Goal: Task Accomplishment & Management: Complete application form

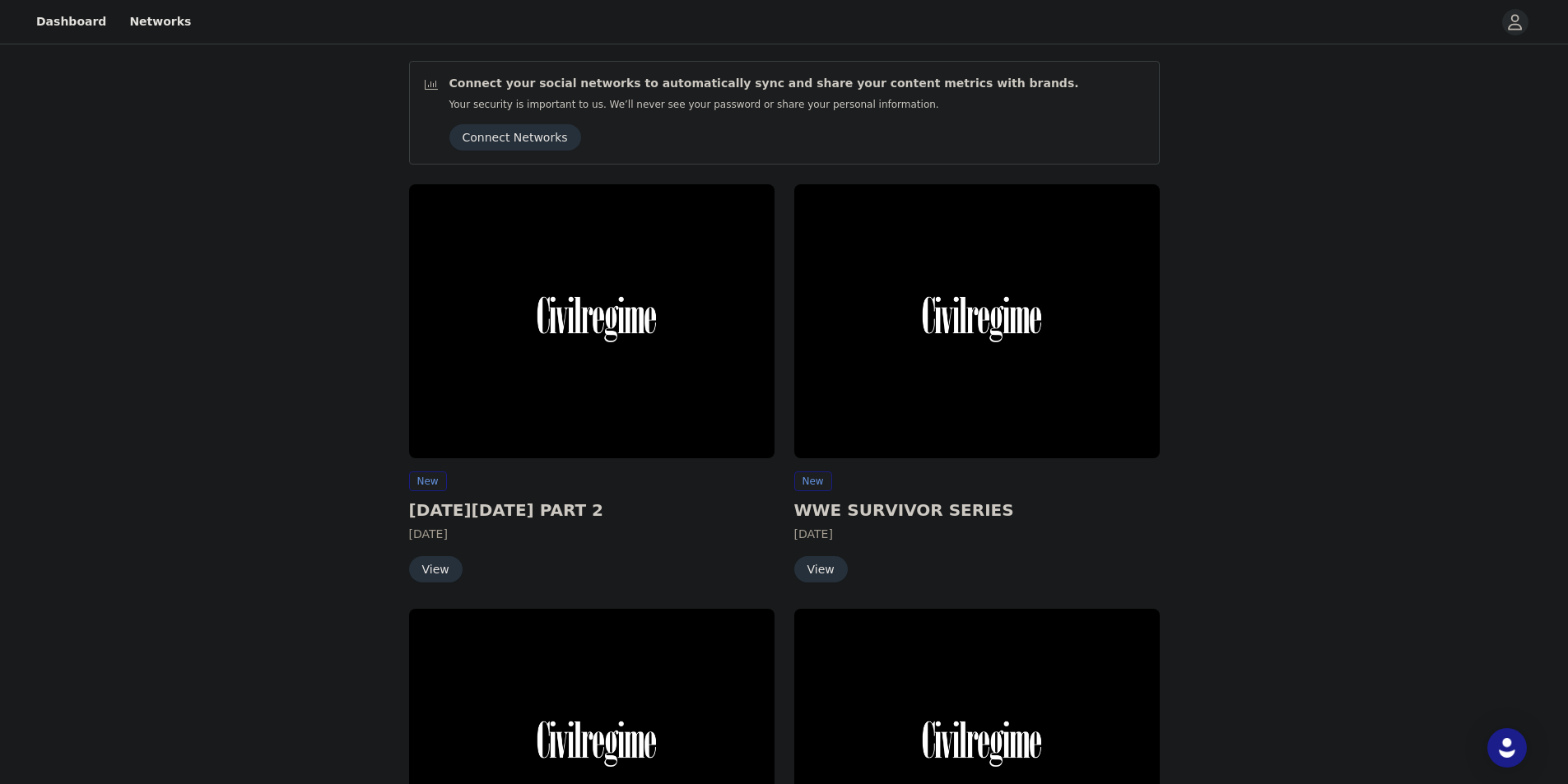
click at [534, 355] on img at bounding box center [591, 321] width 366 height 274
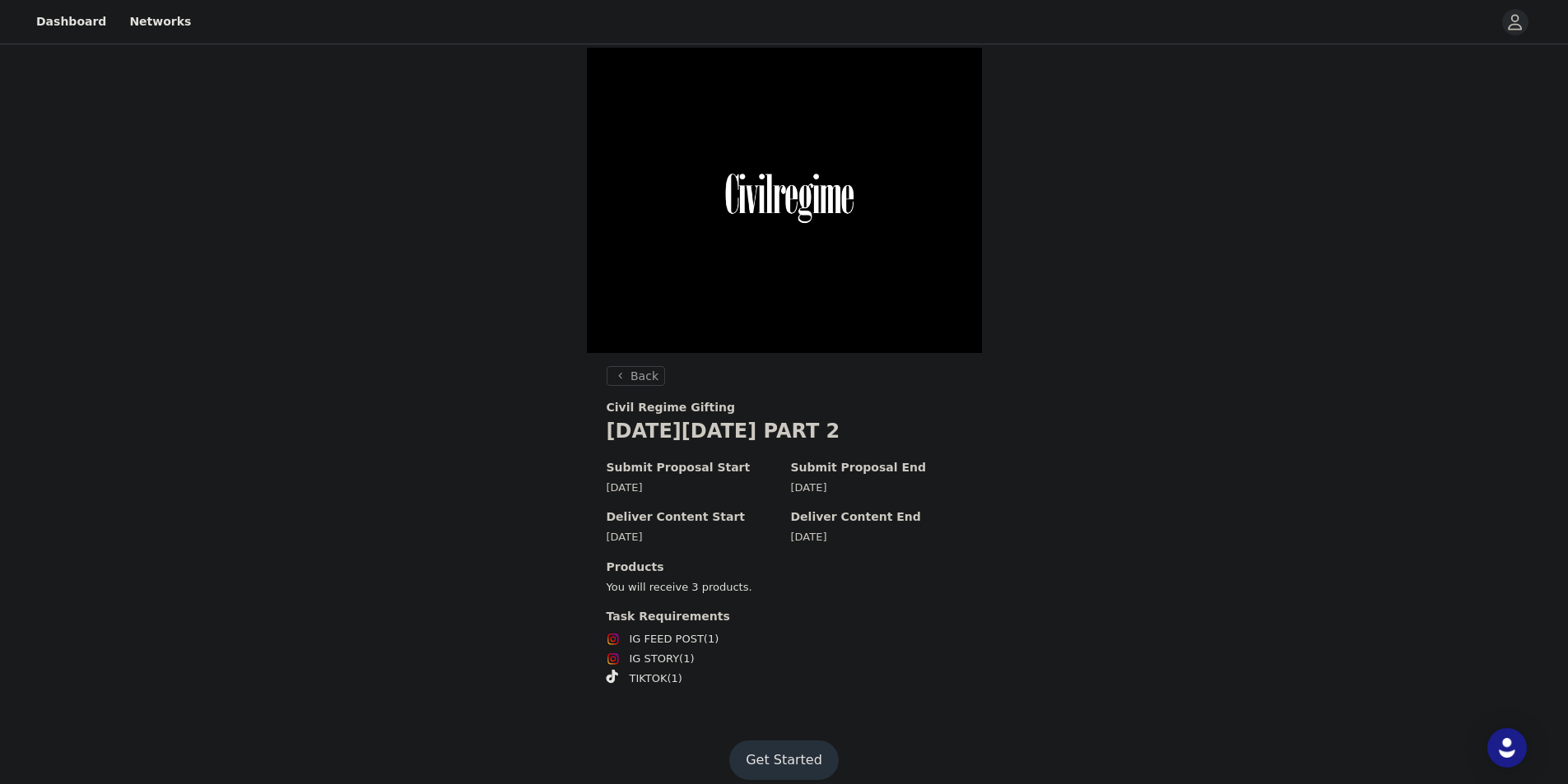
scroll to position [16, 0]
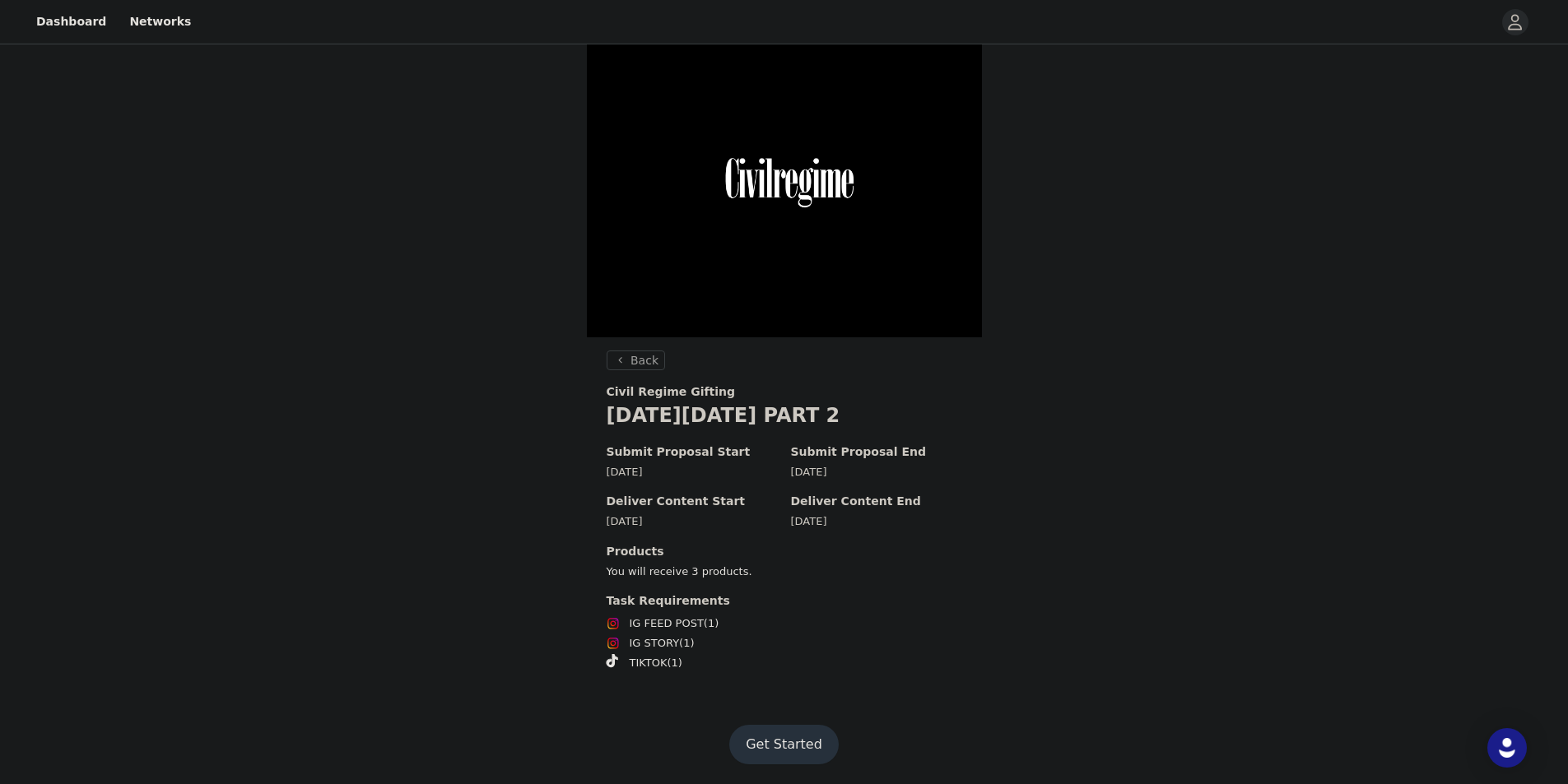
drag, startPoint x: 530, startPoint y: 247, endPoint x: 549, endPoint y: 266, distance: 26.9
click at [530, 247] on div "Back Civil Regime Gifting [DATE][DATE] PART 2 Submit Proposal Start [DATE] Subm…" at bounding box center [784, 368] width 1568 height 672
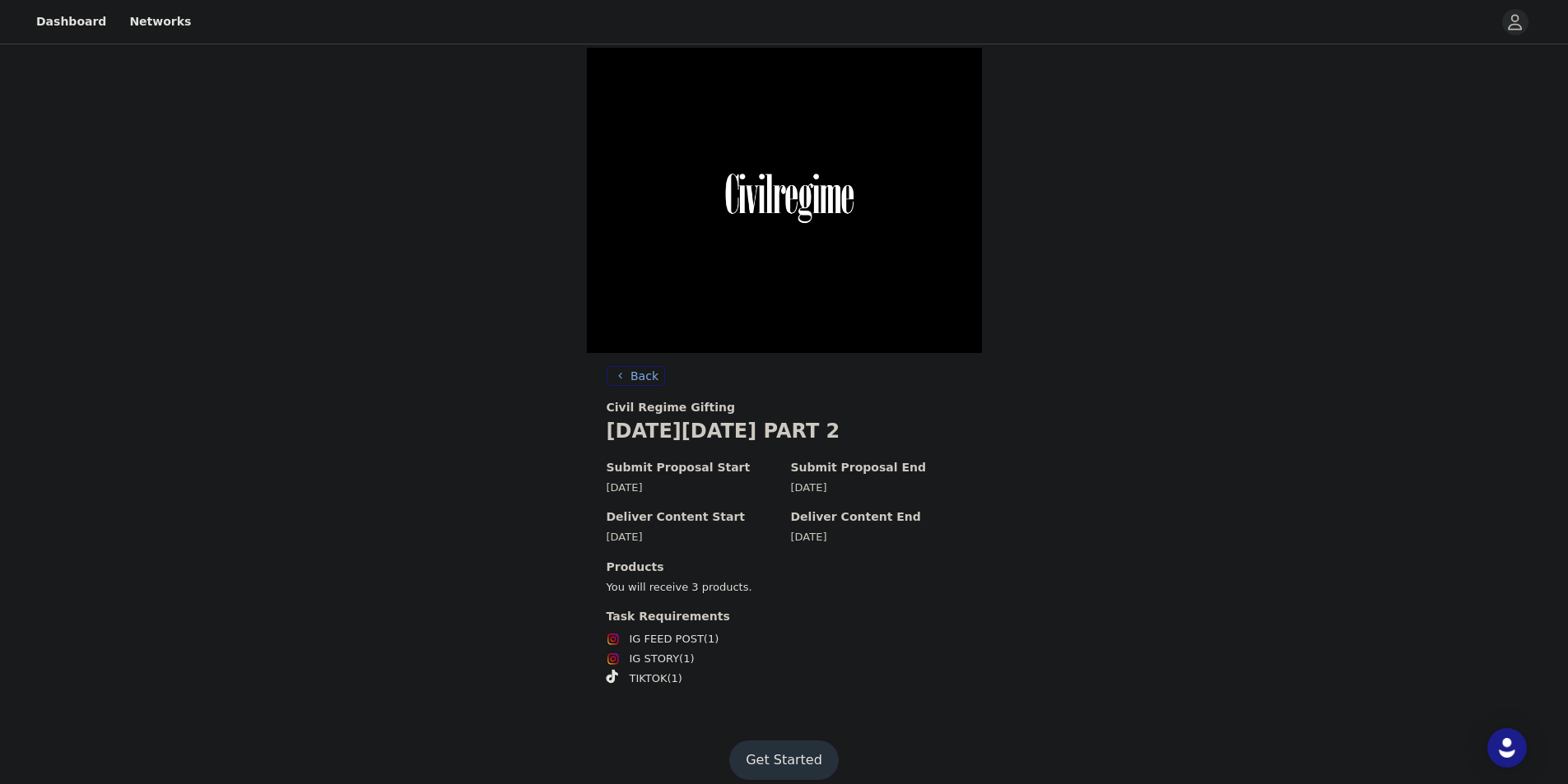
click at [625, 377] on button "Back" at bounding box center [635, 376] width 59 height 20
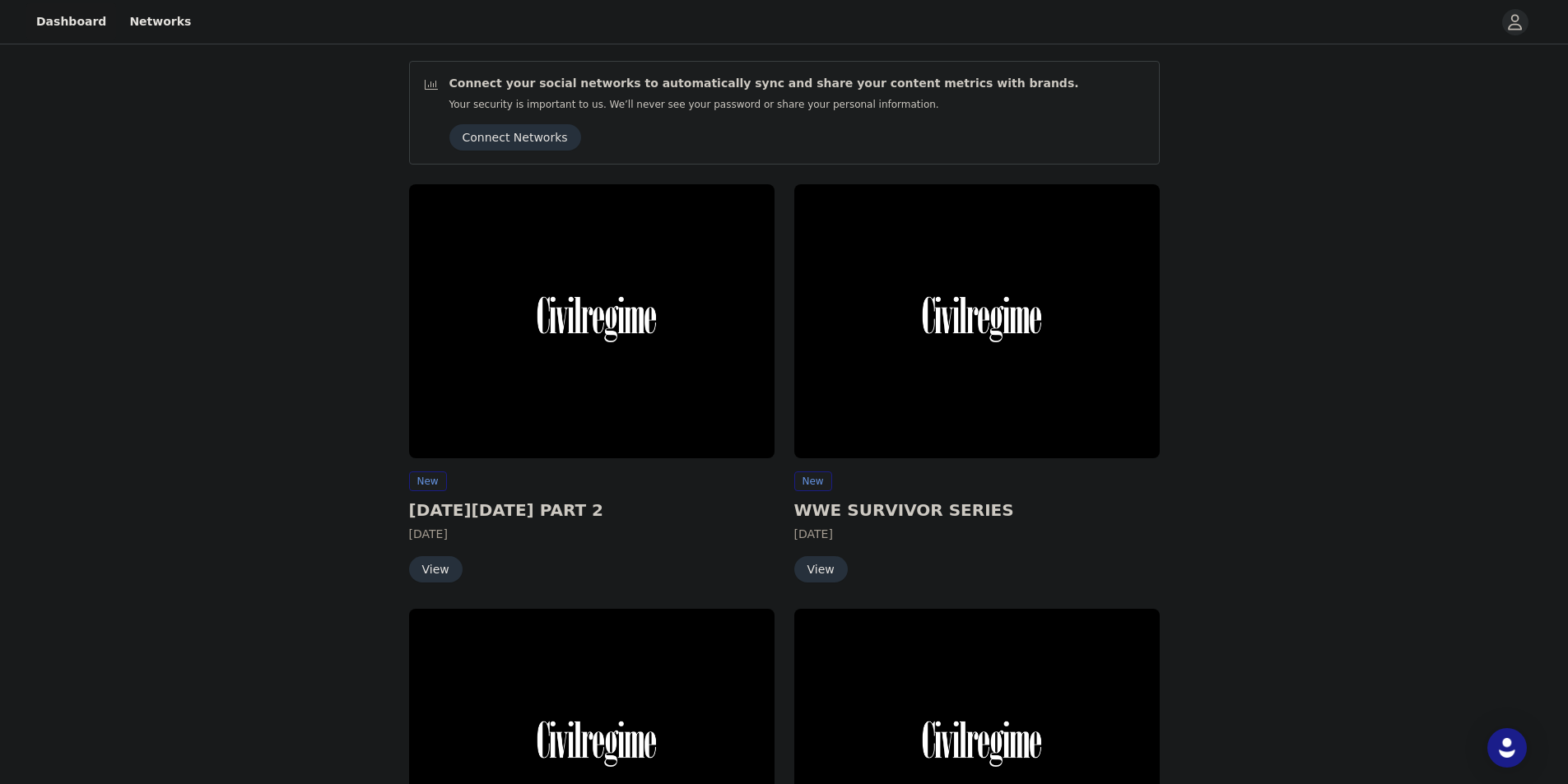
scroll to position [306, 0]
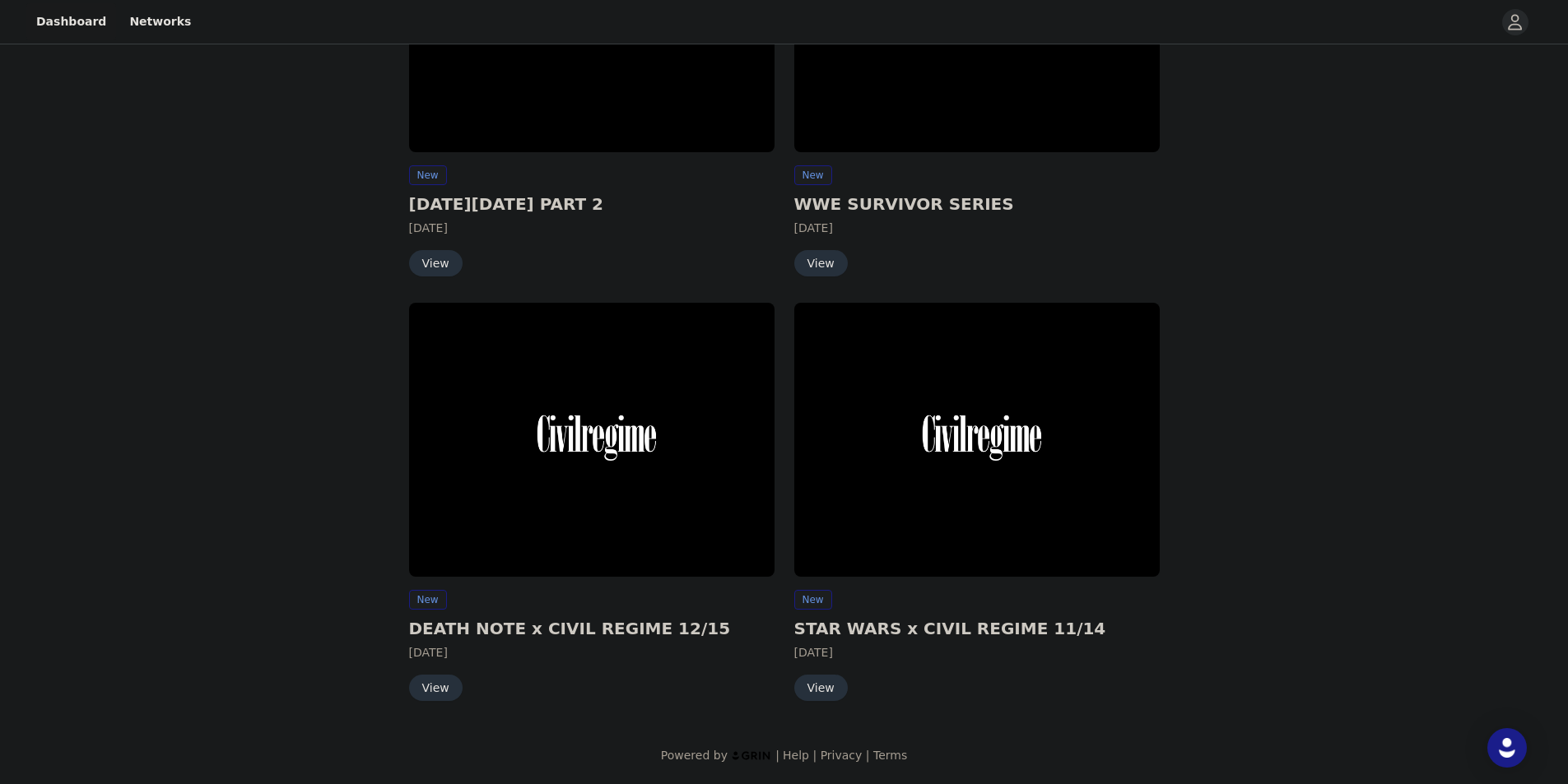
click at [565, 435] on img at bounding box center [591, 439] width 366 height 274
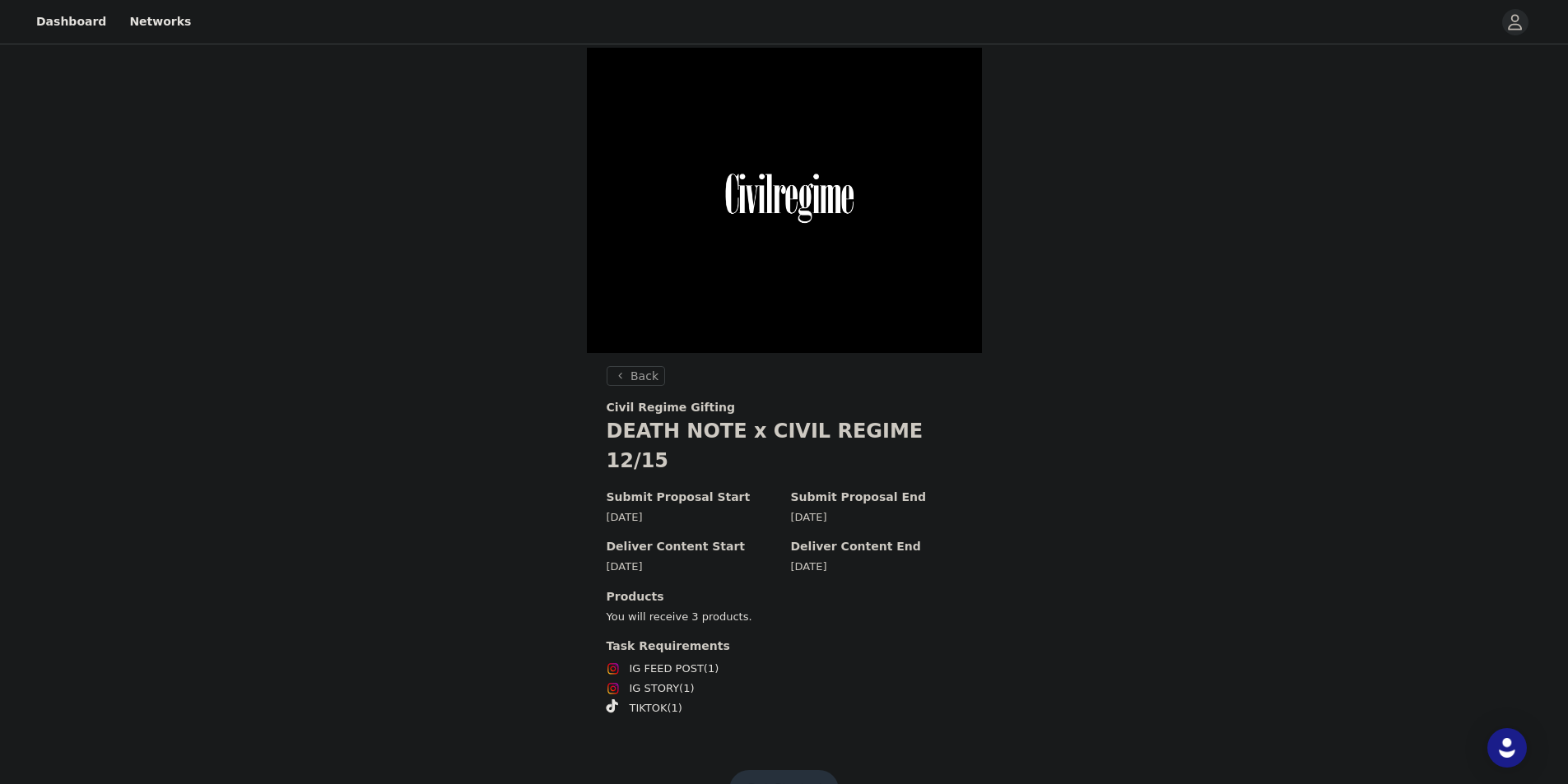
click at [815, 770] on button "Get Started" at bounding box center [784, 790] width 110 height 40
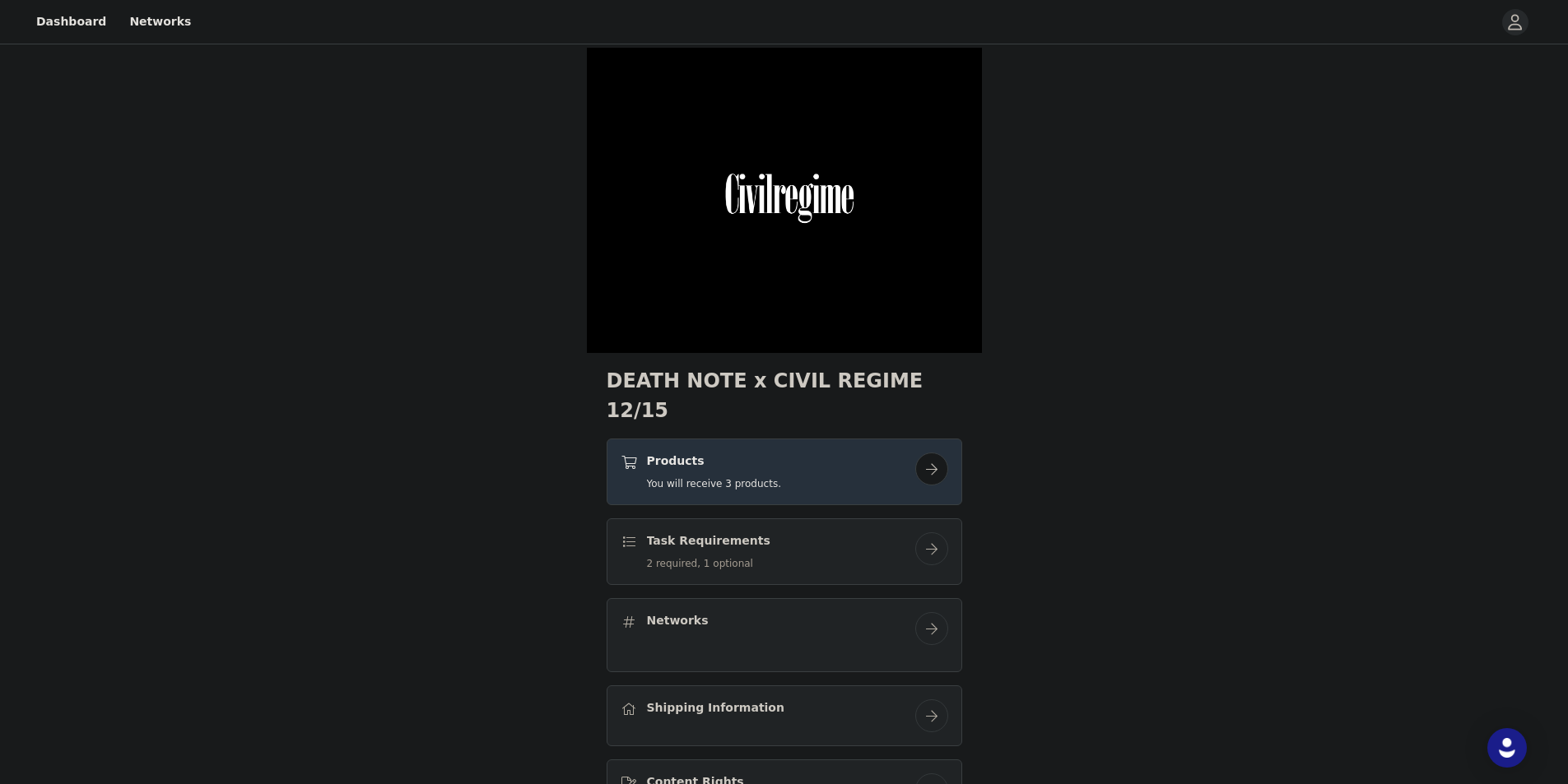
click at [932, 452] on button "button" at bounding box center [931, 468] width 33 height 33
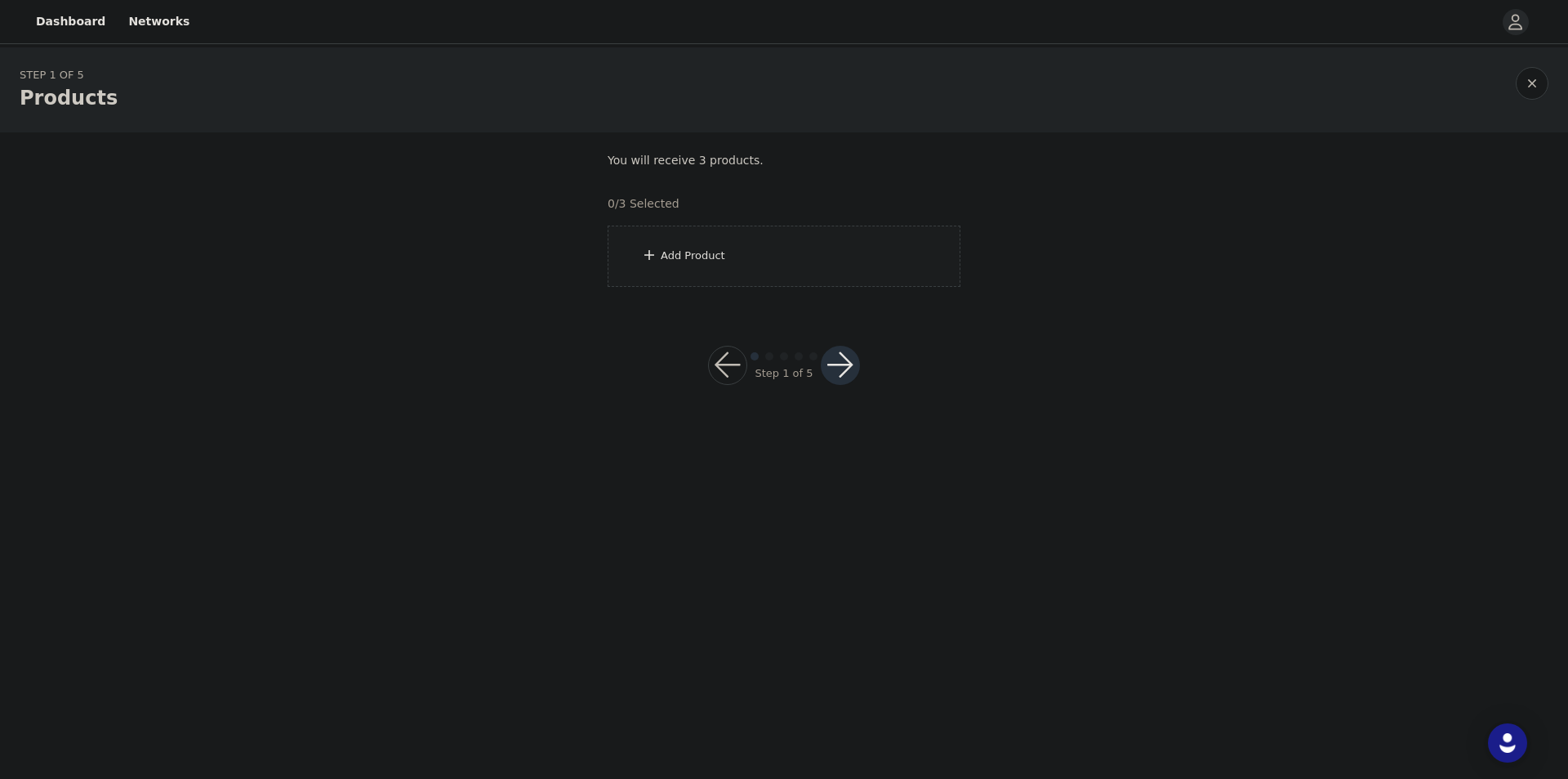
click at [698, 260] on div "Add Product" at bounding box center [692, 255] width 64 height 17
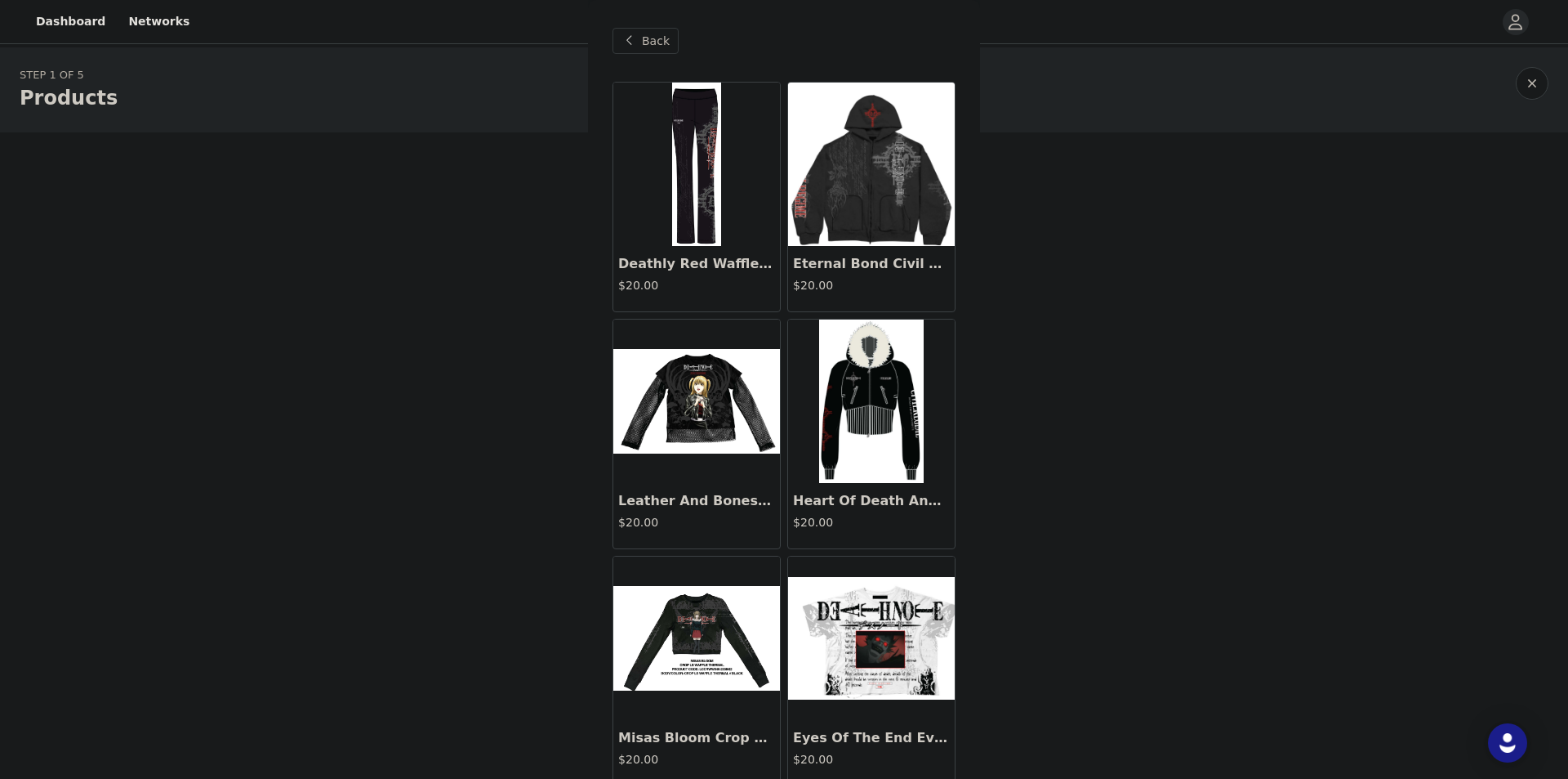
click at [871, 382] on img at bounding box center [871, 401] width 104 height 163
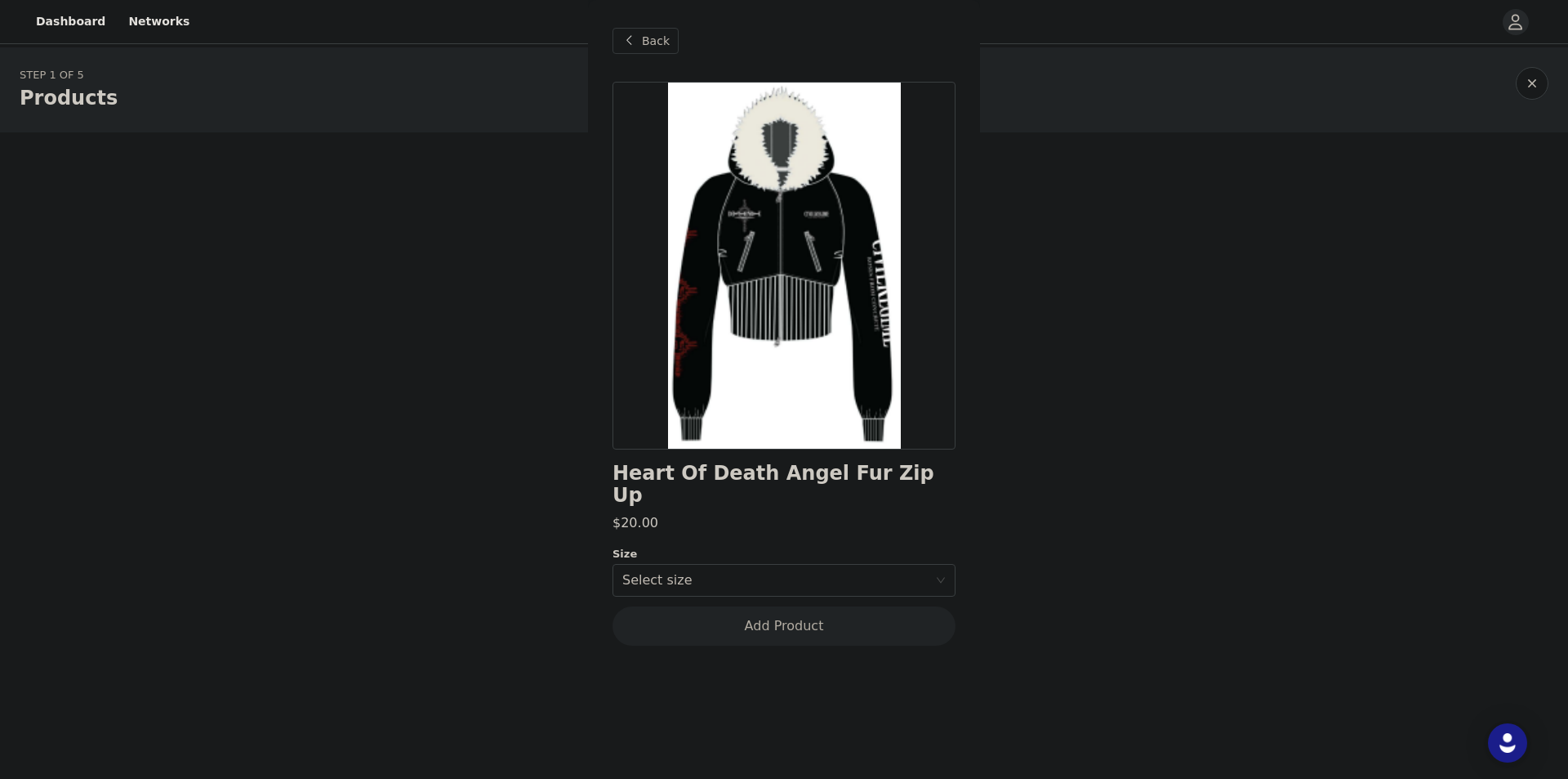
click at [644, 38] on span "Back" at bounding box center [656, 41] width 28 height 17
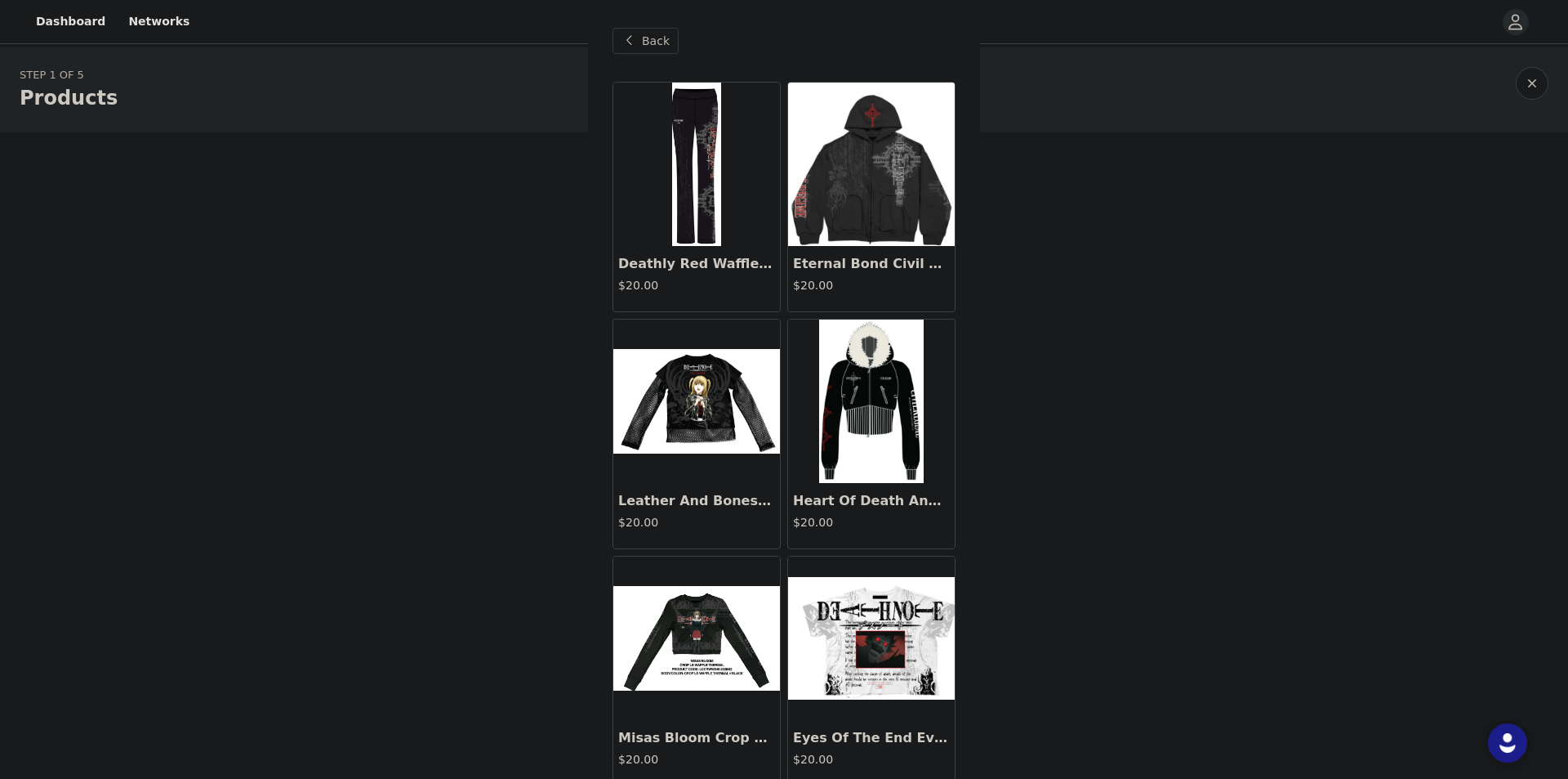
click at [695, 160] on img at bounding box center [696, 163] width 49 height 163
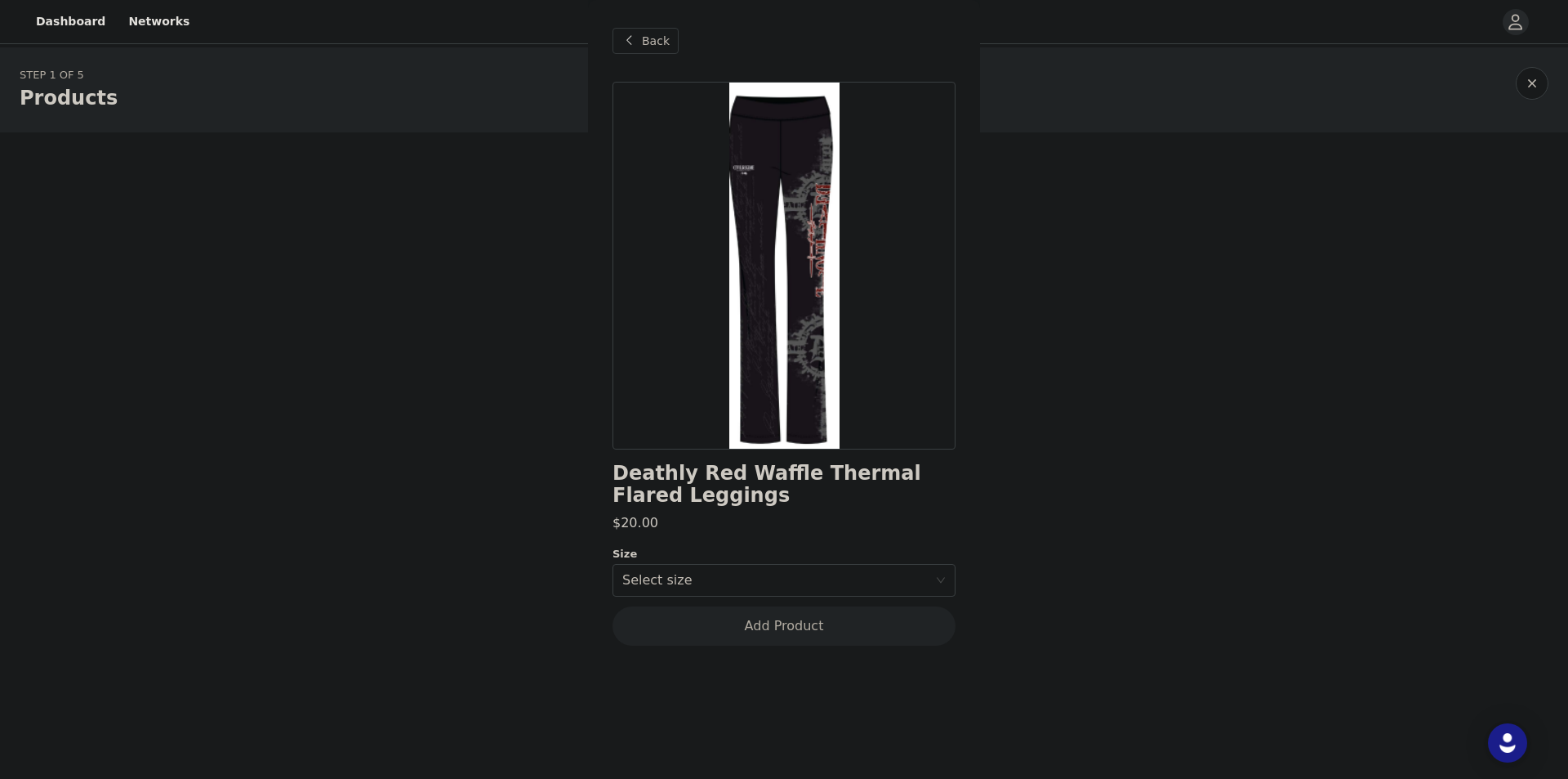
click at [639, 35] on div "Back" at bounding box center [645, 41] width 66 height 26
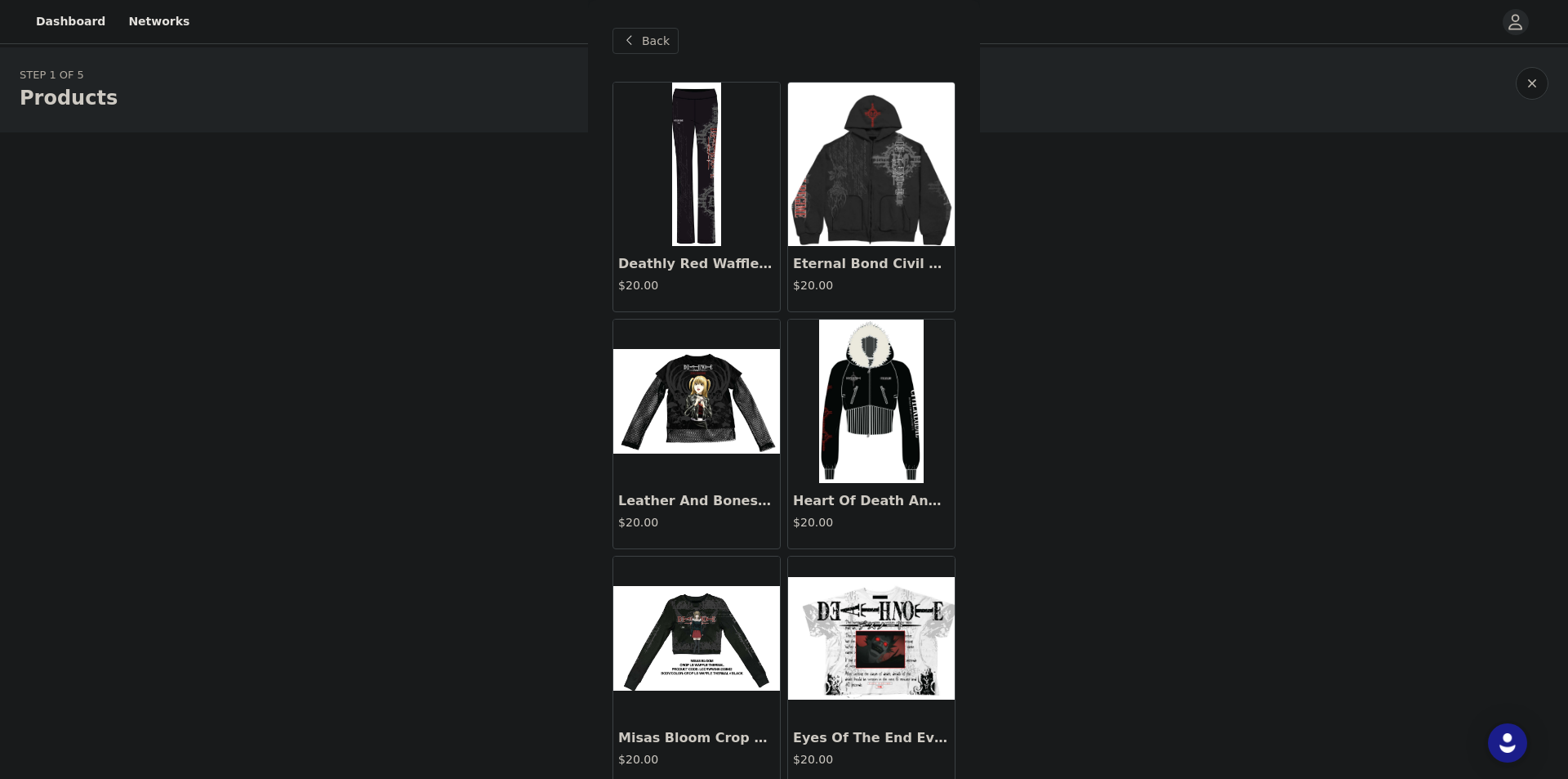
click at [622, 14] on div "Back" at bounding box center [784, 41] width 343 height 82
click at [640, 36] on div "Back" at bounding box center [645, 41] width 66 height 26
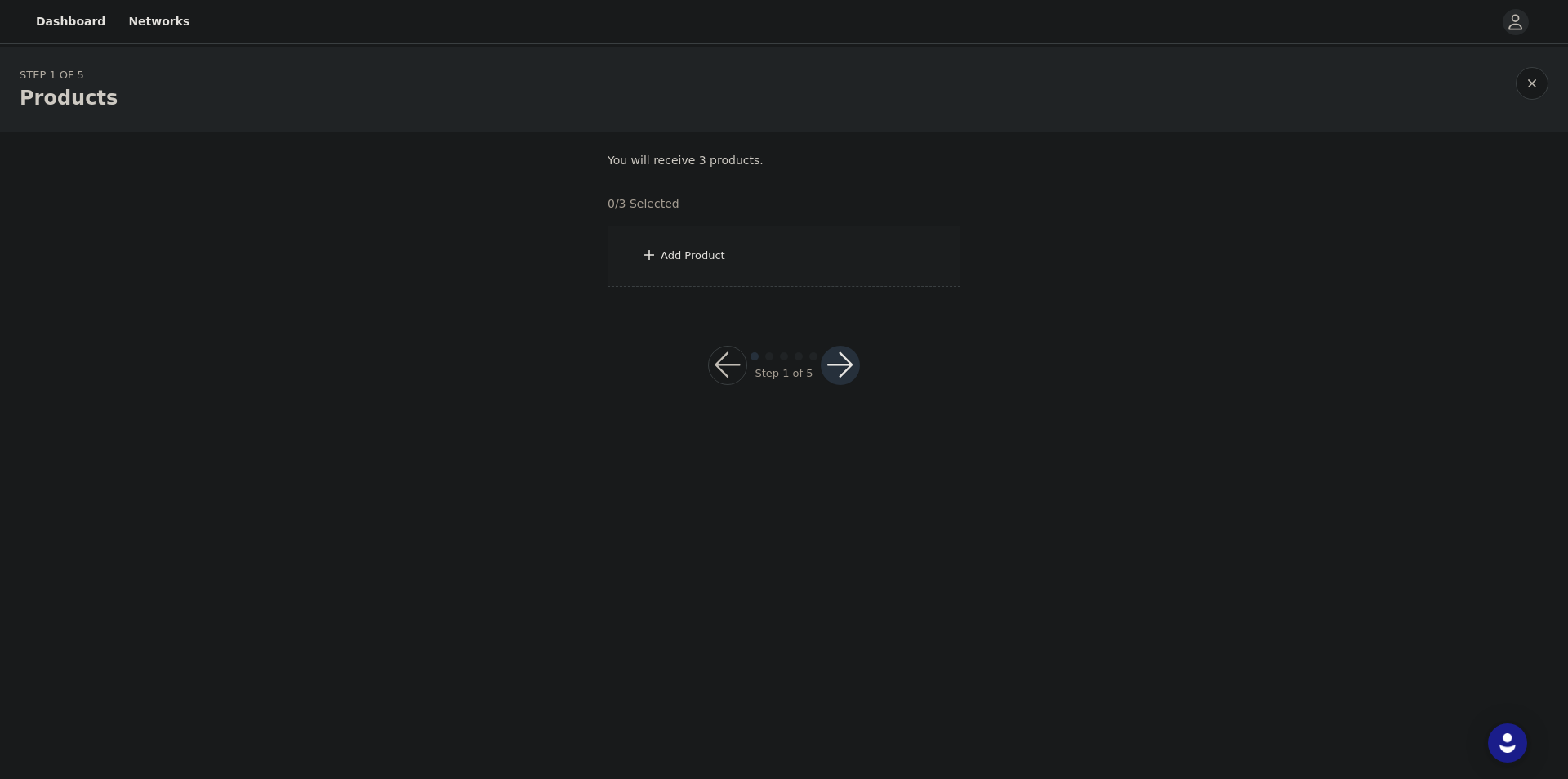
click at [728, 362] on button "button" at bounding box center [728, 365] width 40 height 40
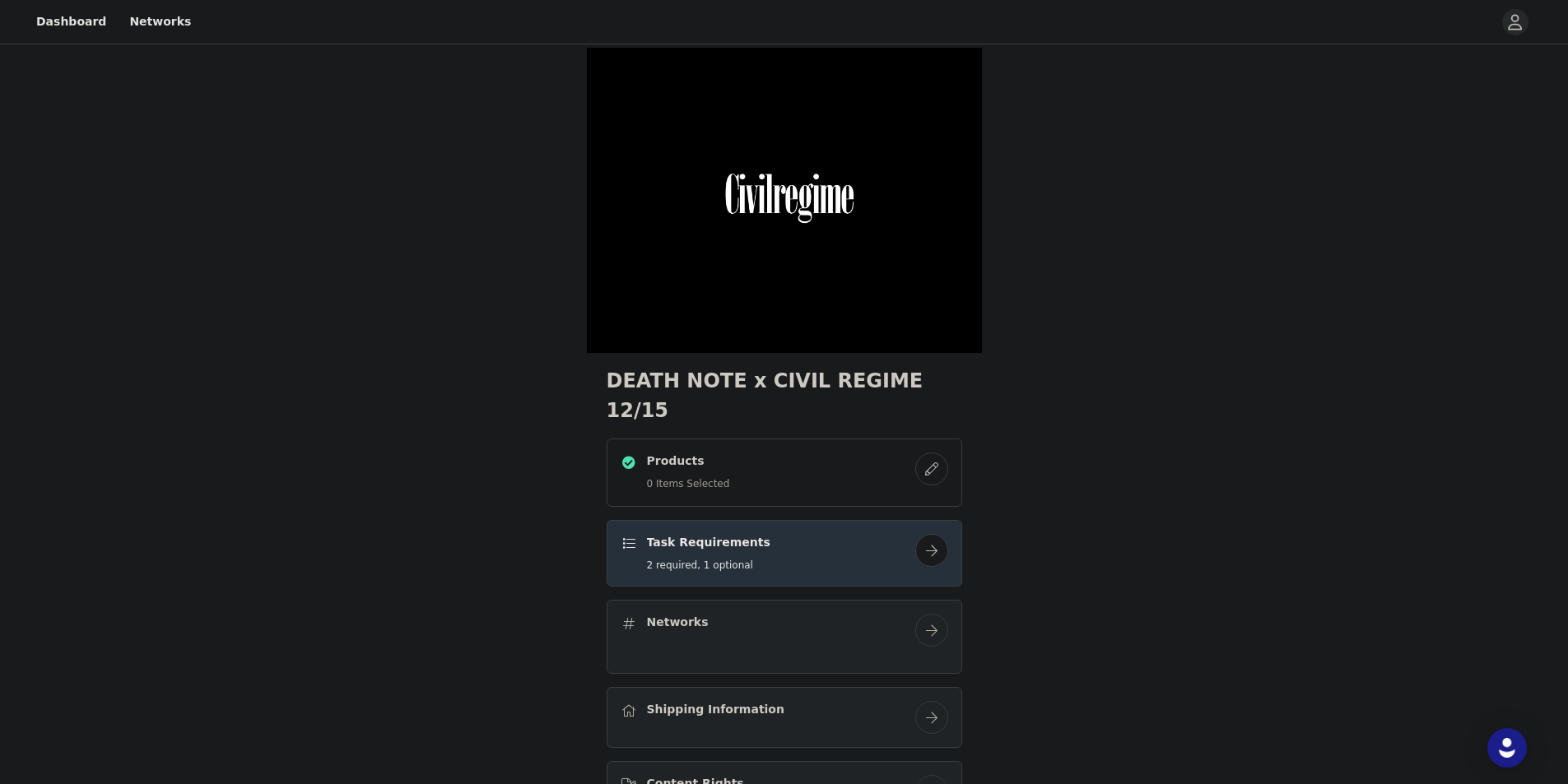
click at [1091, 447] on div "DEATH NOTE x CIVIL REGIME 12/15 Products 0 Items Selected Task Requirements 2 r…" at bounding box center [784, 597] width 1568 height 1098
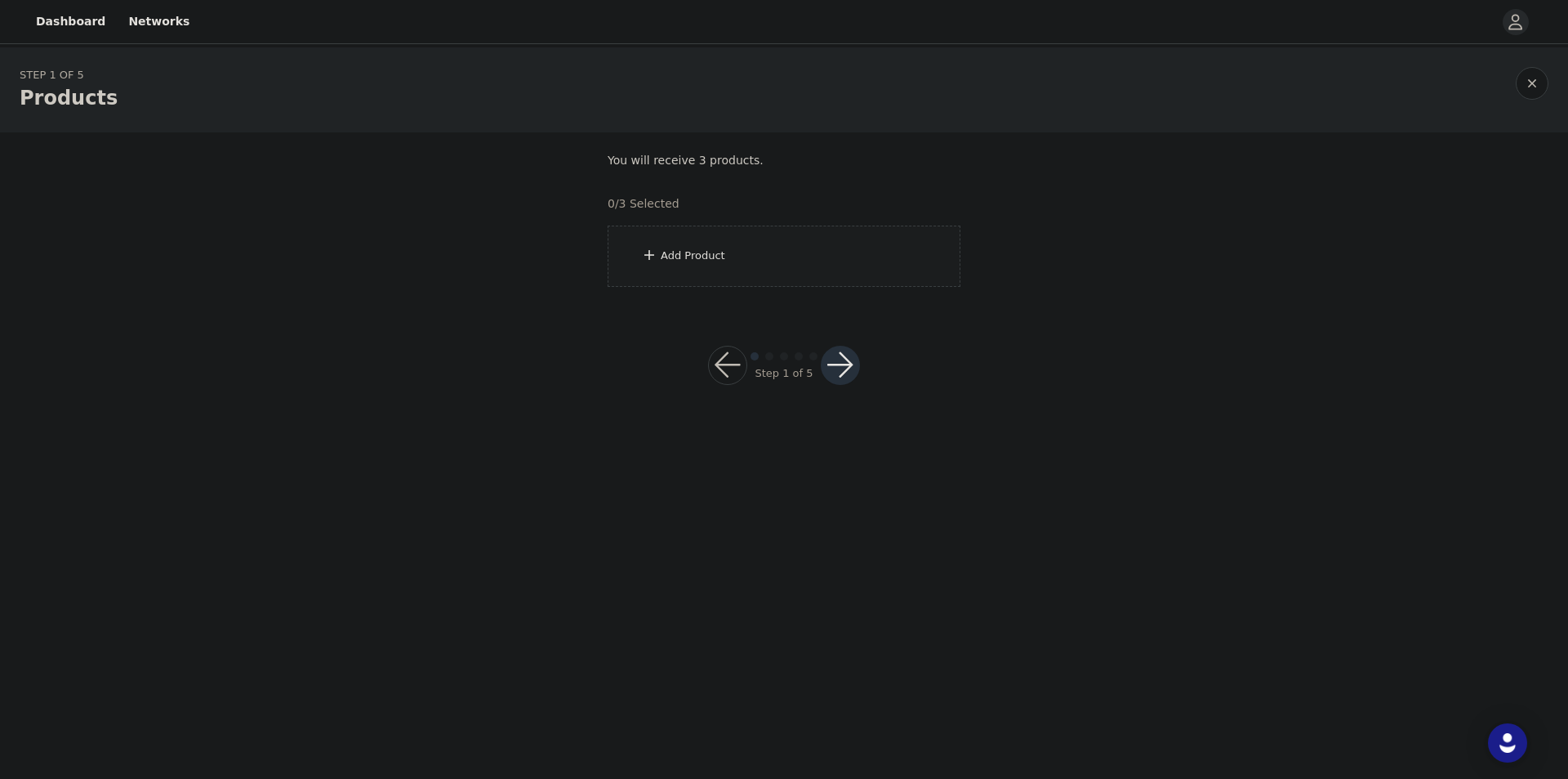
drag, startPoint x: 576, startPoint y: 358, endPoint x: 593, endPoint y: 362, distance: 17.5
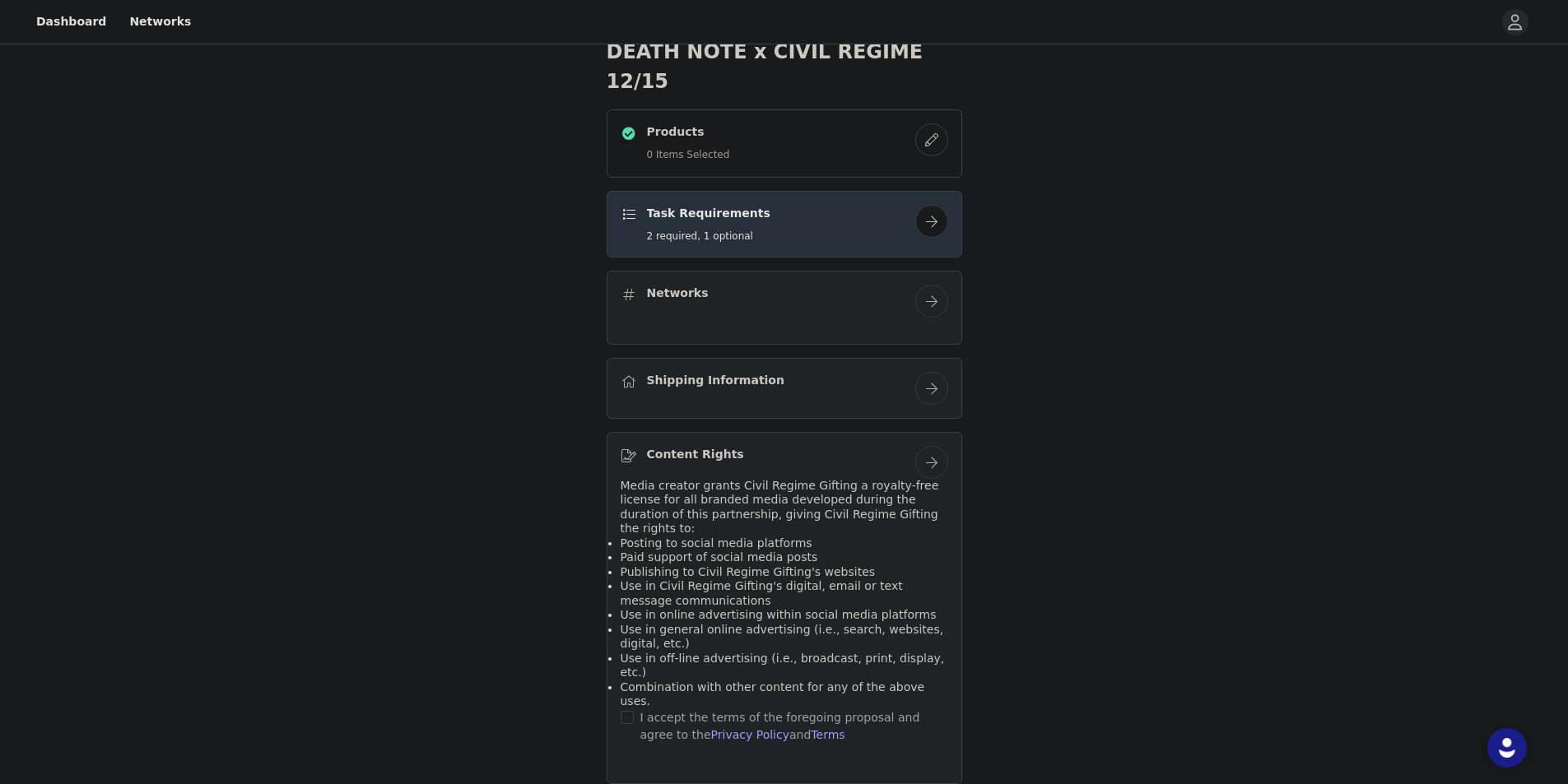
click at [1223, 405] on div "DEATH NOTE x CIVIL REGIME 12/15 Products 0 Items Selected Task Requirements 2 r…" at bounding box center [784, 268] width 1568 height 1098
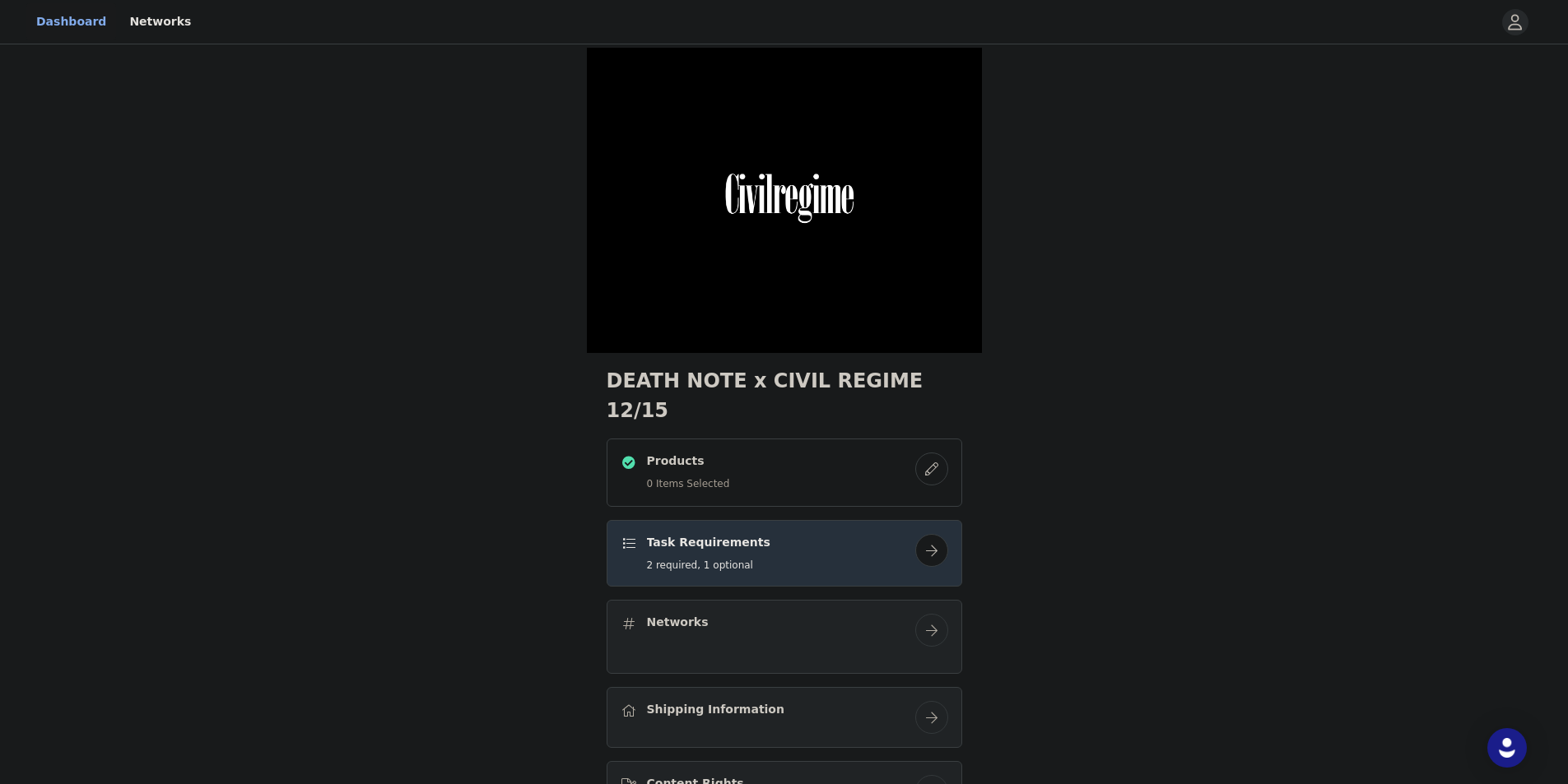
click at [77, 20] on link "Dashboard" at bounding box center [71, 21] width 90 height 37
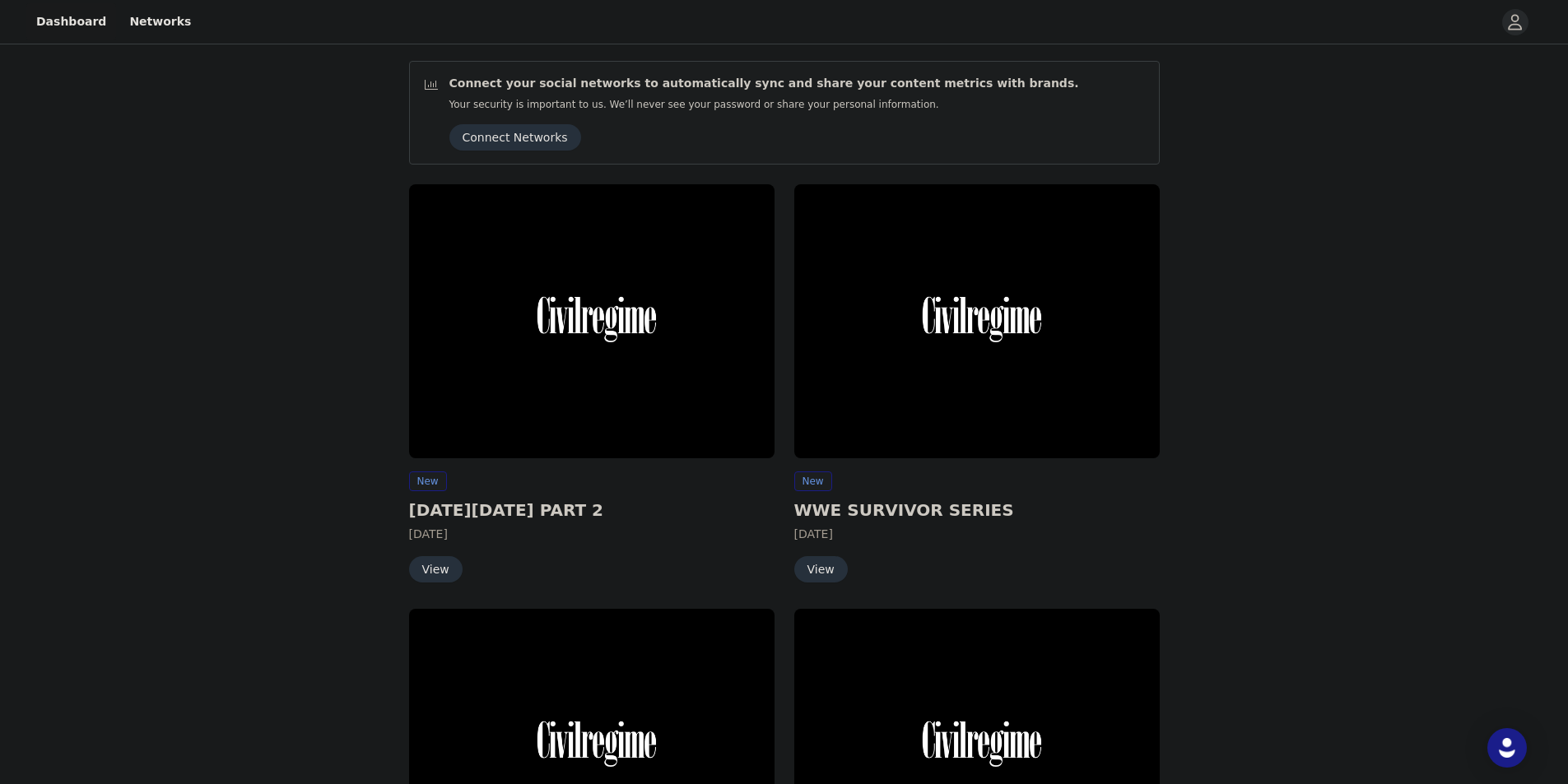
click at [434, 568] on button "View" at bounding box center [436, 569] width 54 height 26
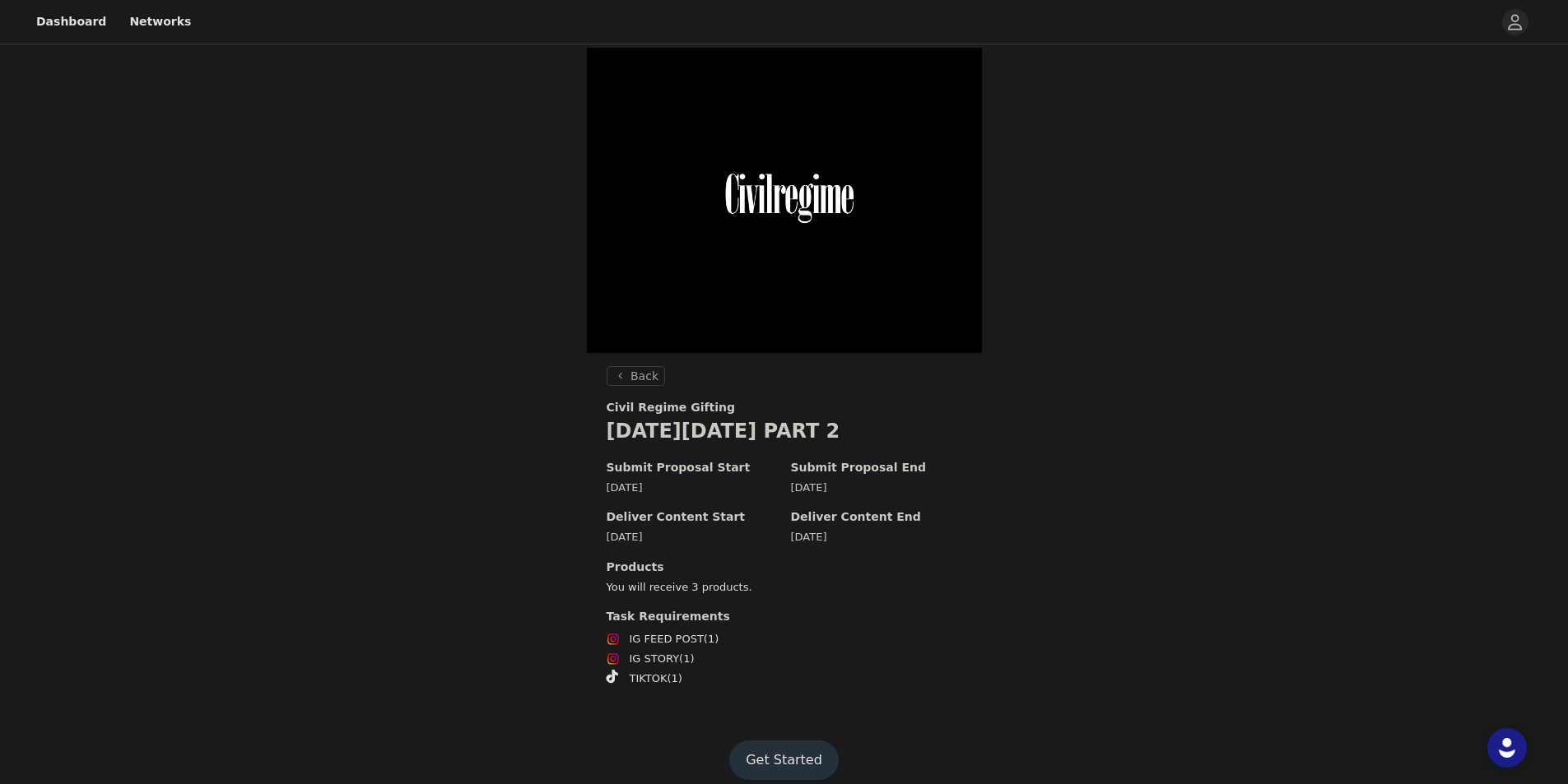
click at [795, 771] on button "Get Started" at bounding box center [784, 760] width 110 height 40
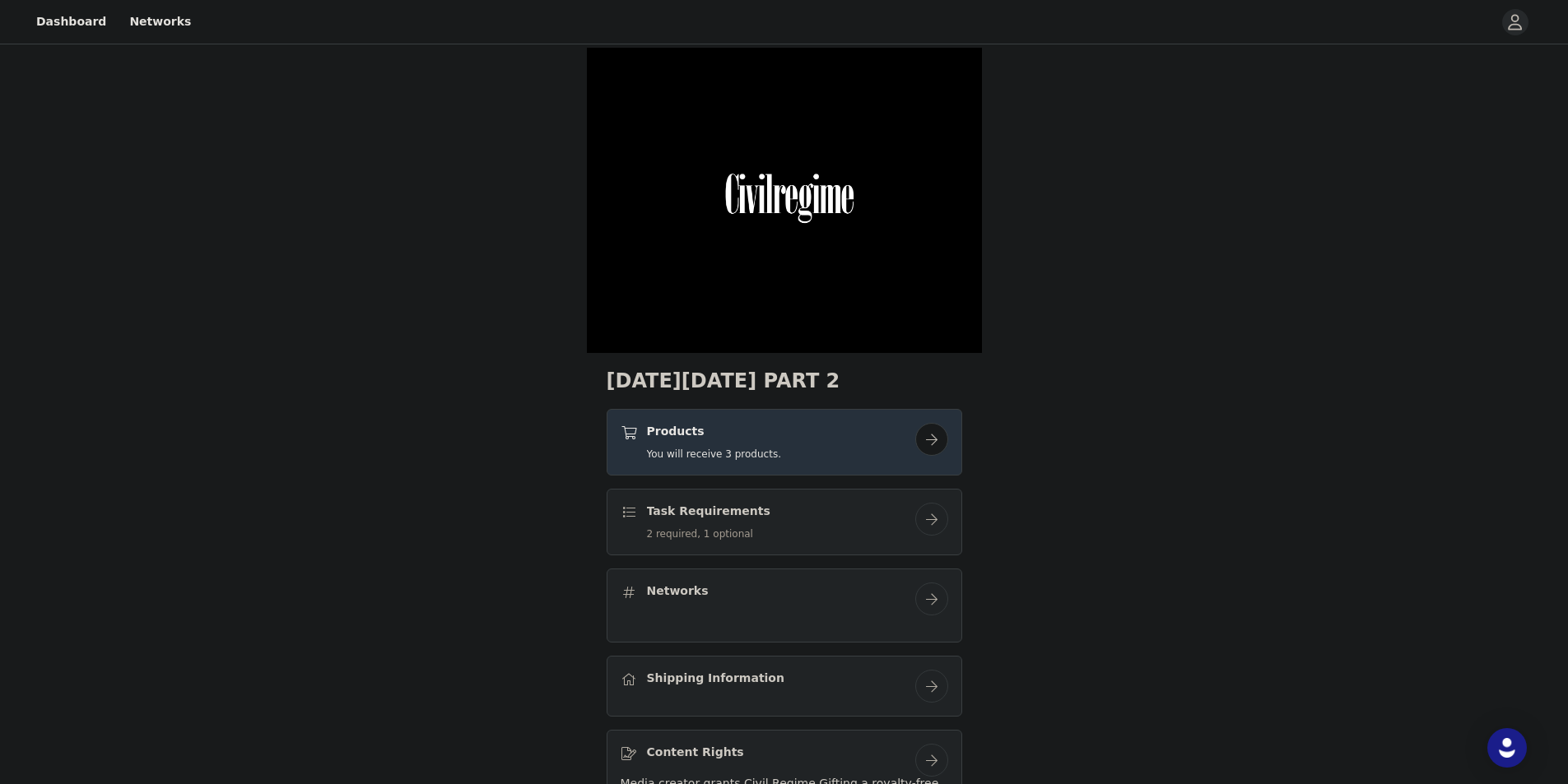
click at [1195, 448] on div "[DATE][DATE] PART 2 Products You will receive 3 products. Task Requirements 2 r…" at bounding box center [784, 581] width 1568 height 1067
click at [922, 439] on button "button" at bounding box center [931, 438] width 33 height 33
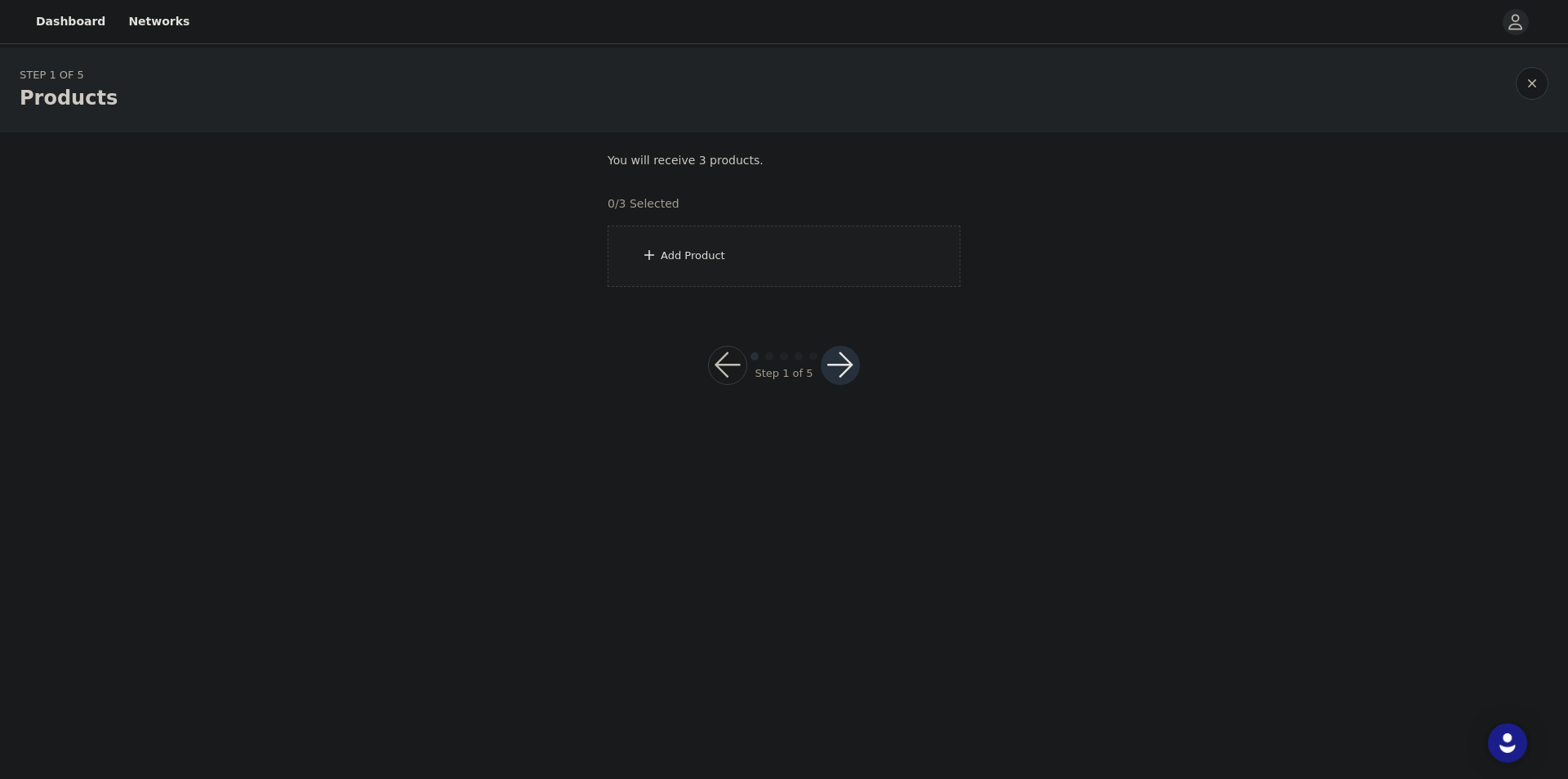
click at [700, 237] on div "Add Product" at bounding box center [784, 256] width 353 height 61
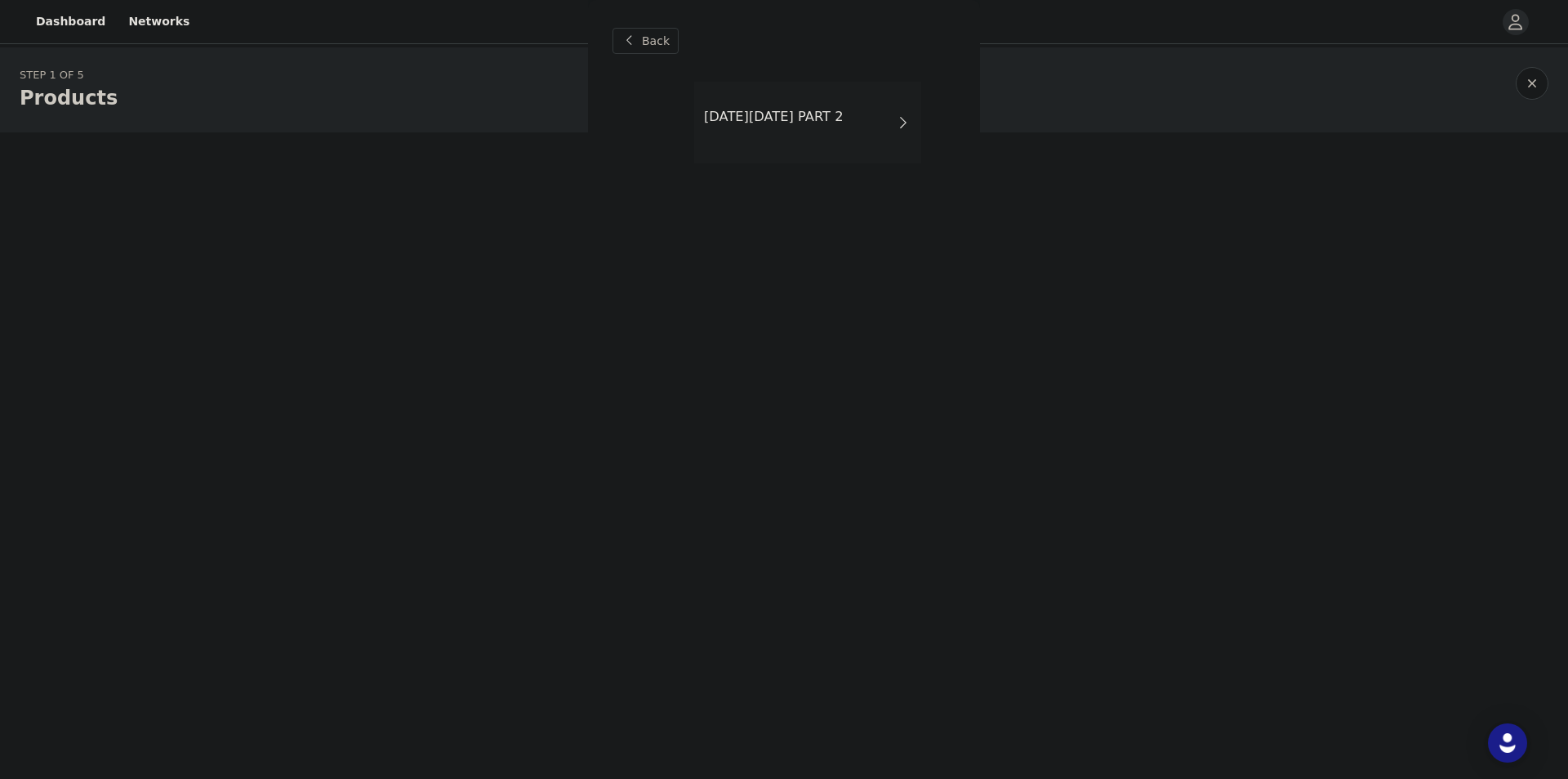
click at [791, 127] on div "[DATE][DATE] PART 2" at bounding box center [808, 123] width 228 height 82
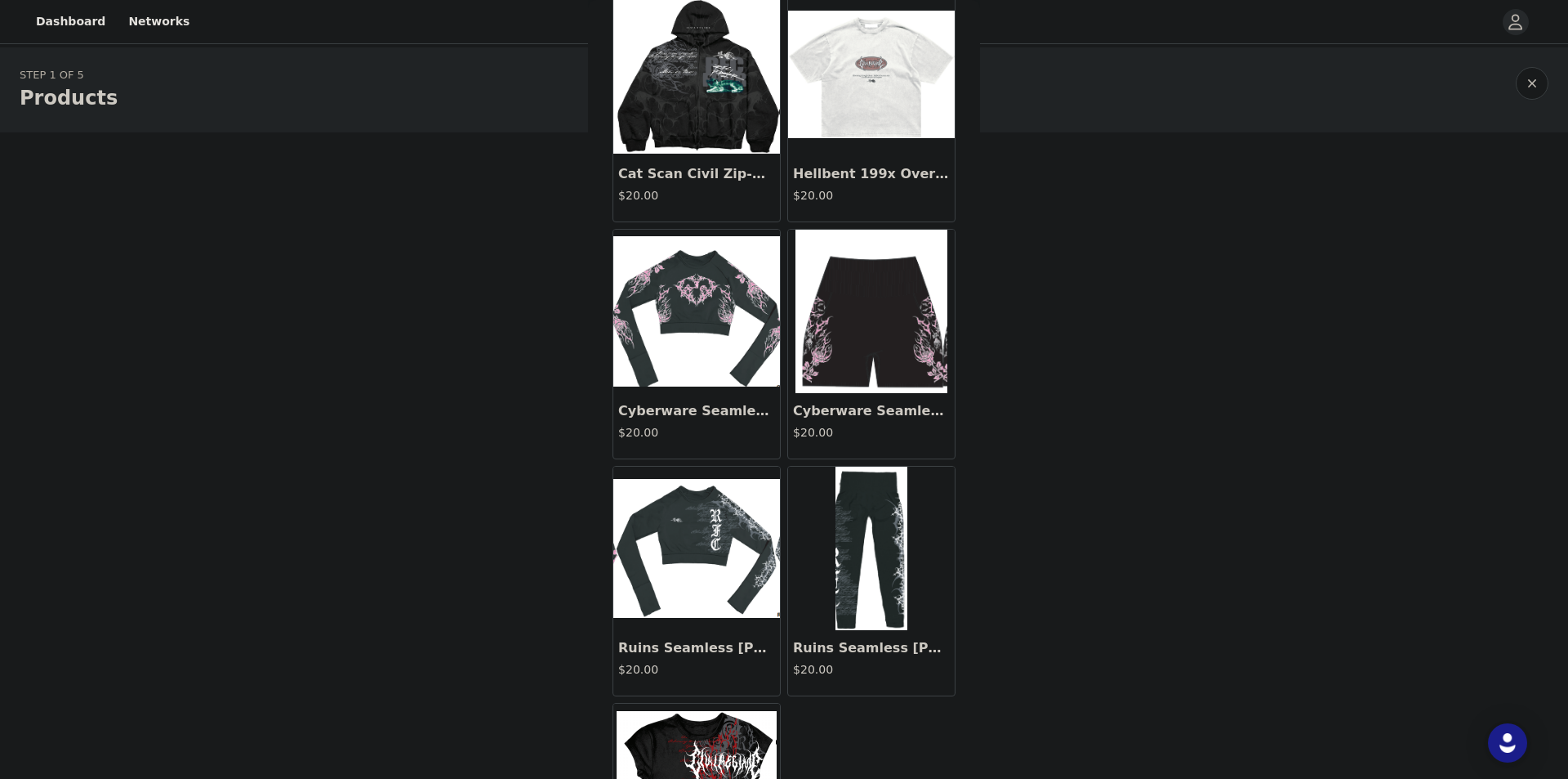
scroll to position [485, 0]
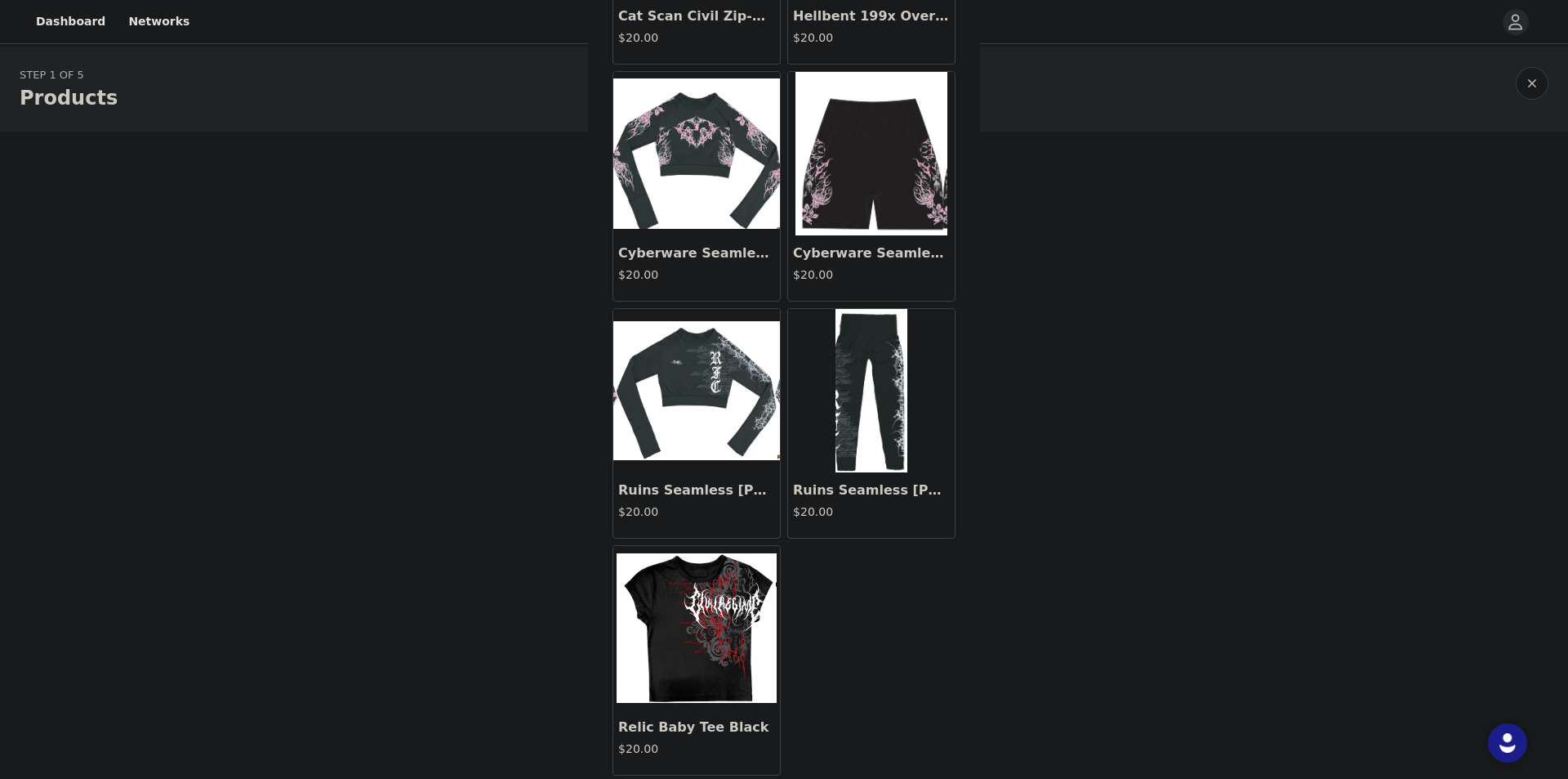
click at [738, 174] on img at bounding box center [696, 153] width 166 height 150
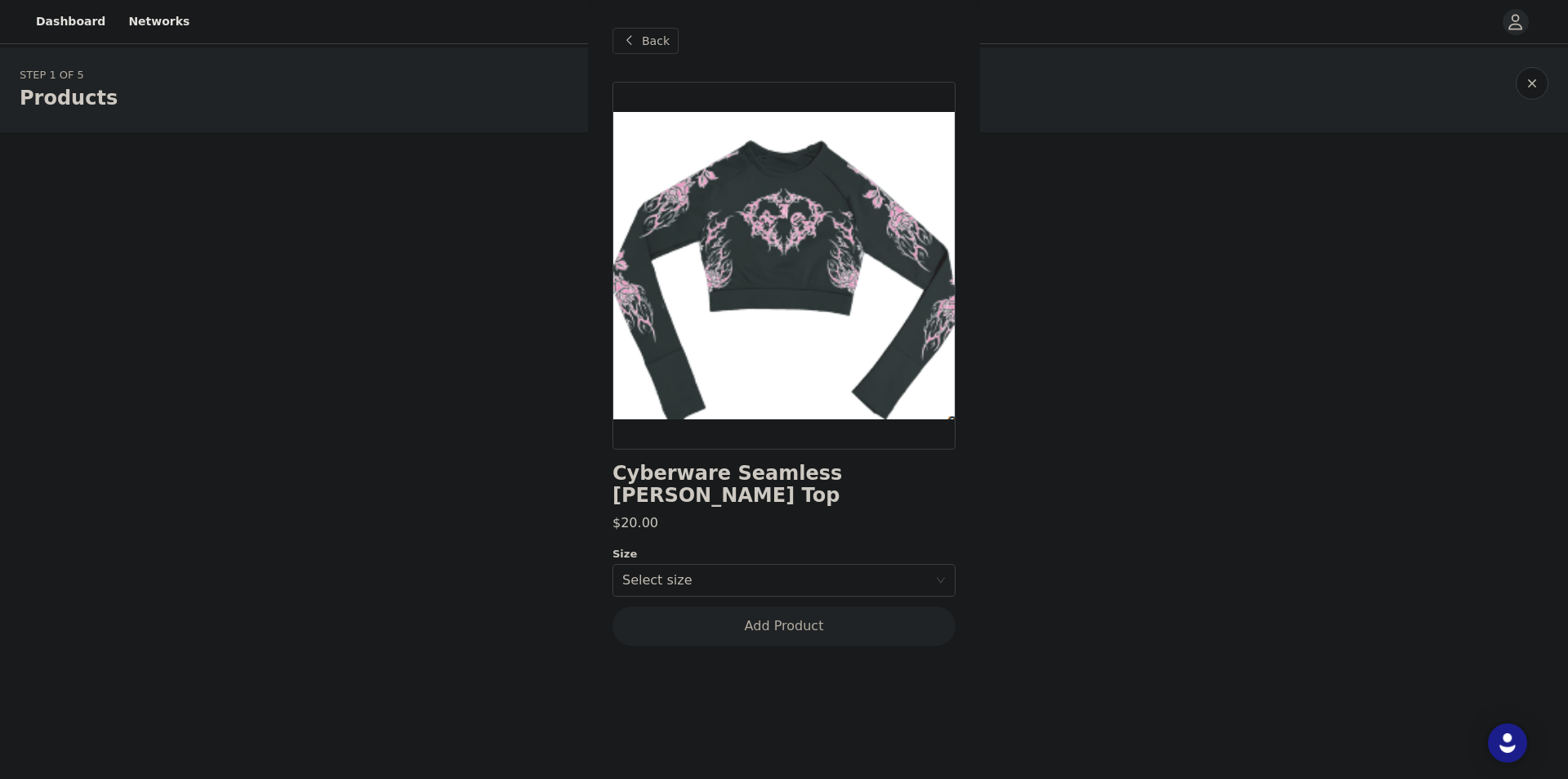
scroll to position [0, 0]
click at [640, 35] on div "Back" at bounding box center [645, 41] width 66 height 26
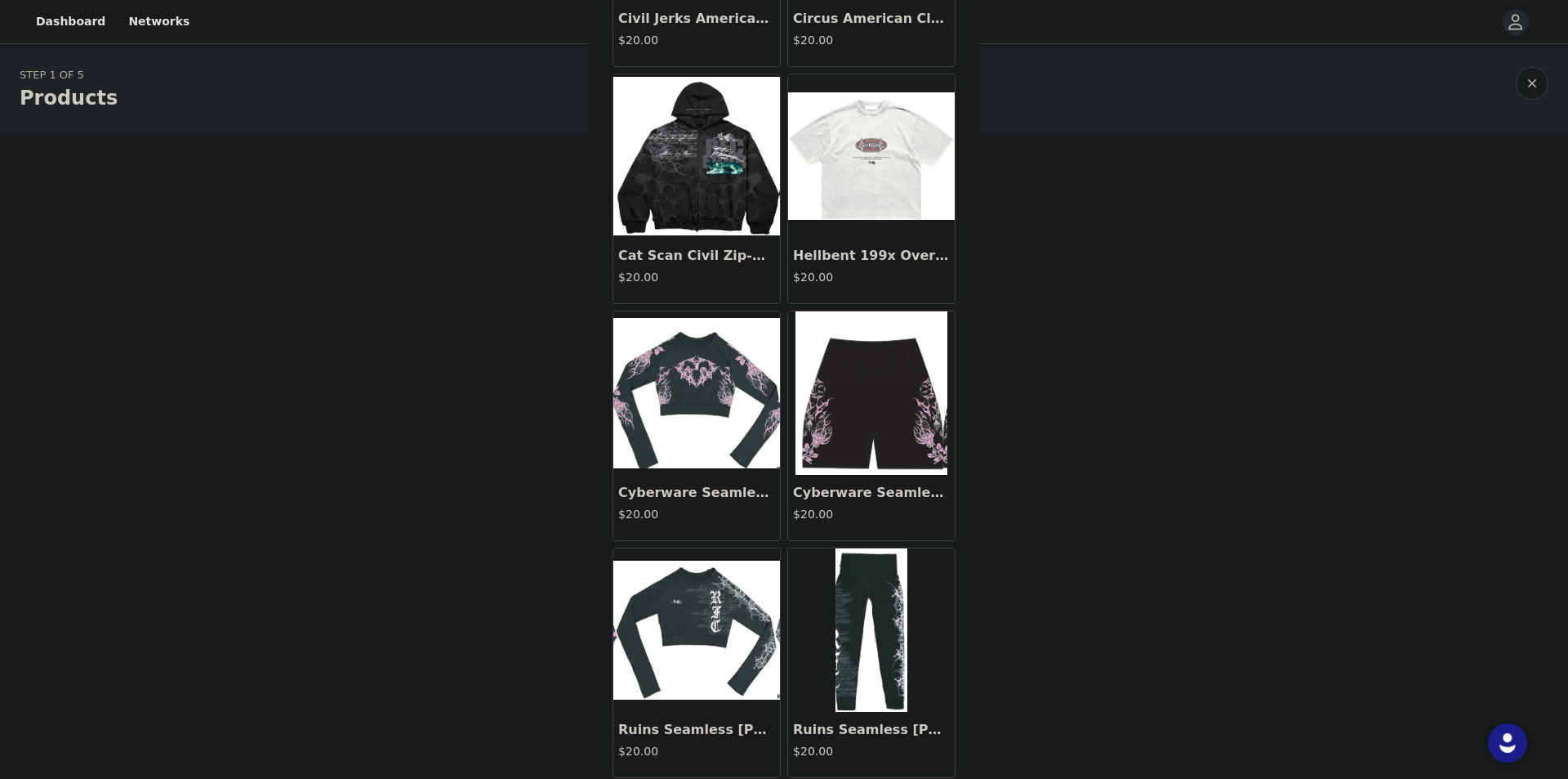
scroll to position [409, 0]
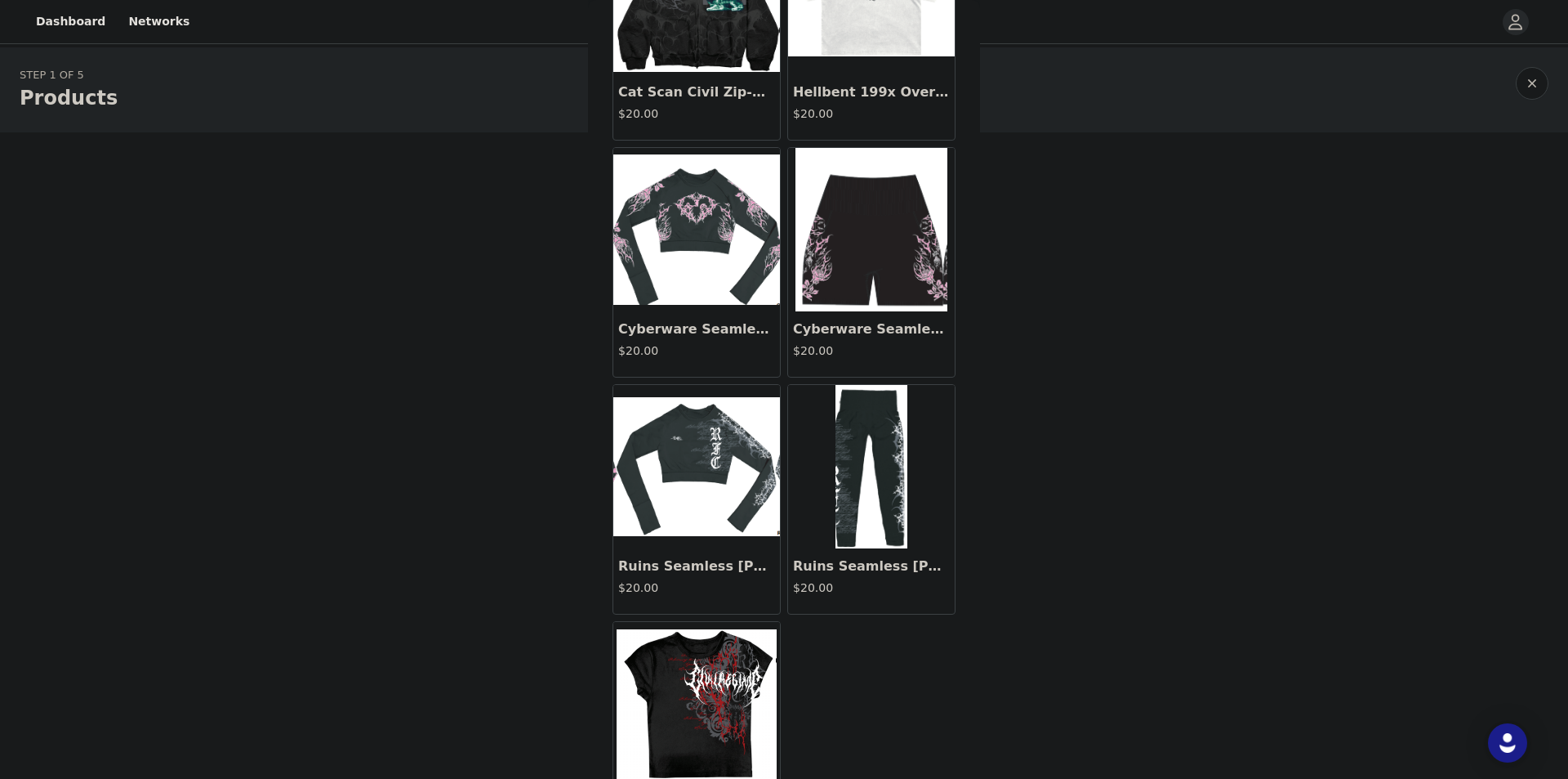
click at [901, 260] on img at bounding box center [872, 229] width 152 height 163
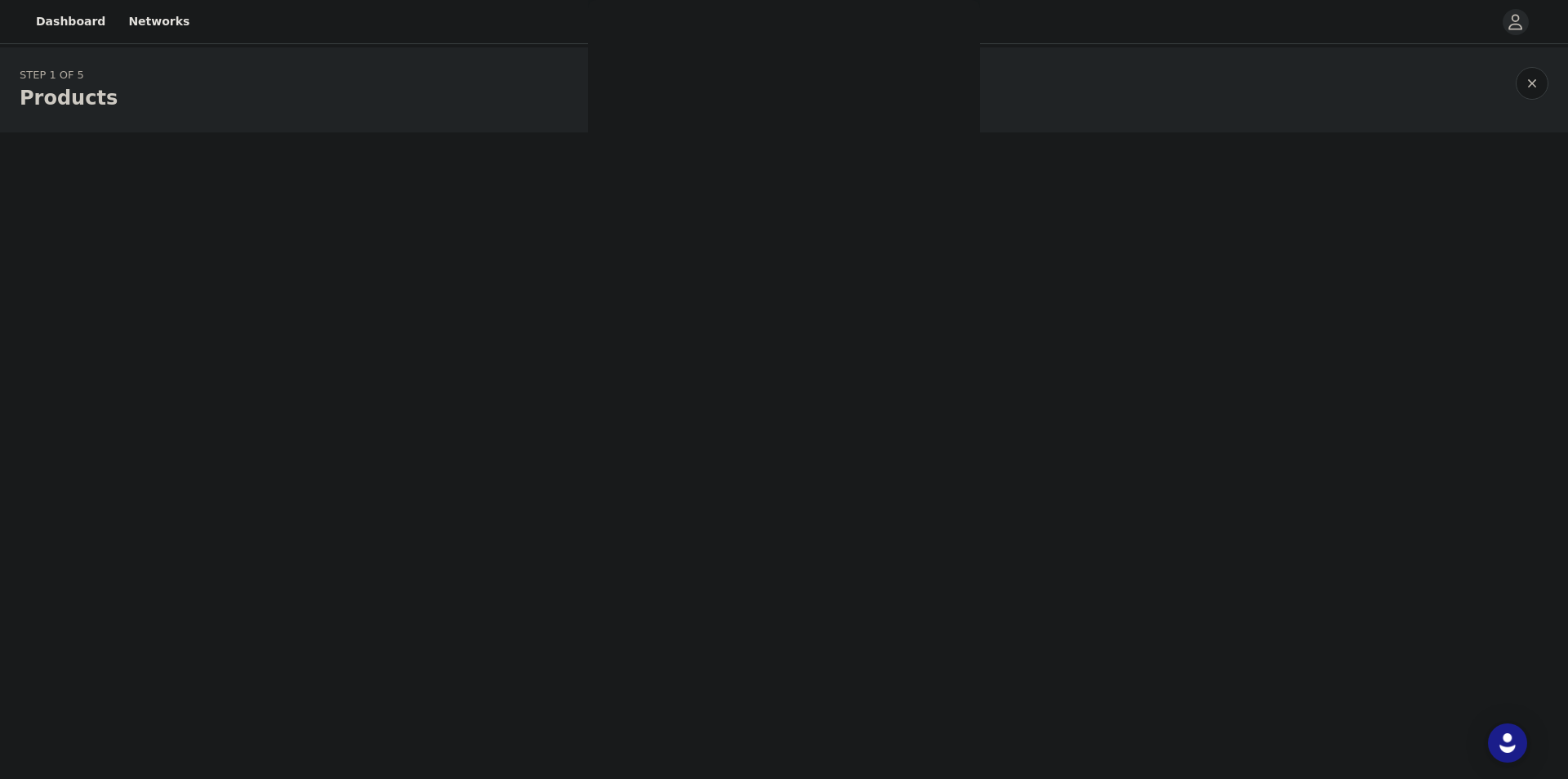
scroll to position [0, 0]
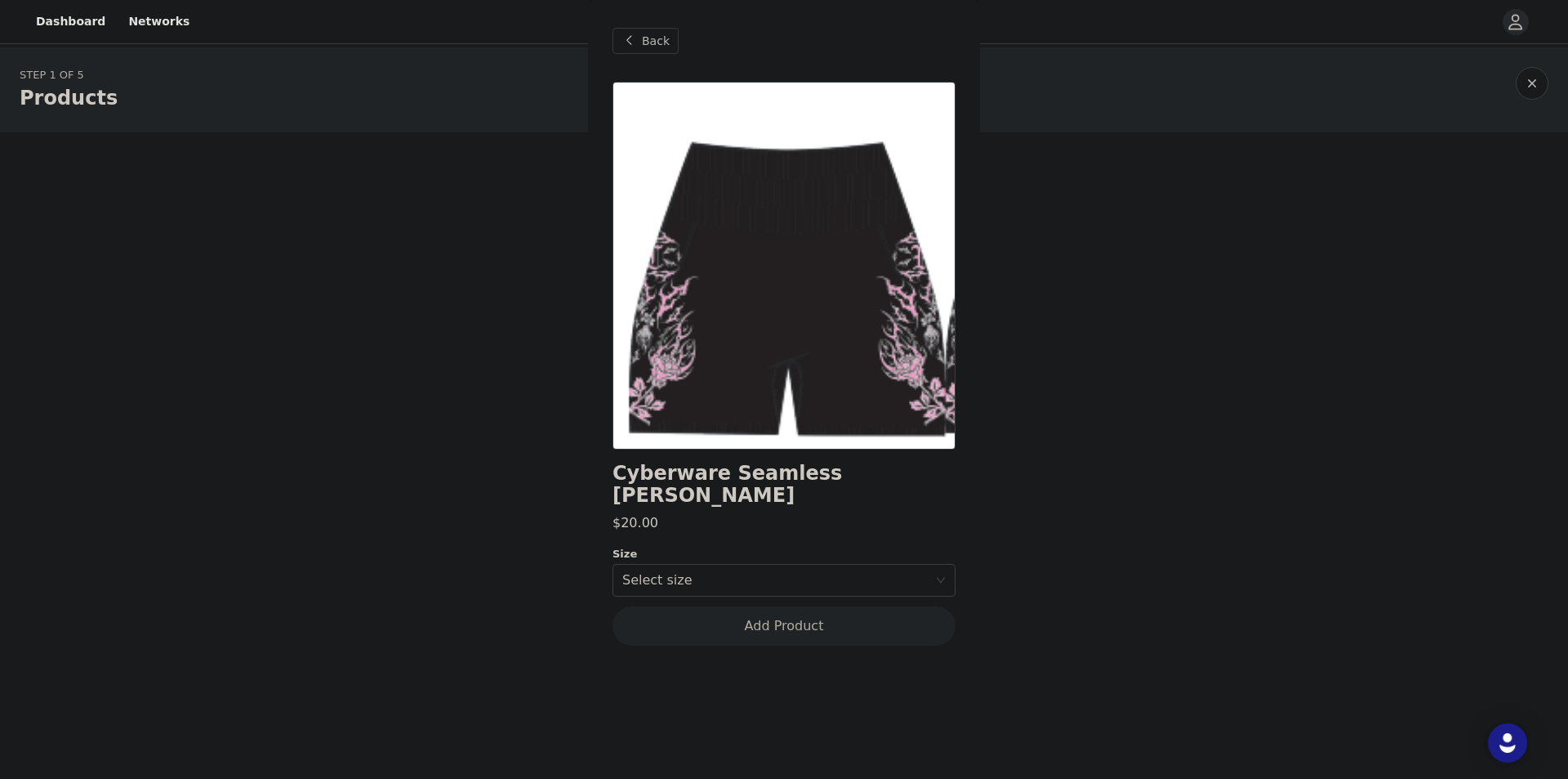
click at [641, 31] on div "Back" at bounding box center [645, 41] width 66 height 26
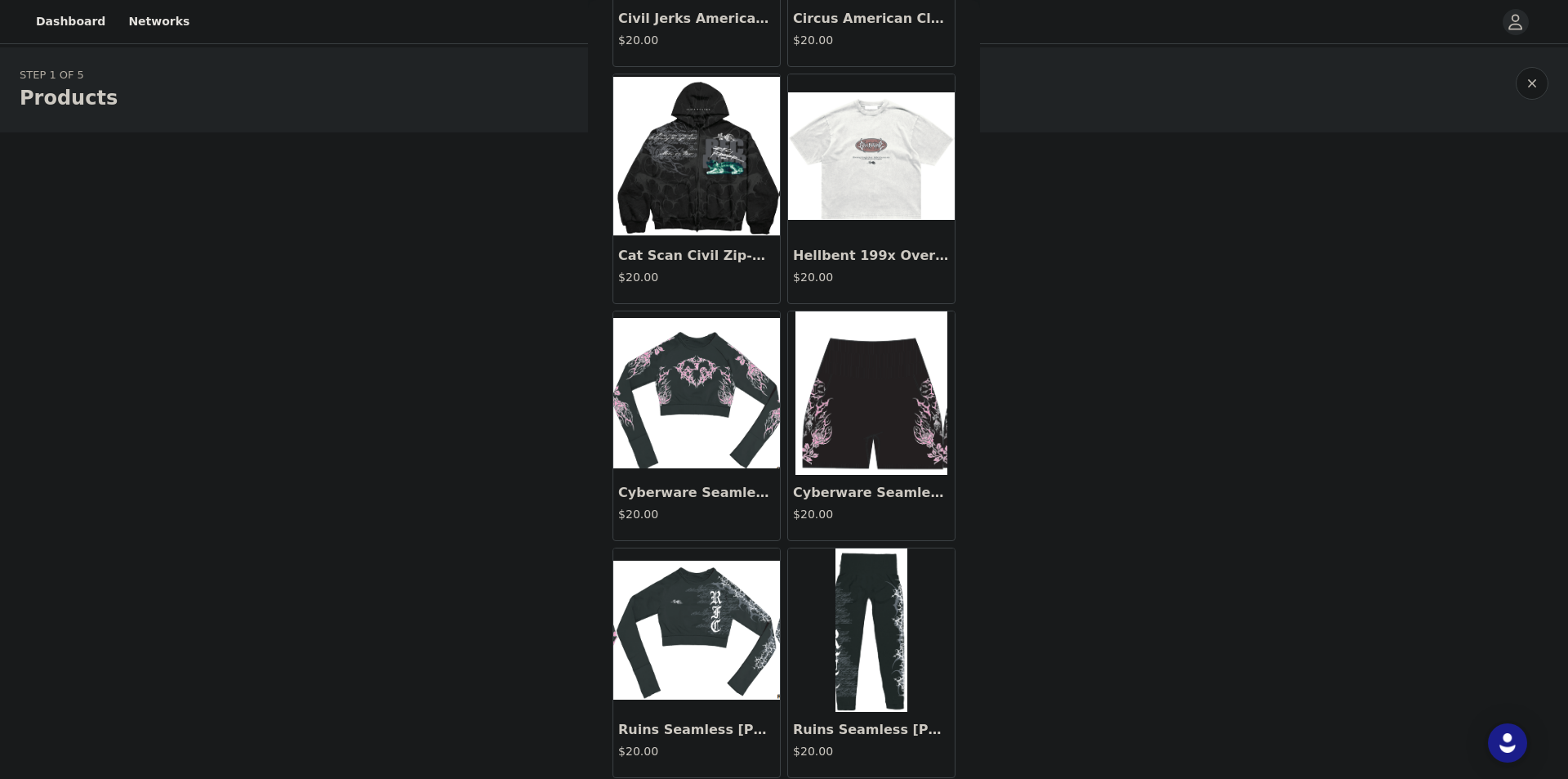
scroll to position [327, 0]
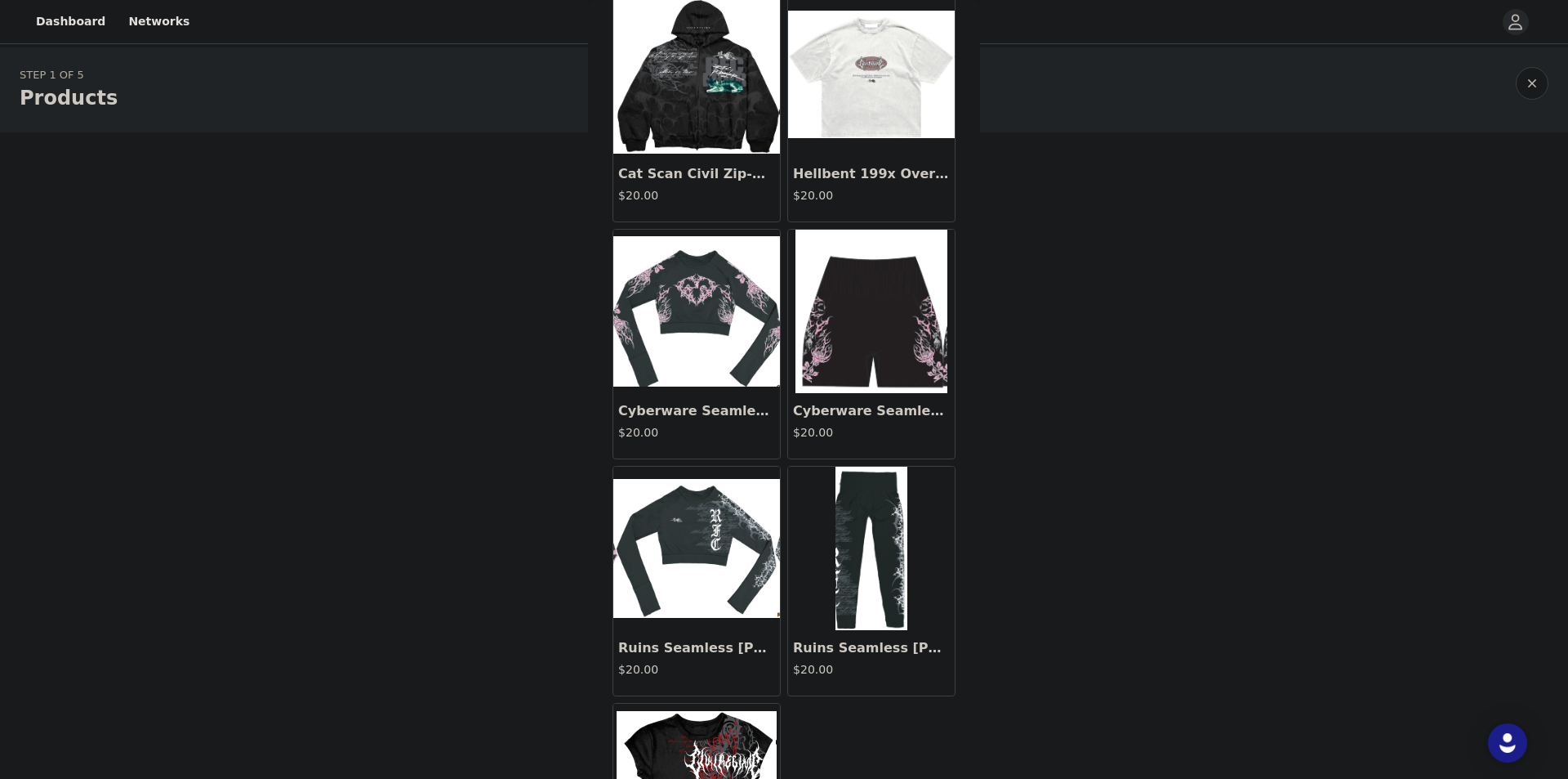
click at [878, 574] on img at bounding box center [872, 547] width 72 height 163
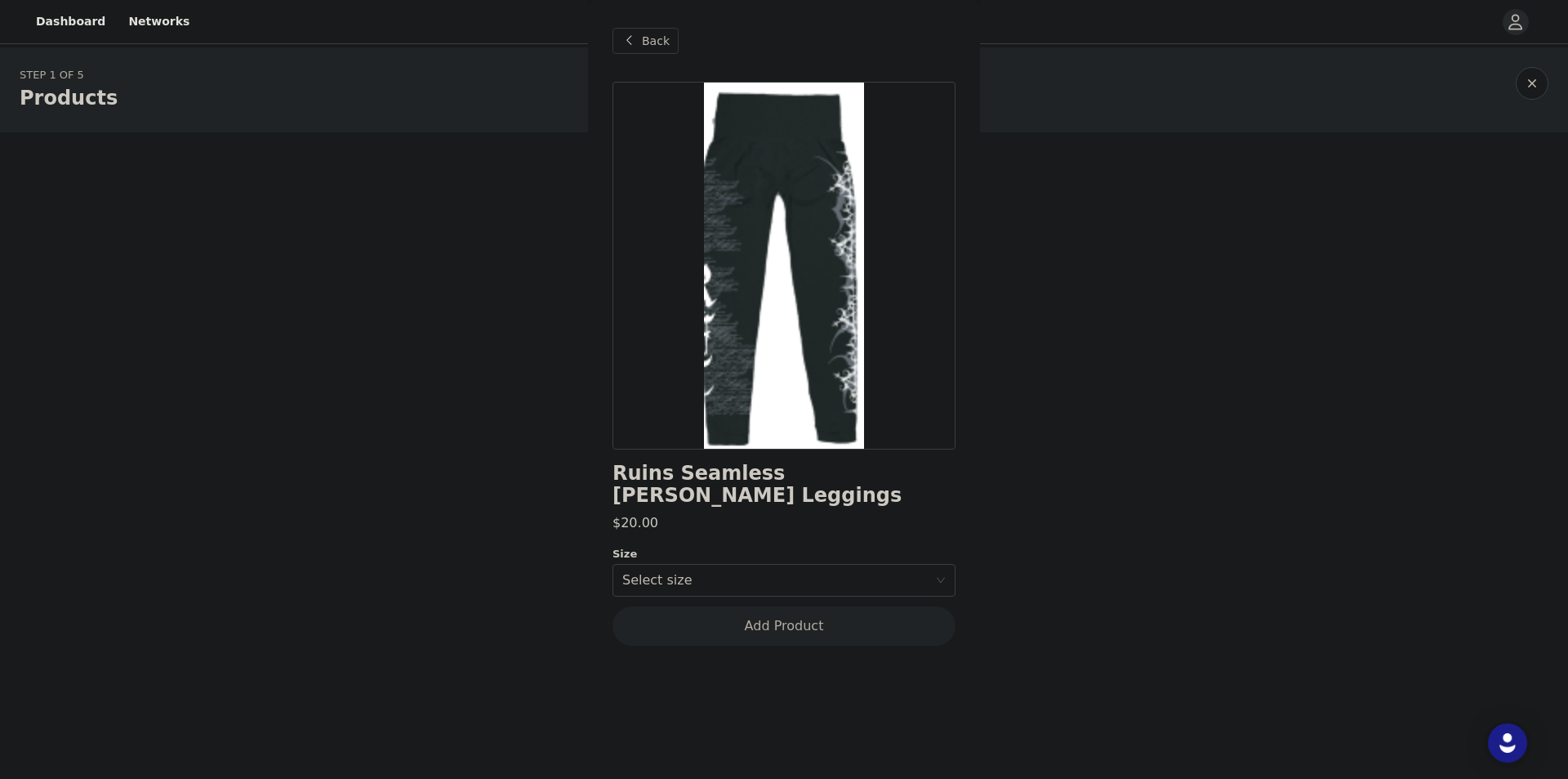
scroll to position [0, 0]
click at [647, 50] on div "Back" at bounding box center [645, 41] width 66 height 26
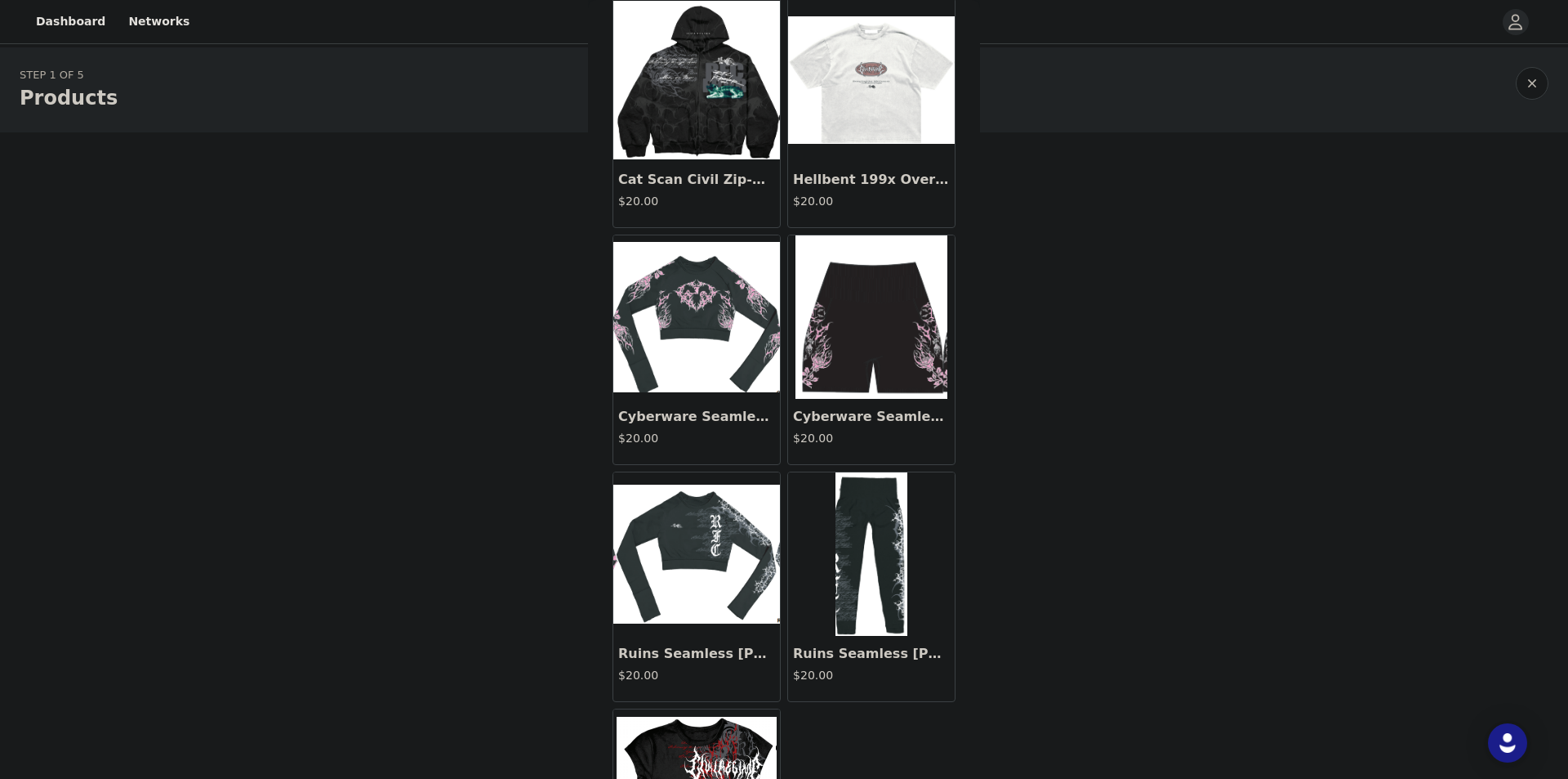
scroll to position [240, 0]
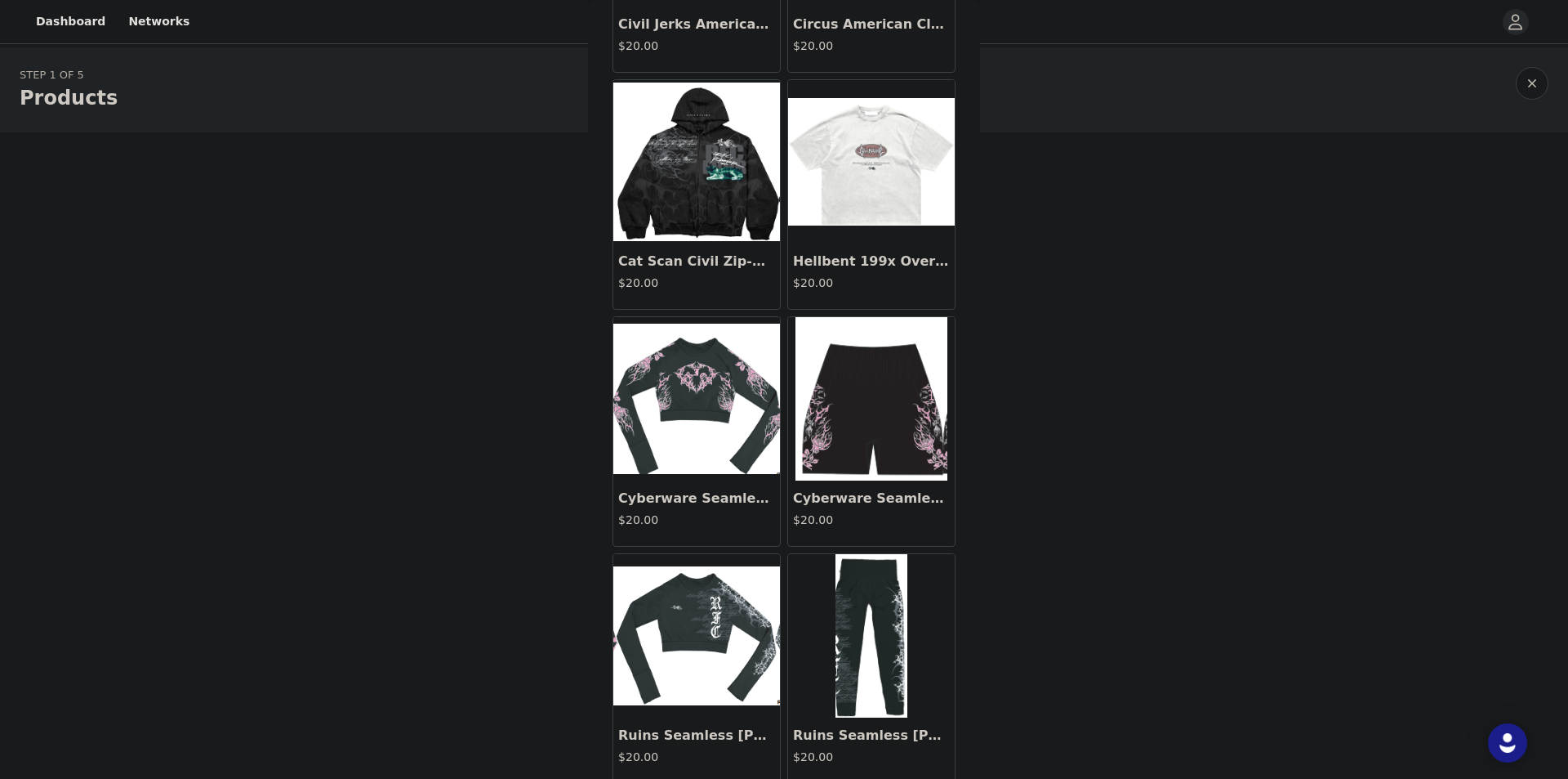
click at [704, 397] on img at bounding box center [696, 399] width 166 height 150
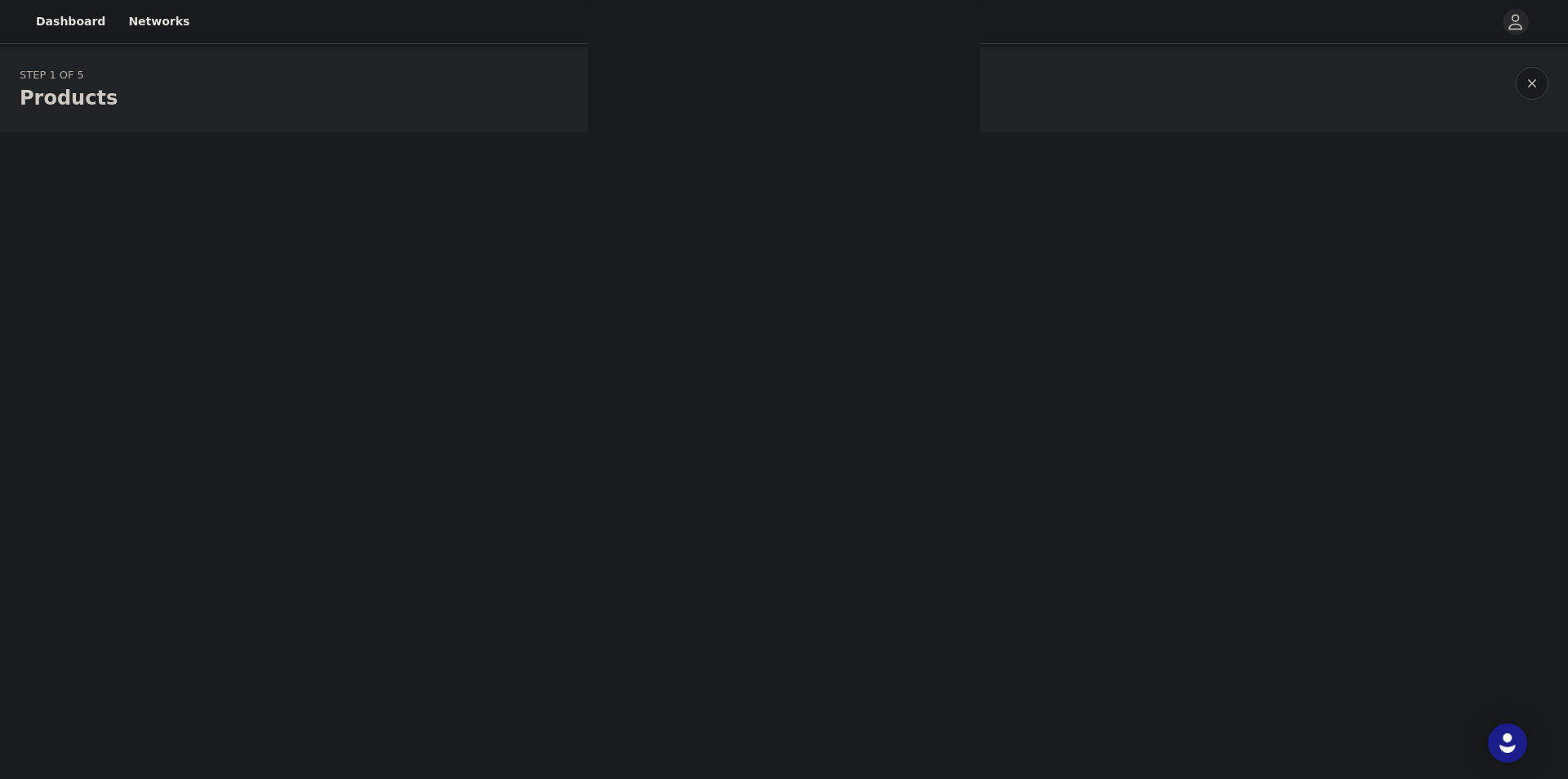
scroll to position [0, 0]
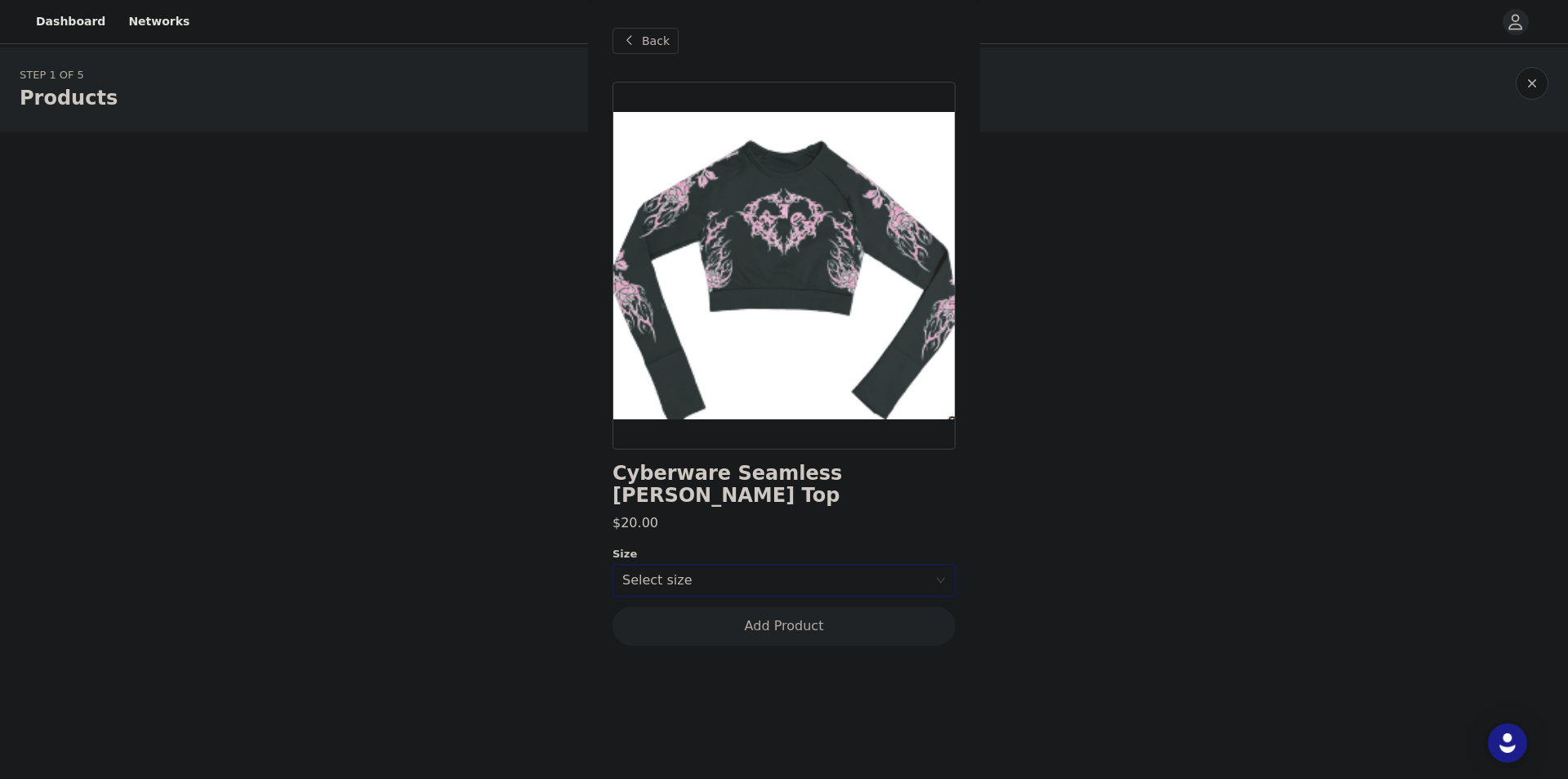
click at [747, 572] on div "Select size" at bounding box center [775, 580] width 306 height 17
click at [684, 609] on li "M" at bounding box center [784, 620] width 343 height 26
click at [817, 519] on div "Cyberware Seamless [PERSON_NAME] Top $20.00 Size Select size M Add Product" at bounding box center [784, 373] width 343 height 583
click at [785, 607] on button "Add Product" at bounding box center [784, 627] width 343 height 40
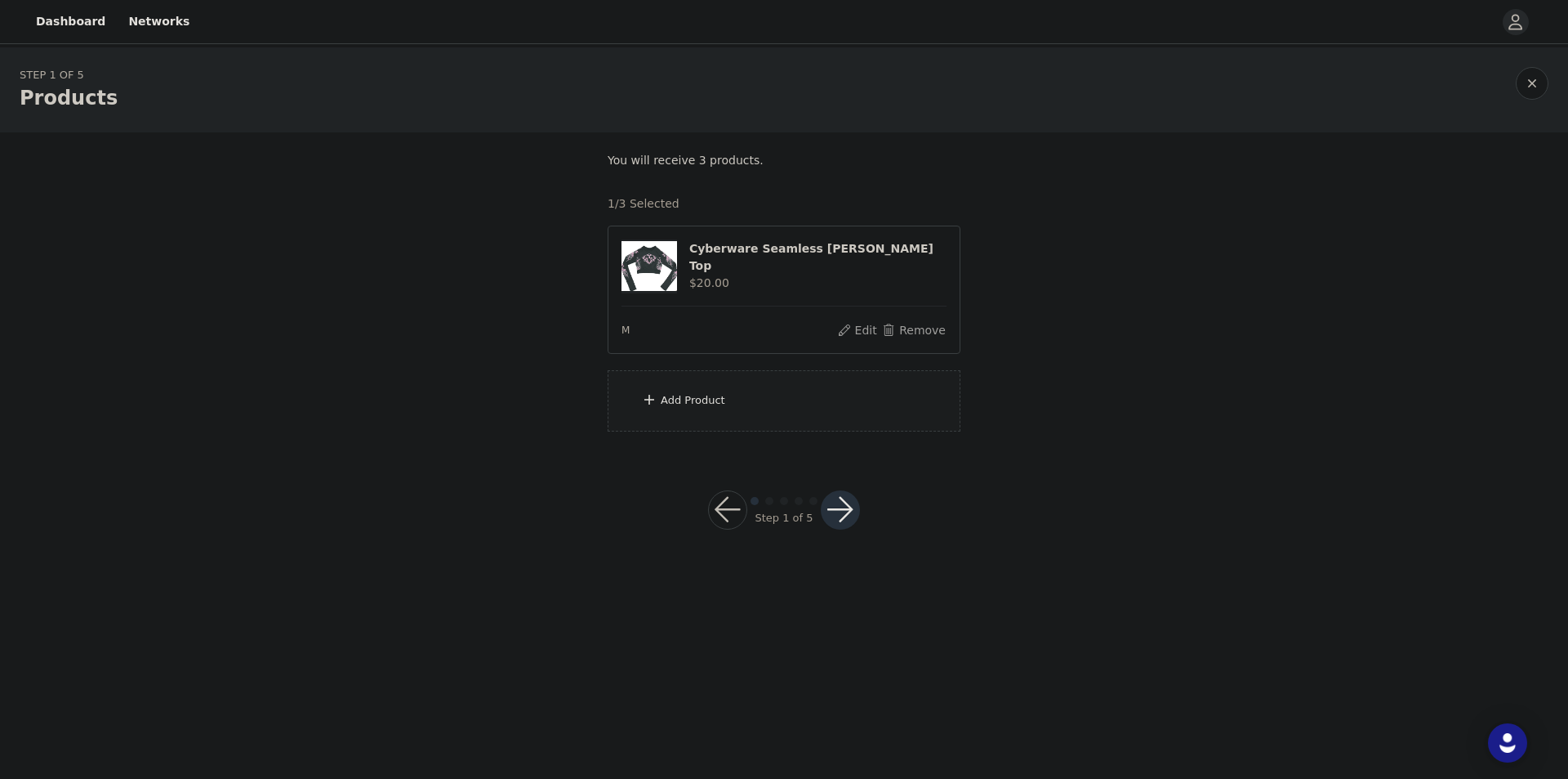
click at [758, 404] on div "Add Product" at bounding box center [784, 401] width 353 height 61
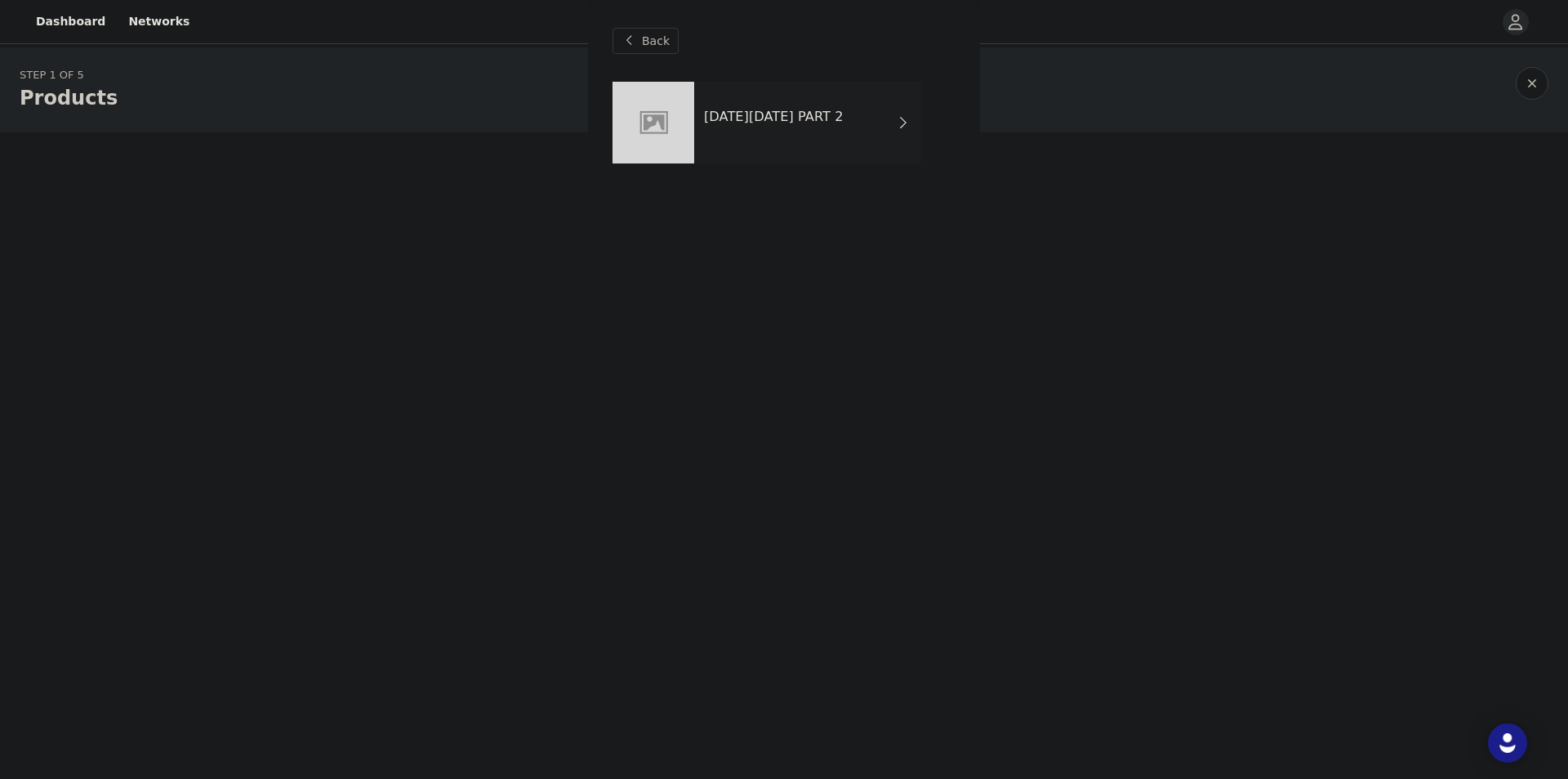
click at [808, 129] on div "[DATE][DATE] PART 2" at bounding box center [808, 123] width 228 height 82
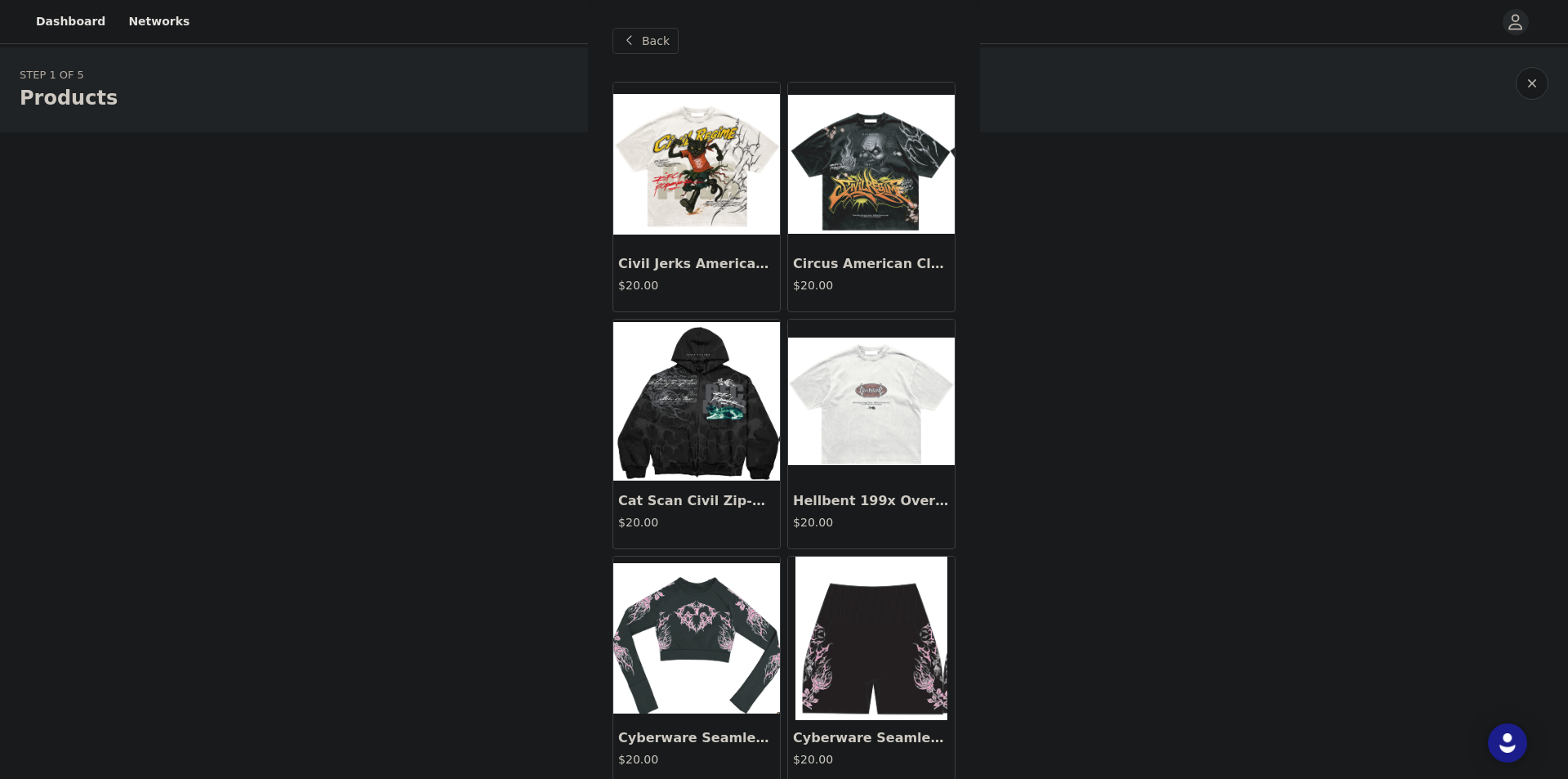
scroll to position [82, 0]
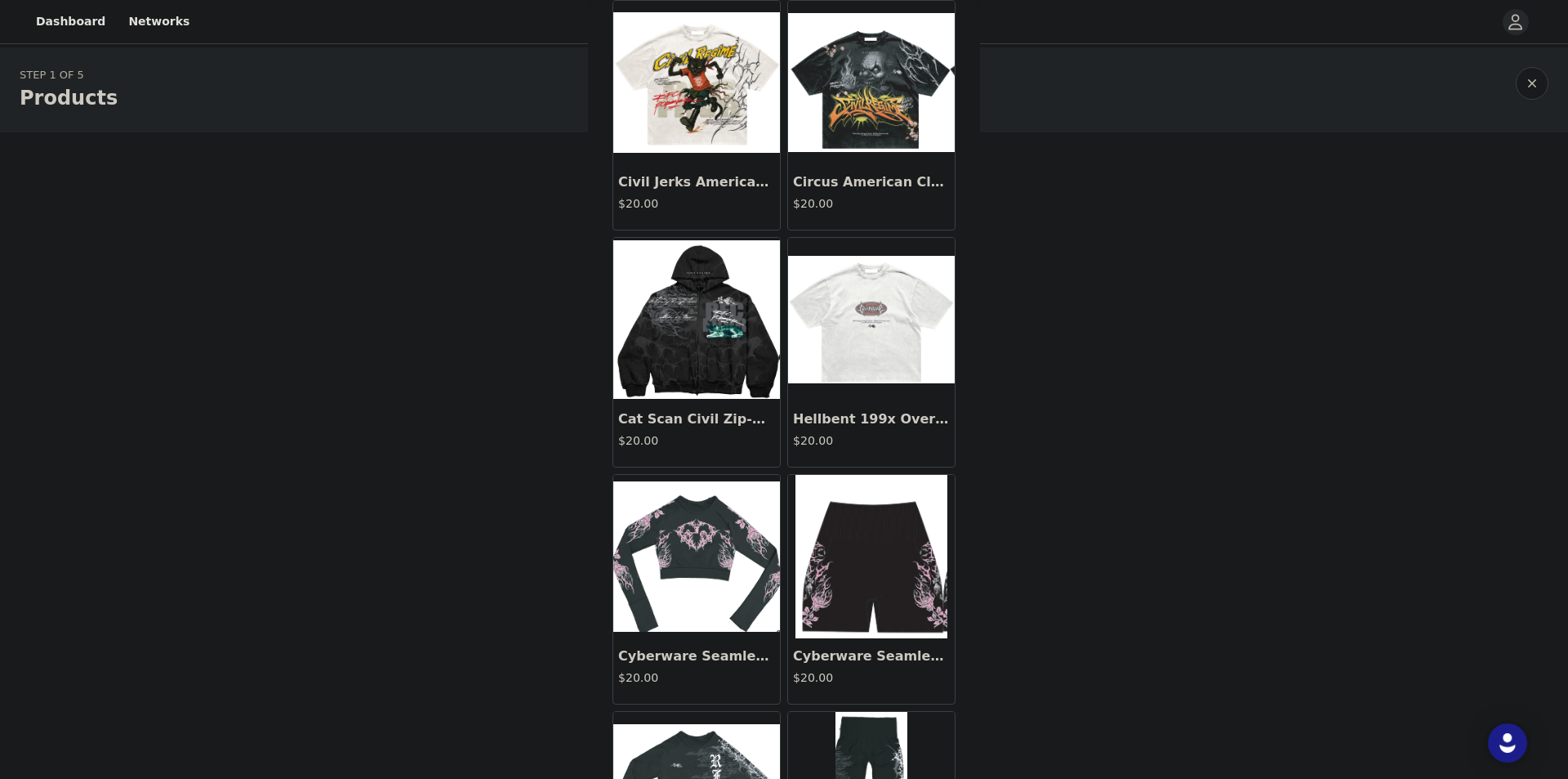
click at [863, 541] on img at bounding box center [872, 556] width 152 height 163
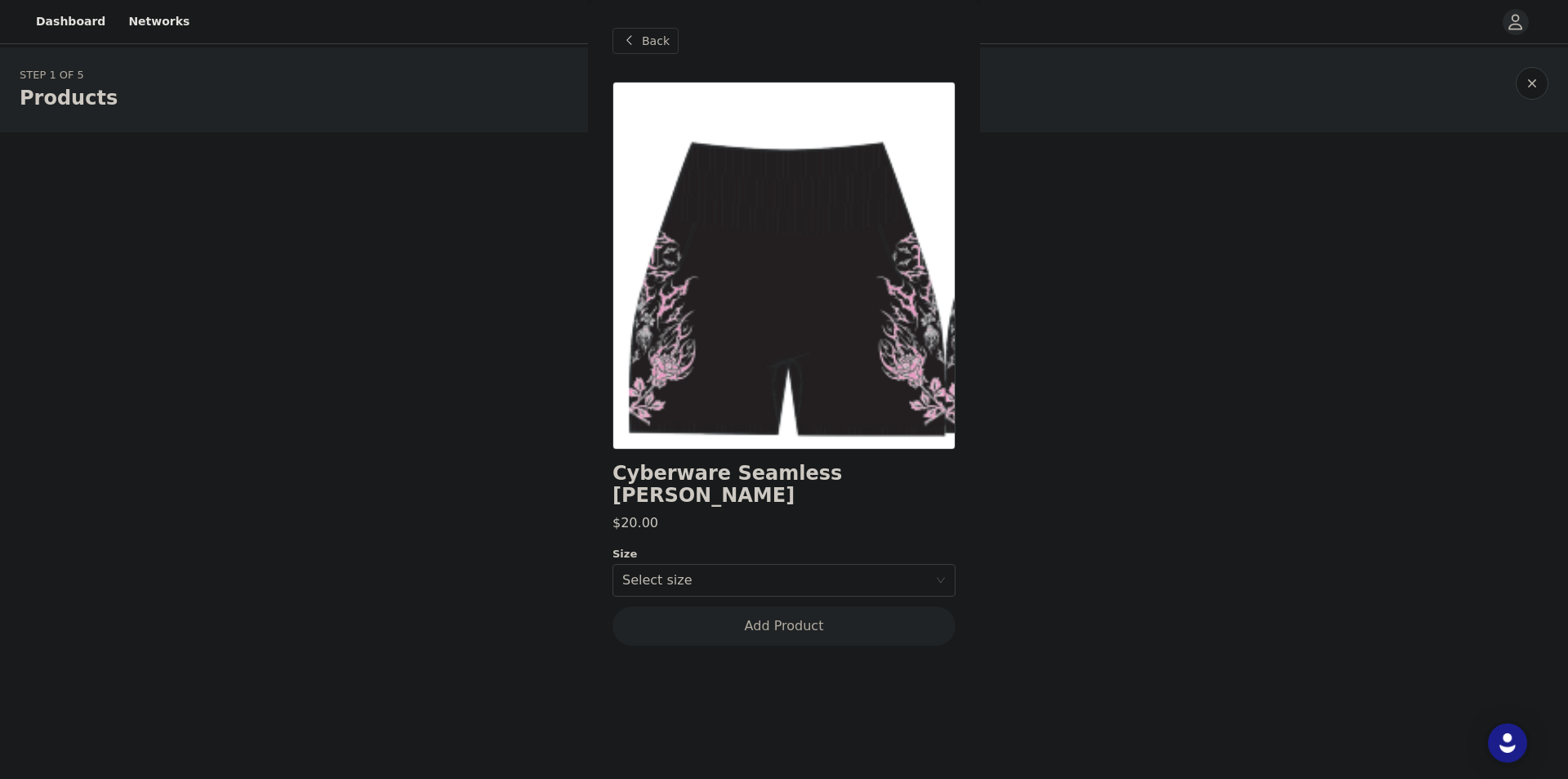
scroll to position [0, 0]
click at [780, 564] on div "Select size" at bounding box center [779, 579] width 313 height 31
click at [692, 621] on li "M" at bounding box center [784, 620] width 343 height 26
click at [835, 621] on button "Add Product" at bounding box center [784, 627] width 343 height 40
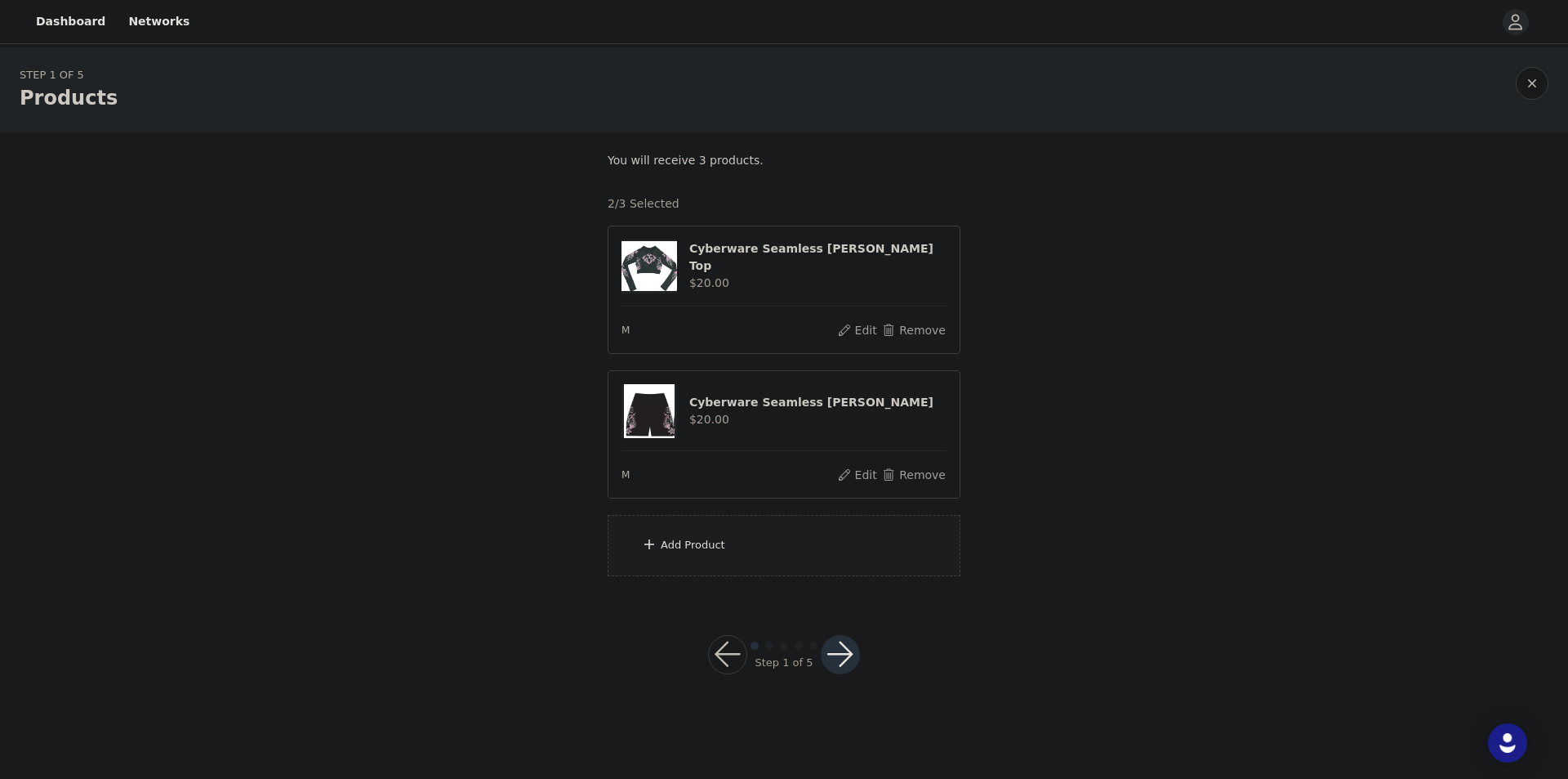
click at [691, 540] on div "Add Product" at bounding box center [692, 544] width 64 height 17
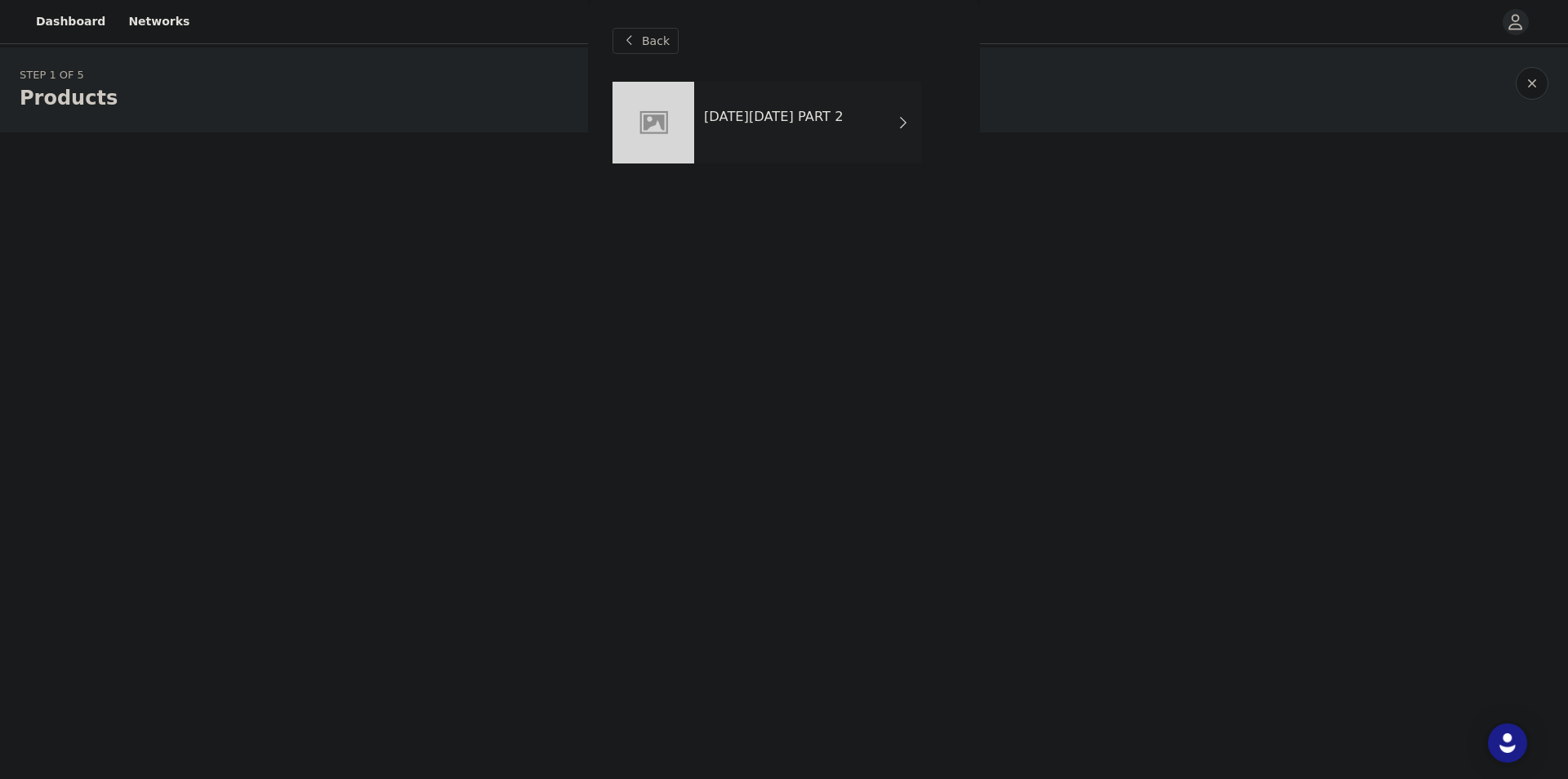
click at [770, 78] on div "Back" at bounding box center [784, 41] width 343 height 82
click at [772, 117] on h4 "[DATE][DATE] PART 2" at bounding box center [774, 117] width 139 height 15
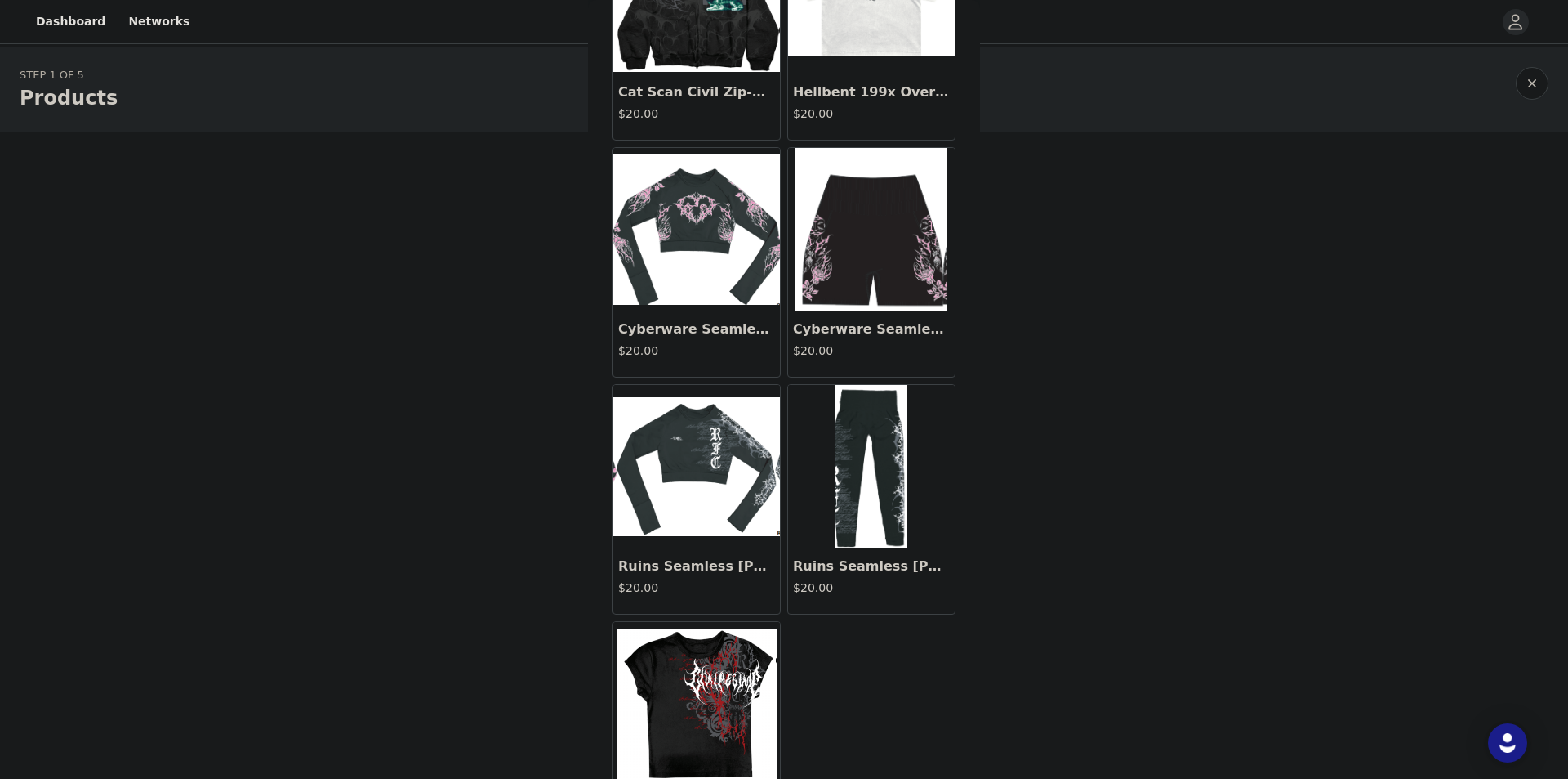
scroll to position [485, 0]
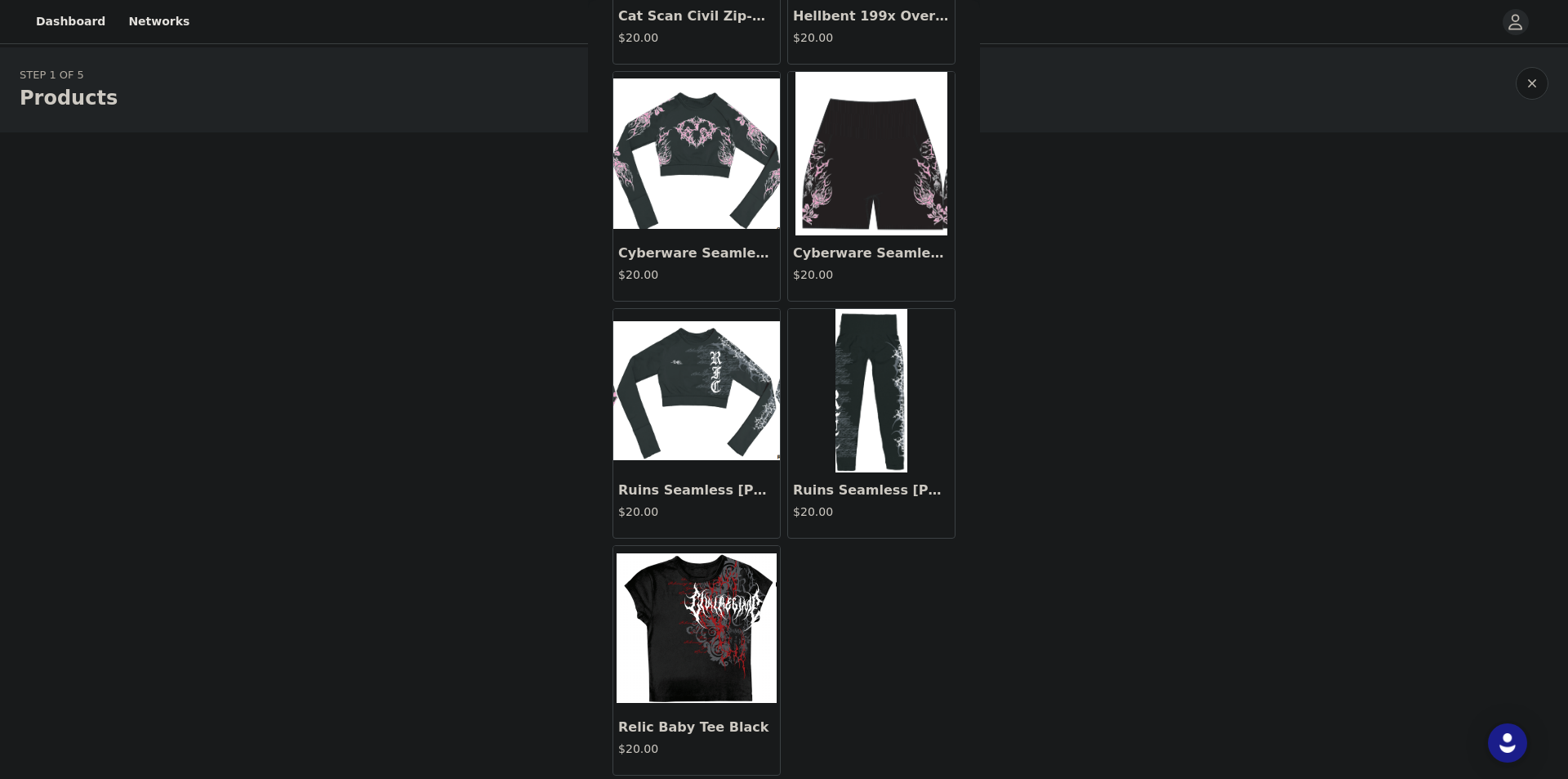
click at [728, 633] on img at bounding box center [696, 628] width 160 height 149
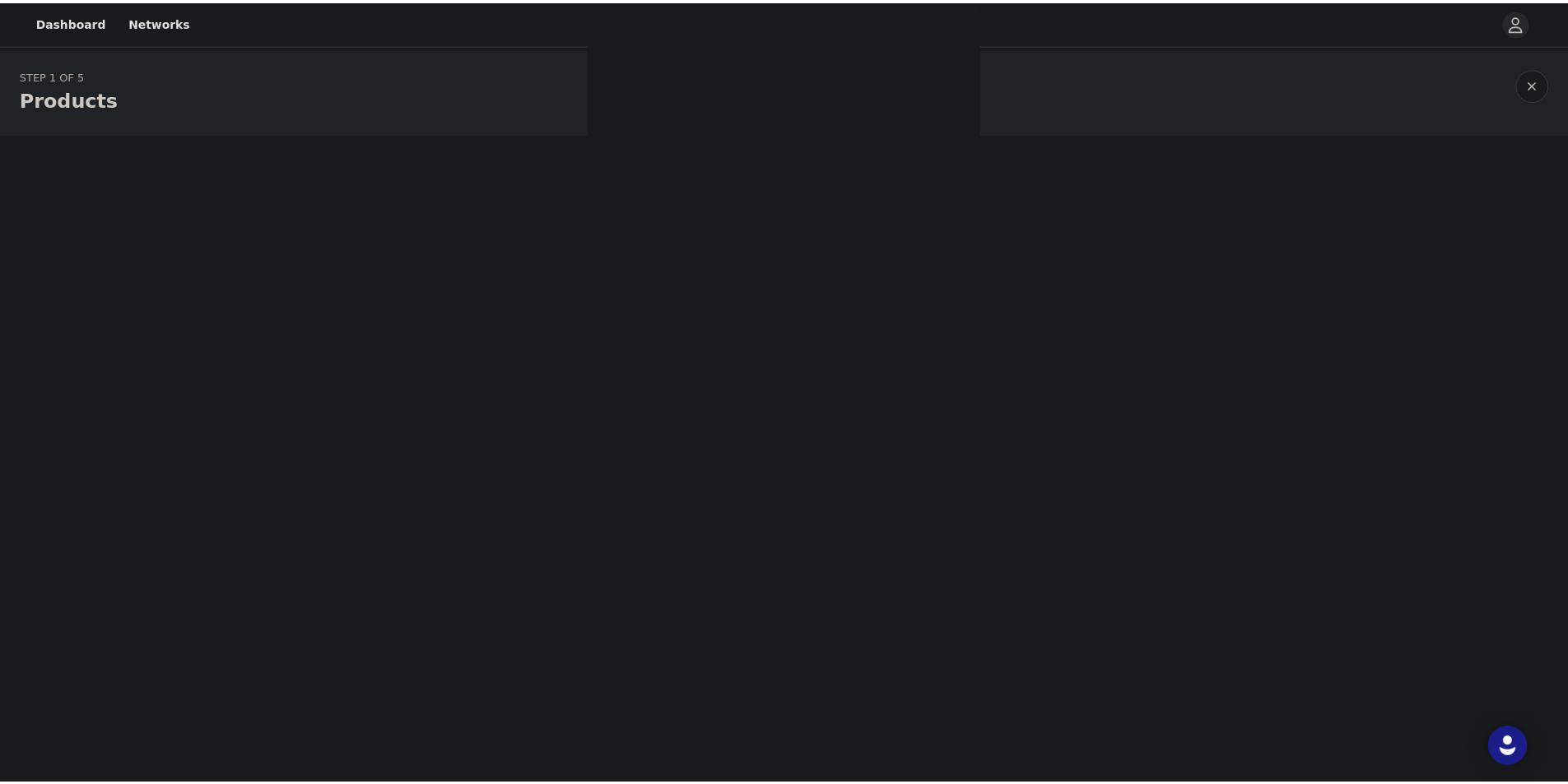
scroll to position [0, 0]
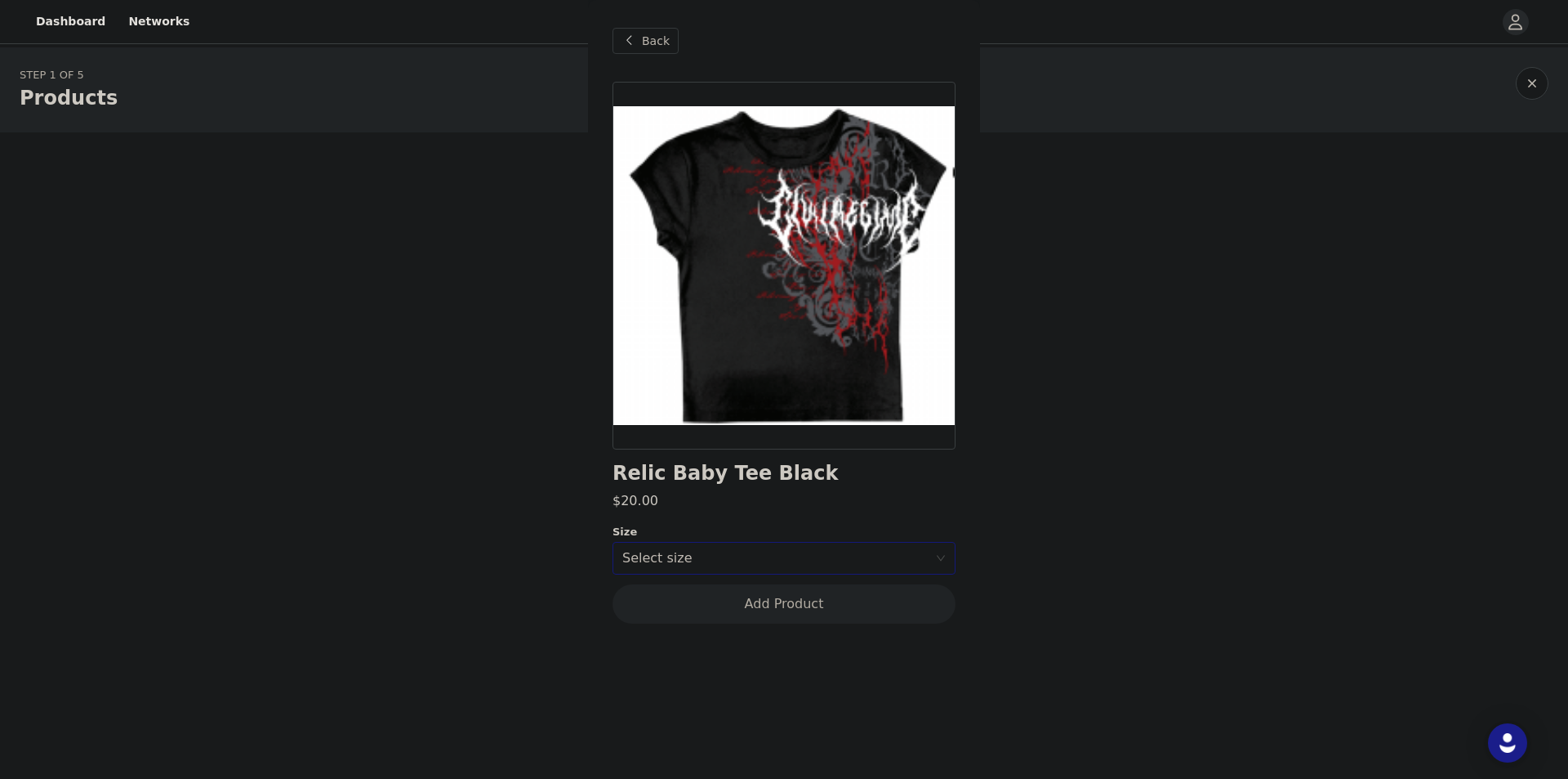
click at [783, 560] on div "Select size" at bounding box center [775, 558] width 306 height 17
click at [712, 616] on li "M" at bounding box center [784, 620] width 343 height 26
click at [743, 602] on button "Add Product" at bounding box center [784, 604] width 343 height 40
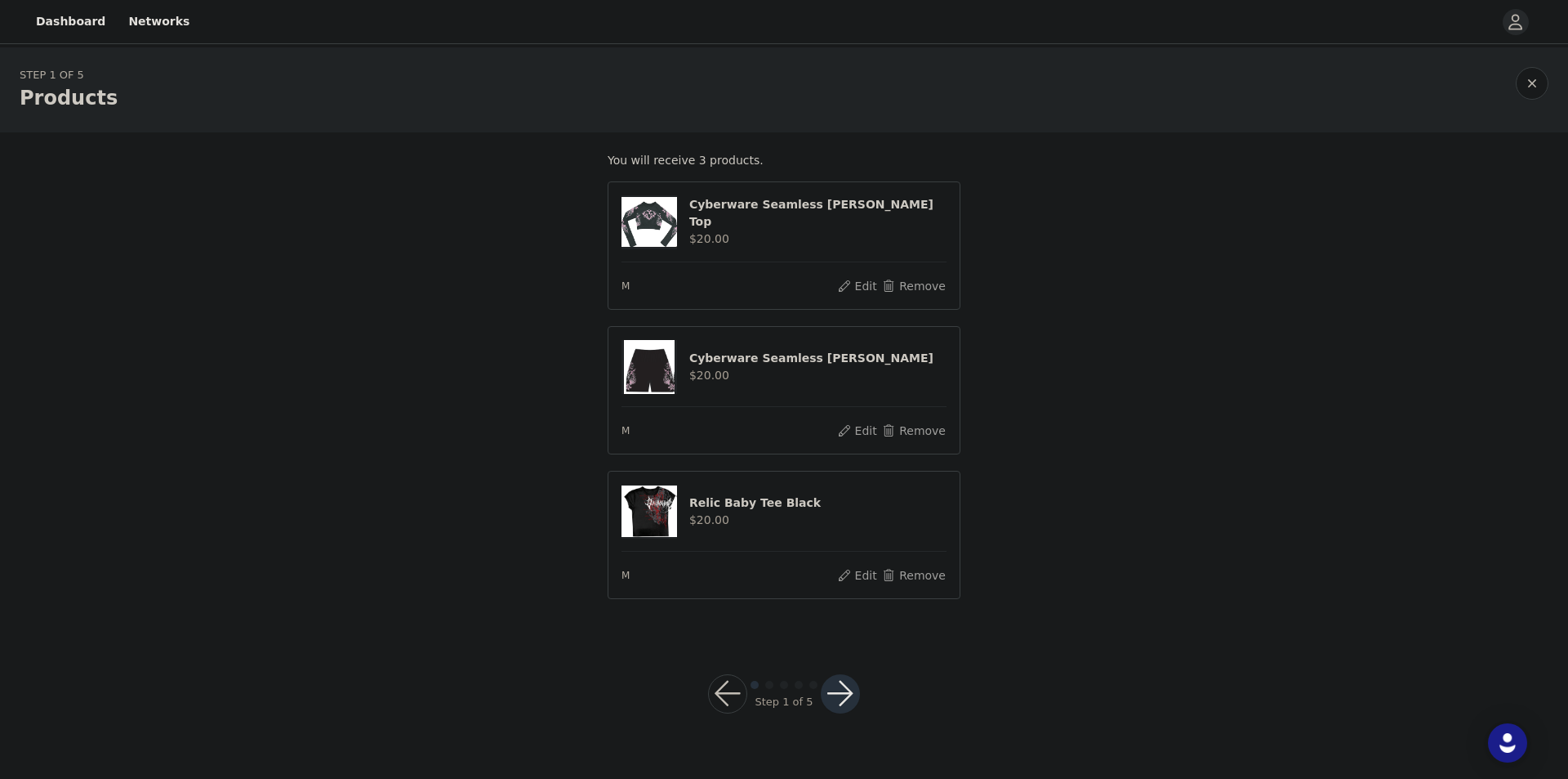
click at [831, 686] on button "button" at bounding box center [841, 694] width 40 height 40
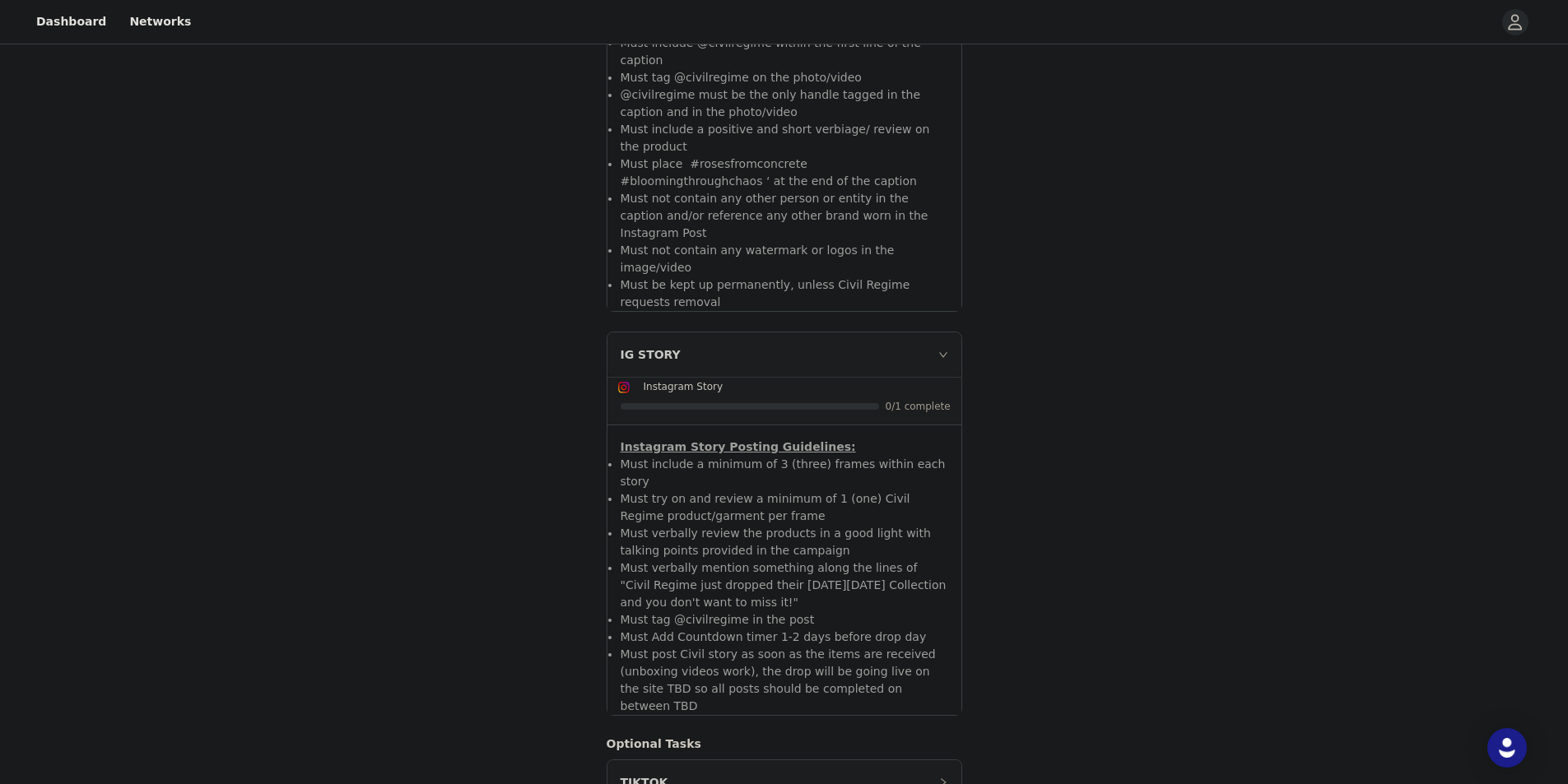
scroll to position [722, 0]
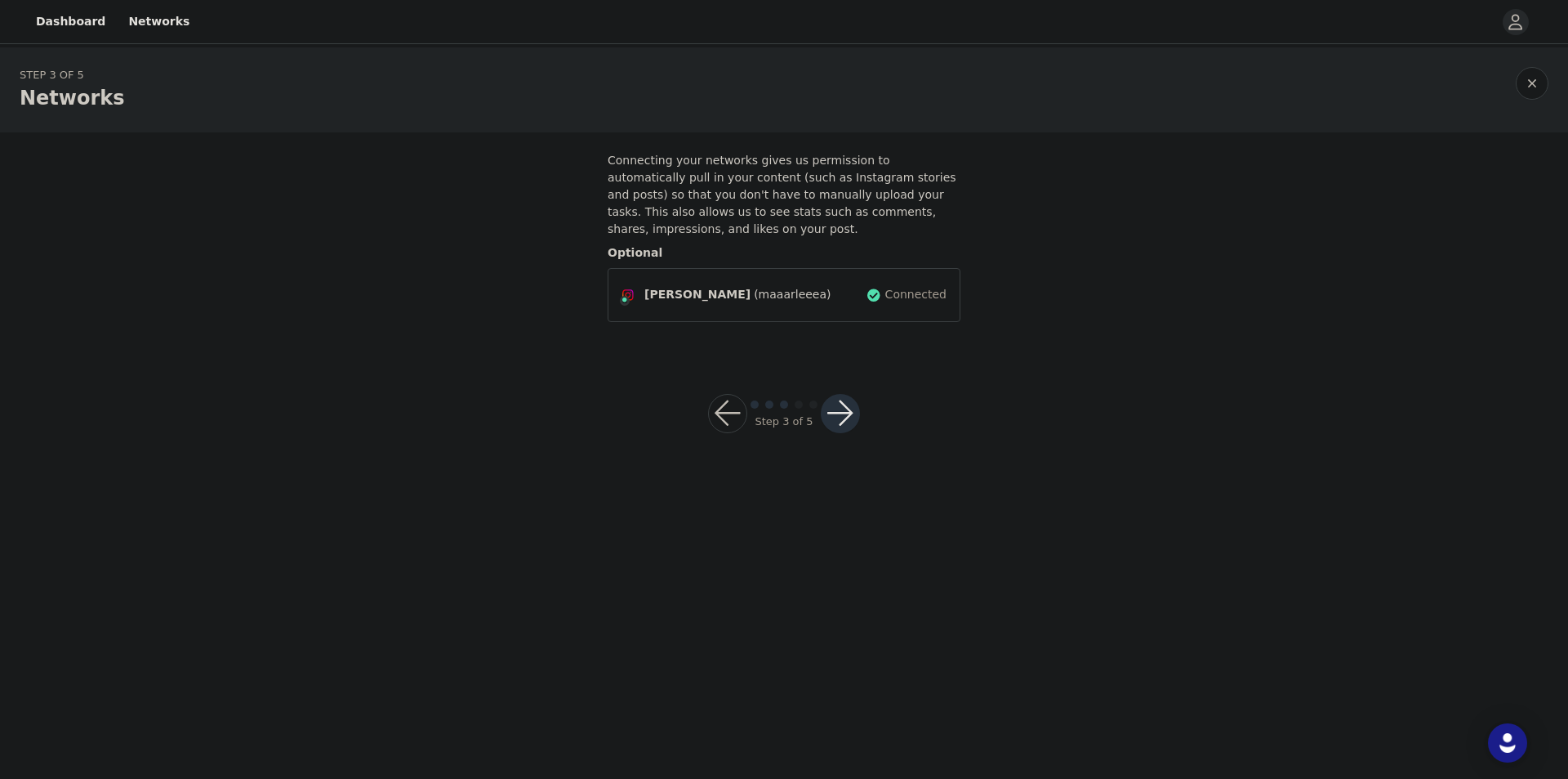
click at [850, 396] on button "button" at bounding box center [841, 414] width 40 height 40
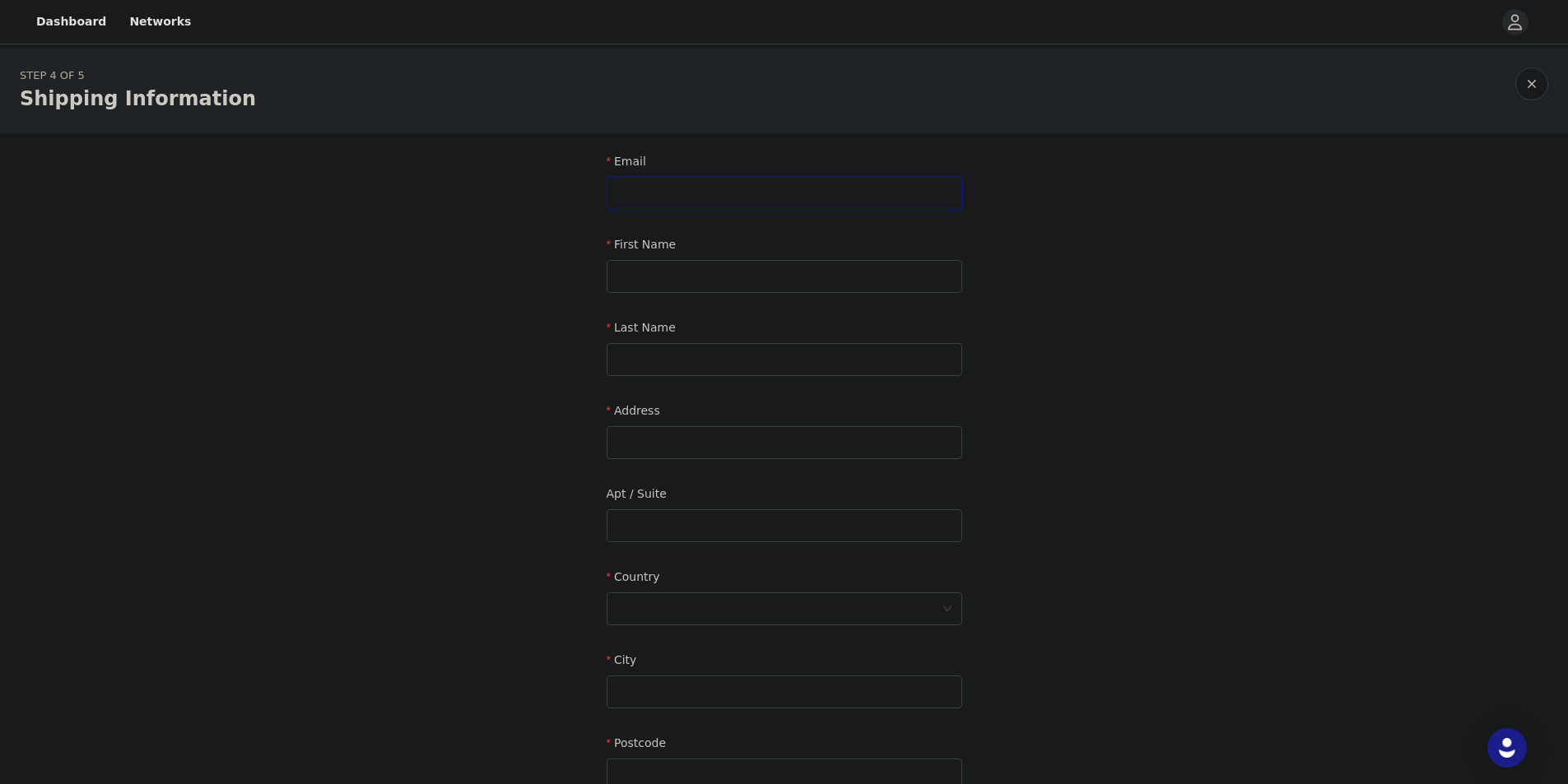
click at [654, 185] on input "text" at bounding box center [784, 192] width 356 height 33
type input "[EMAIL_ADDRESS][DOMAIN_NAME]"
type input "[PERSON_NAME]"
type input "[STREET_ADDRESS]"
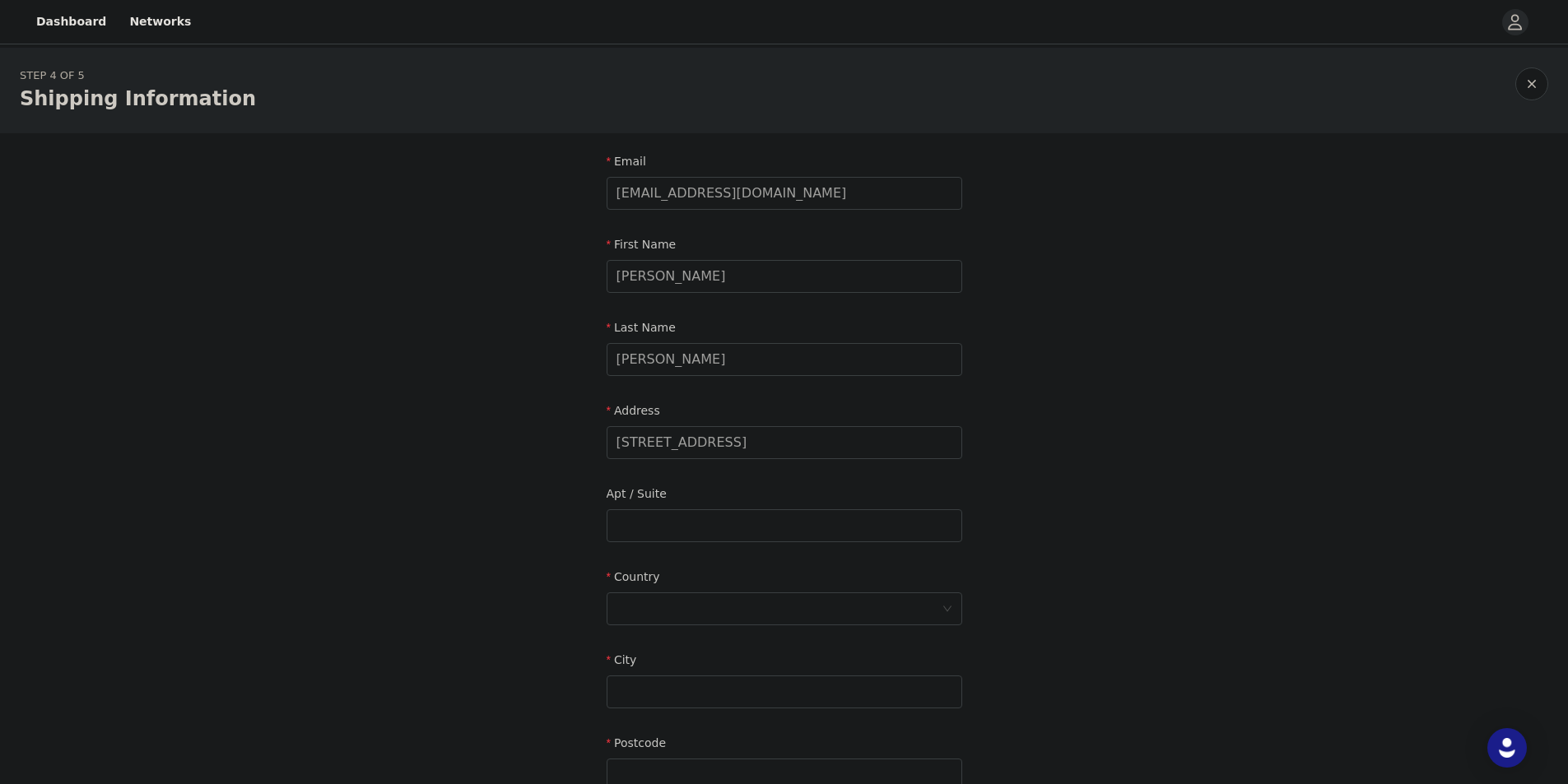
click at [393, 493] on div "STEP 4 OF 5 Shipping Information Email [EMAIL_ADDRESS][DOMAIN_NAME] First Name …" at bounding box center [784, 484] width 1568 height 873
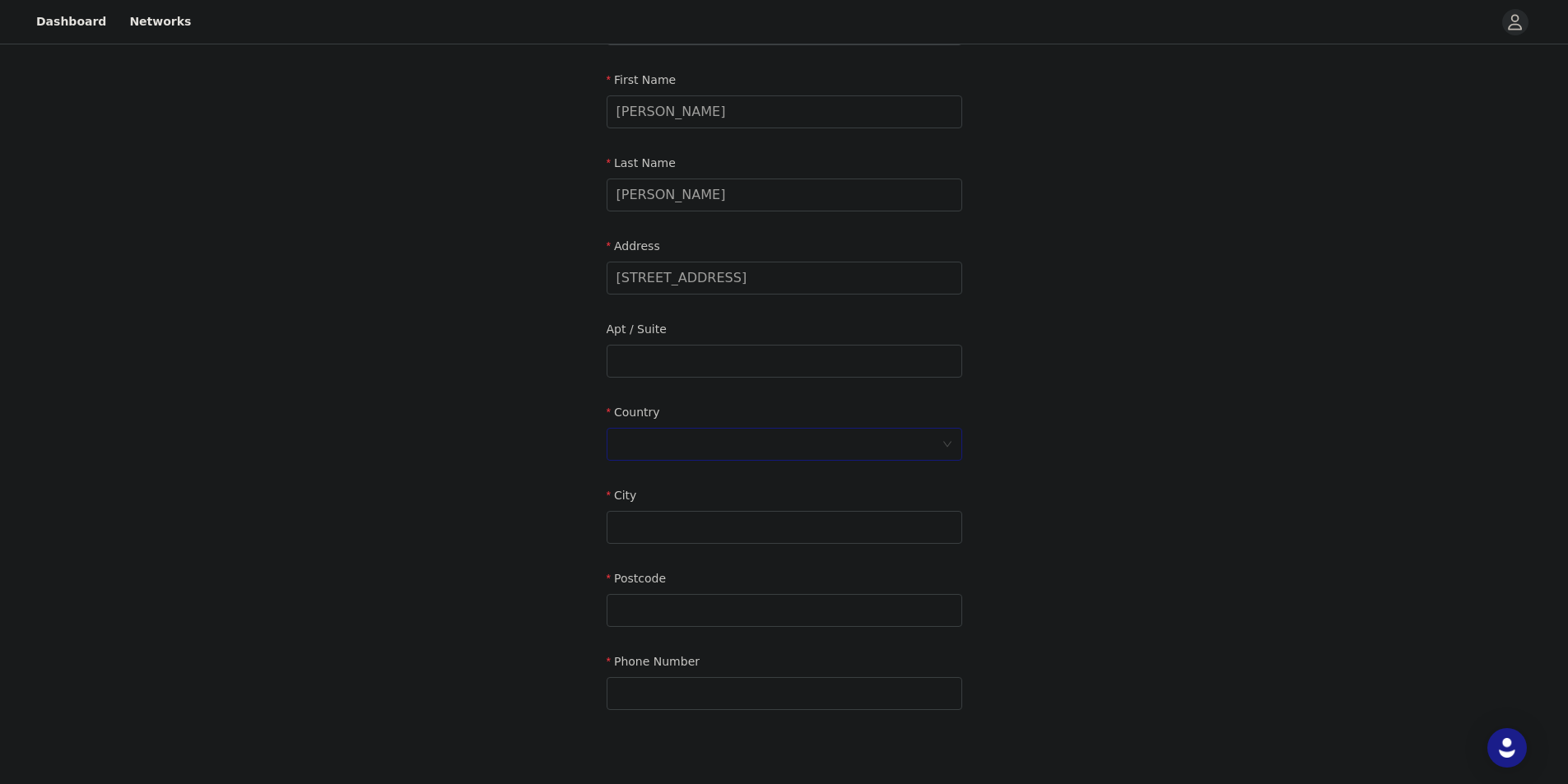
click at [625, 450] on div at bounding box center [779, 443] width 325 height 31
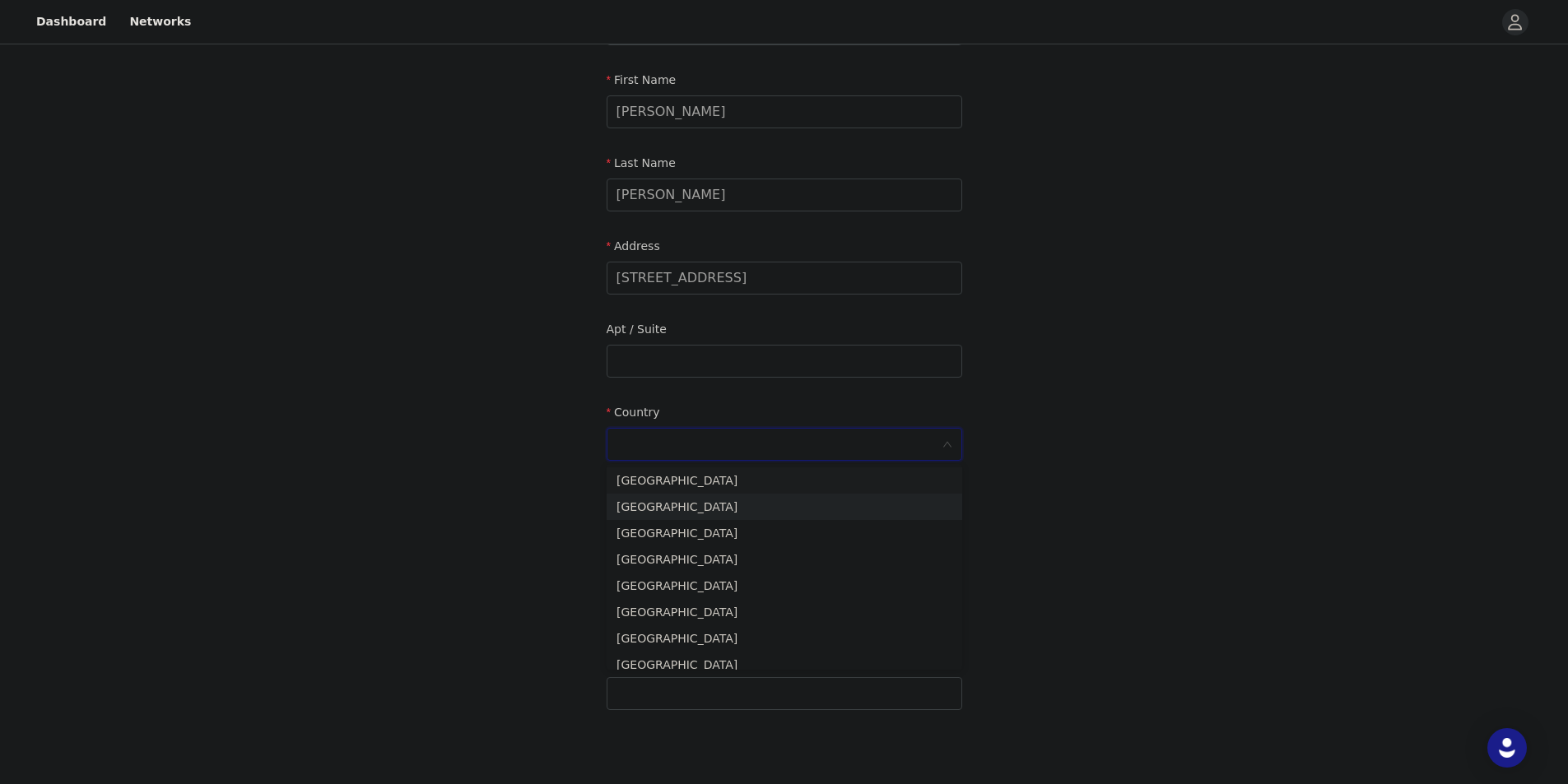
click at [684, 483] on li "[GEOGRAPHIC_DATA]" at bounding box center [784, 480] width 356 height 26
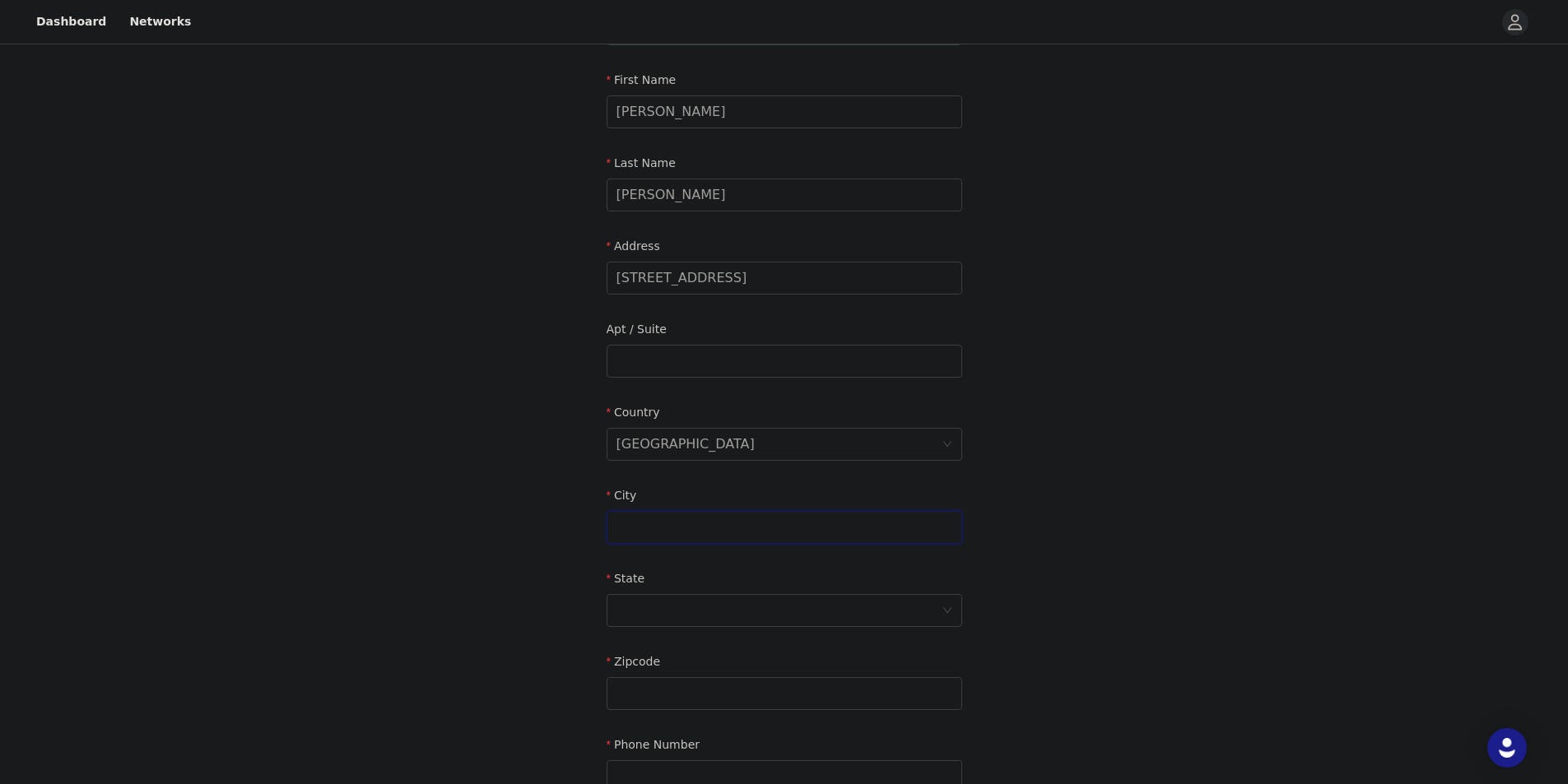
click at [672, 529] on input "text" at bounding box center [784, 527] width 356 height 33
type input "Levittown"
click at [627, 603] on div at bounding box center [779, 610] width 325 height 31
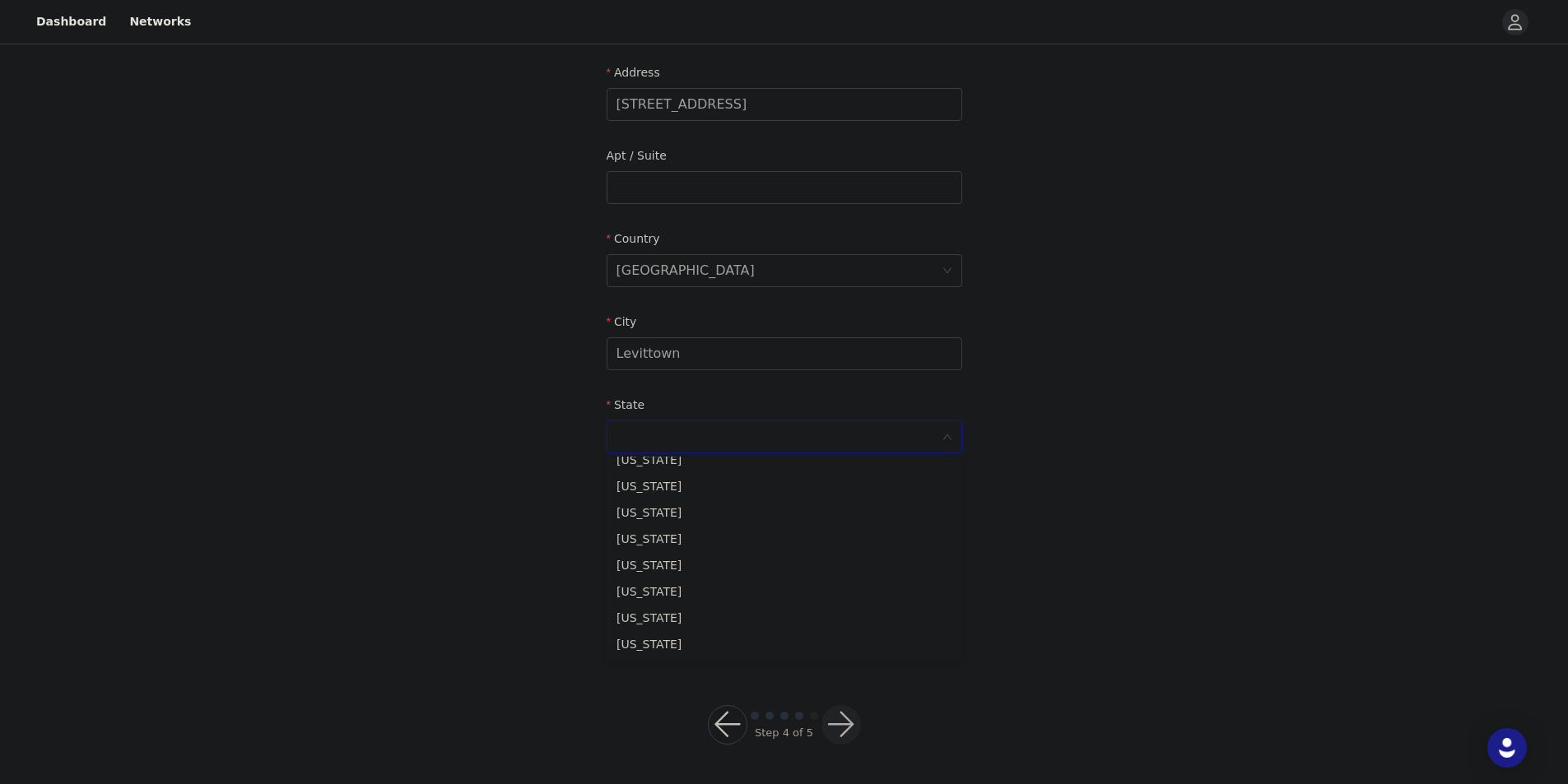
scroll to position [1152, 0]
click at [685, 556] on li "[US_STATE]" at bounding box center [784, 558] width 356 height 26
click at [687, 518] on input "text" at bounding box center [784, 519] width 356 height 33
type input "19054"
click at [643, 611] on input "text" at bounding box center [784, 603] width 356 height 33
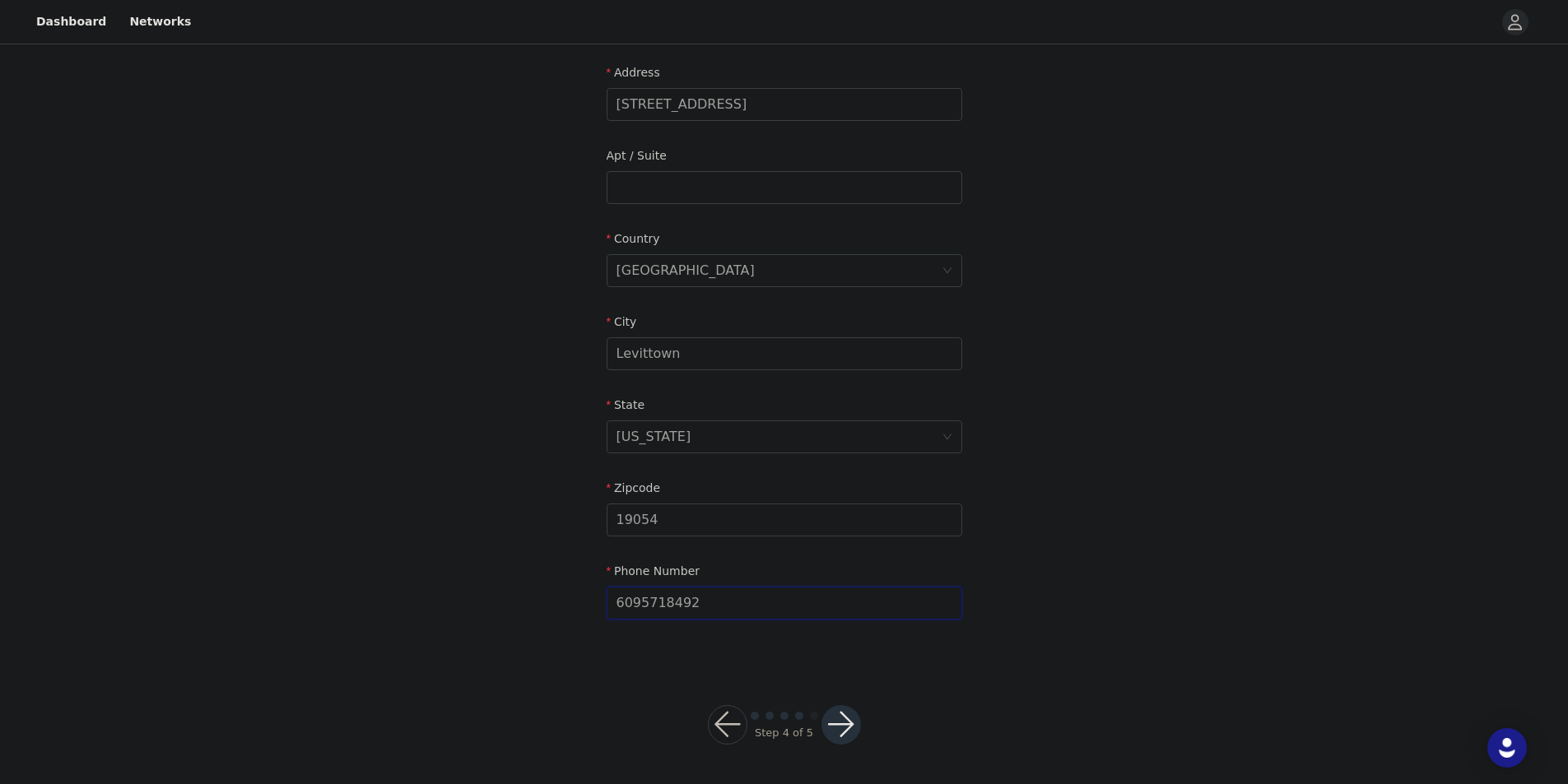
type input "6095718492"
click at [432, 544] on div "STEP 4 OF 5 Shipping Information Email [EMAIL_ADDRESS][DOMAIN_NAME] First Name …" at bounding box center [784, 187] width 1568 height 955
click at [842, 722] on button "button" at bounding box center [841, 725] width 40 height 40
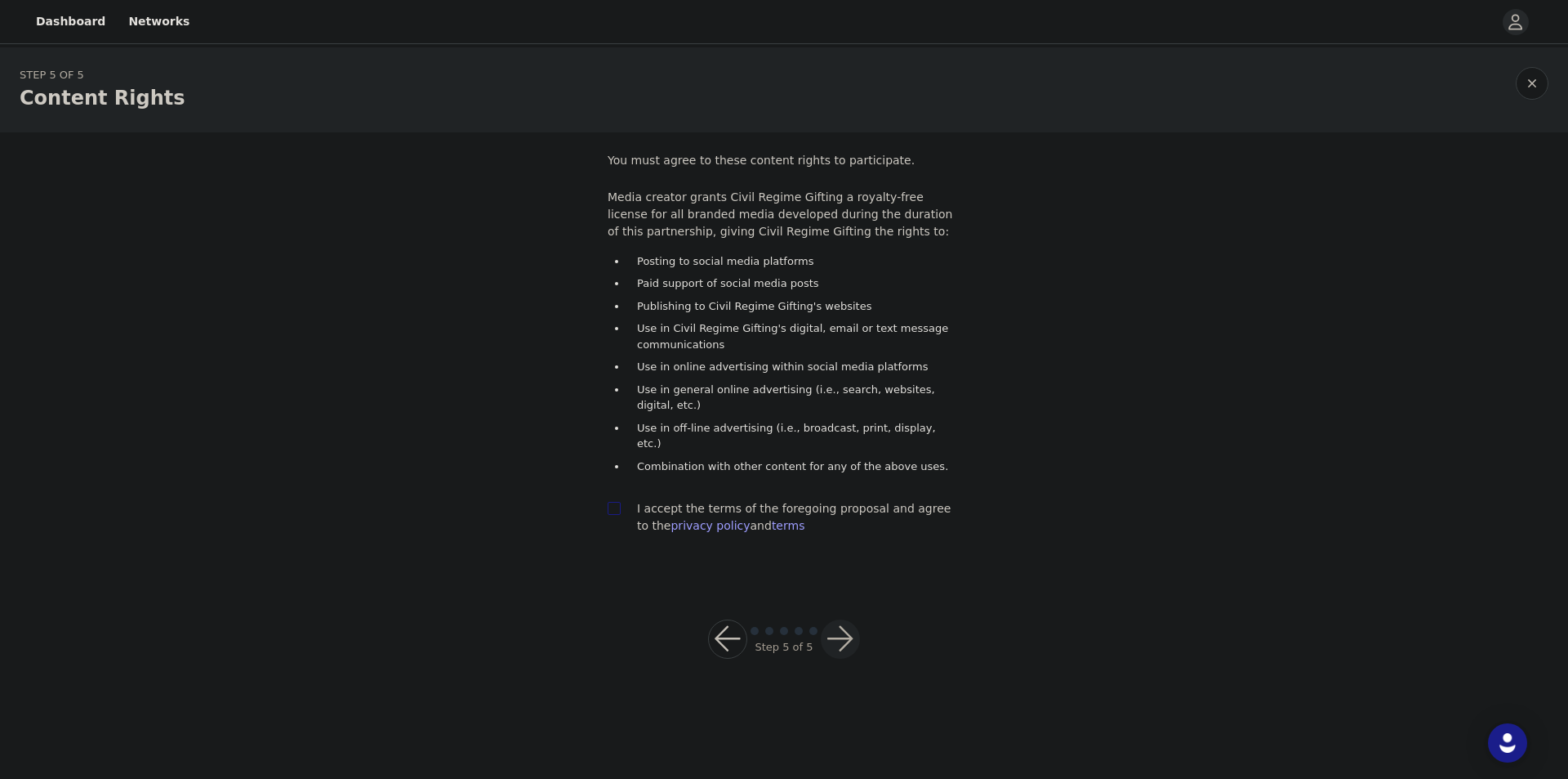
click at [615, 500] on label at bounding box center [613, 508] width 13 height 17
click at [615, 502] on input "checkbox" at bounding box center [613, 508] width 12 height 12
checkbox input "true"
click at [841, 620] on button "button" at bounding box center [841, 639] width 40 height 40
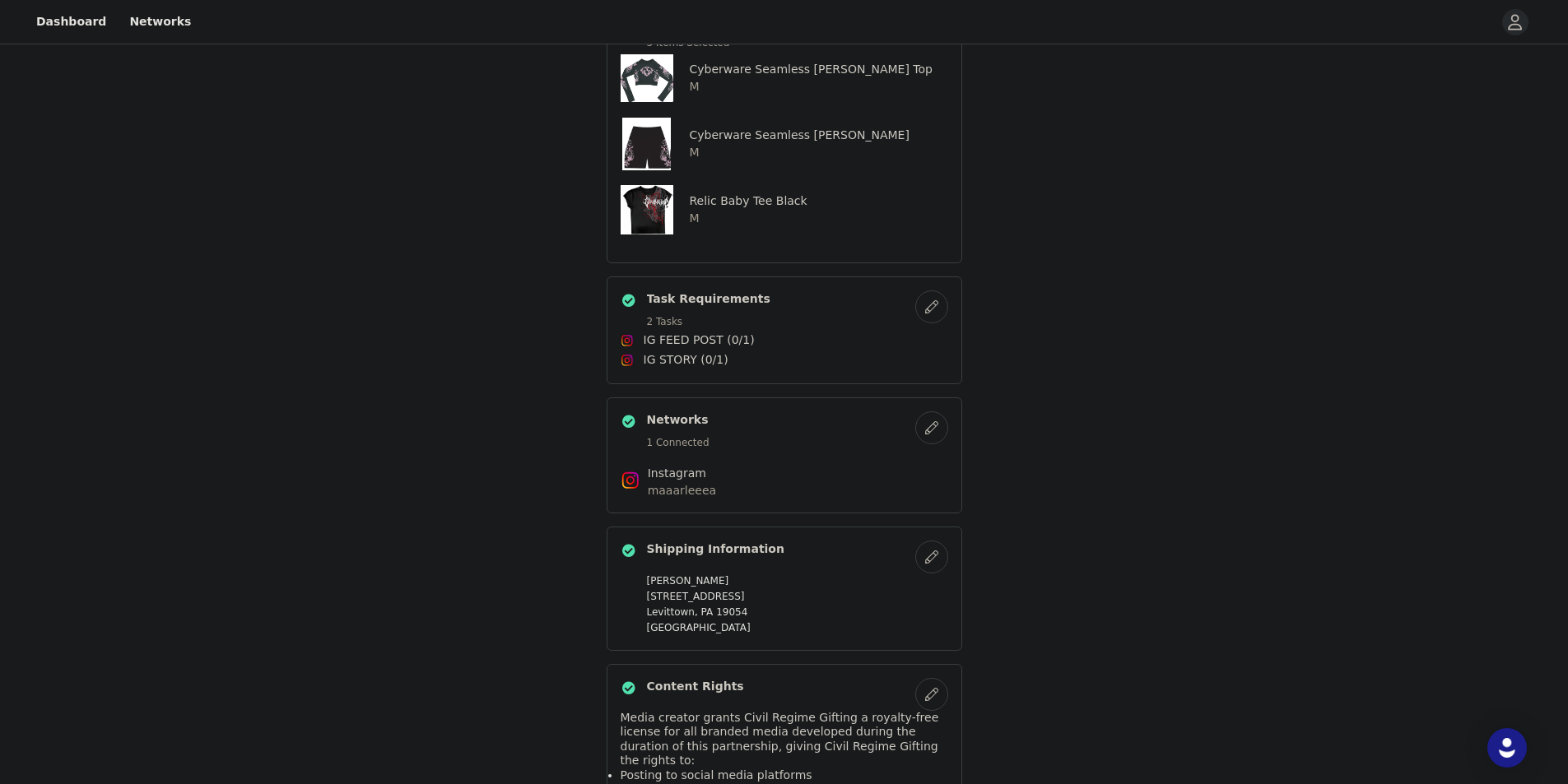
scroll to position [738, 0]
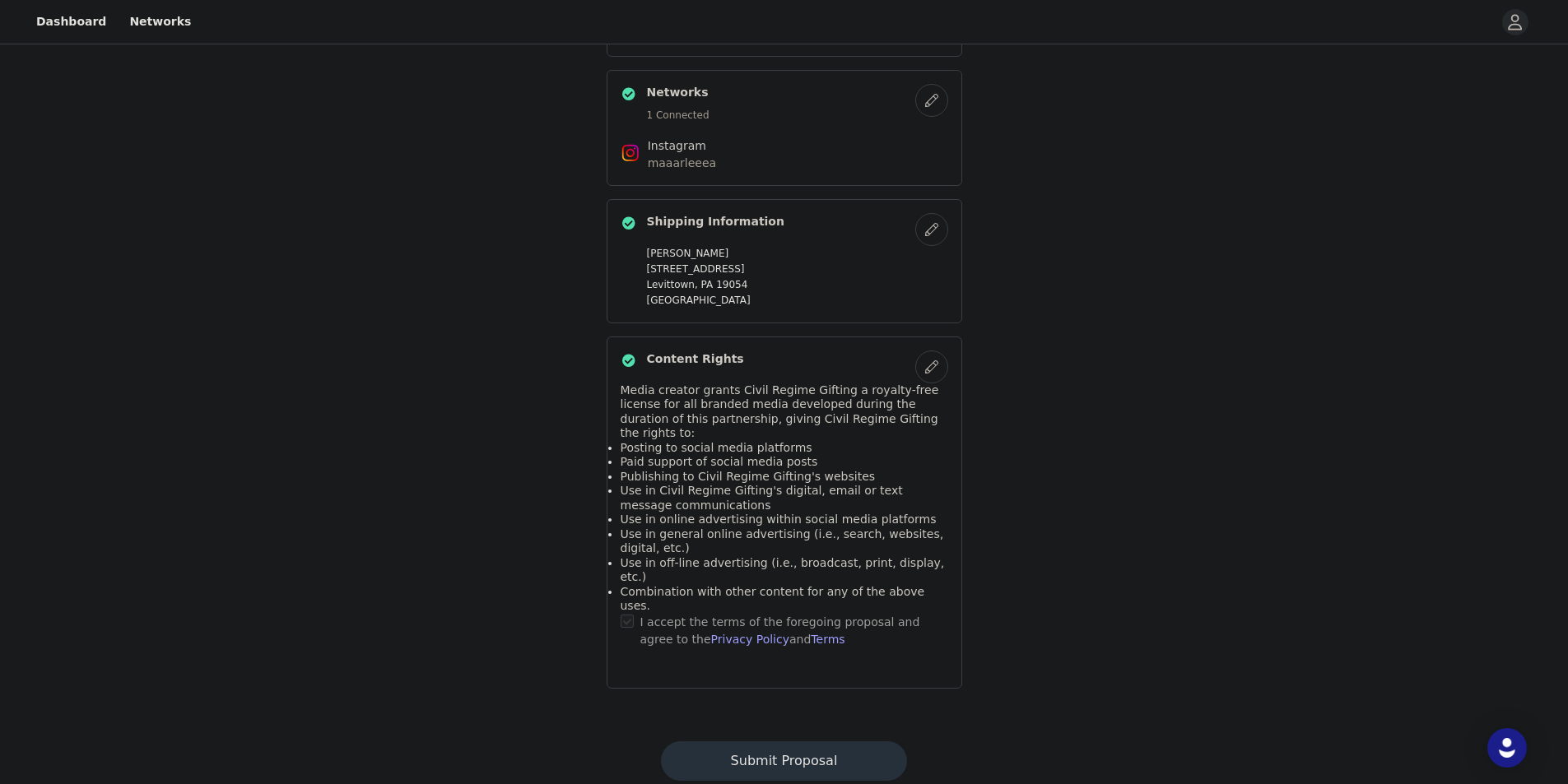
click at [749, 741] on button "Submit Proposal" at bounding box center [784, 761] width 246 height 40
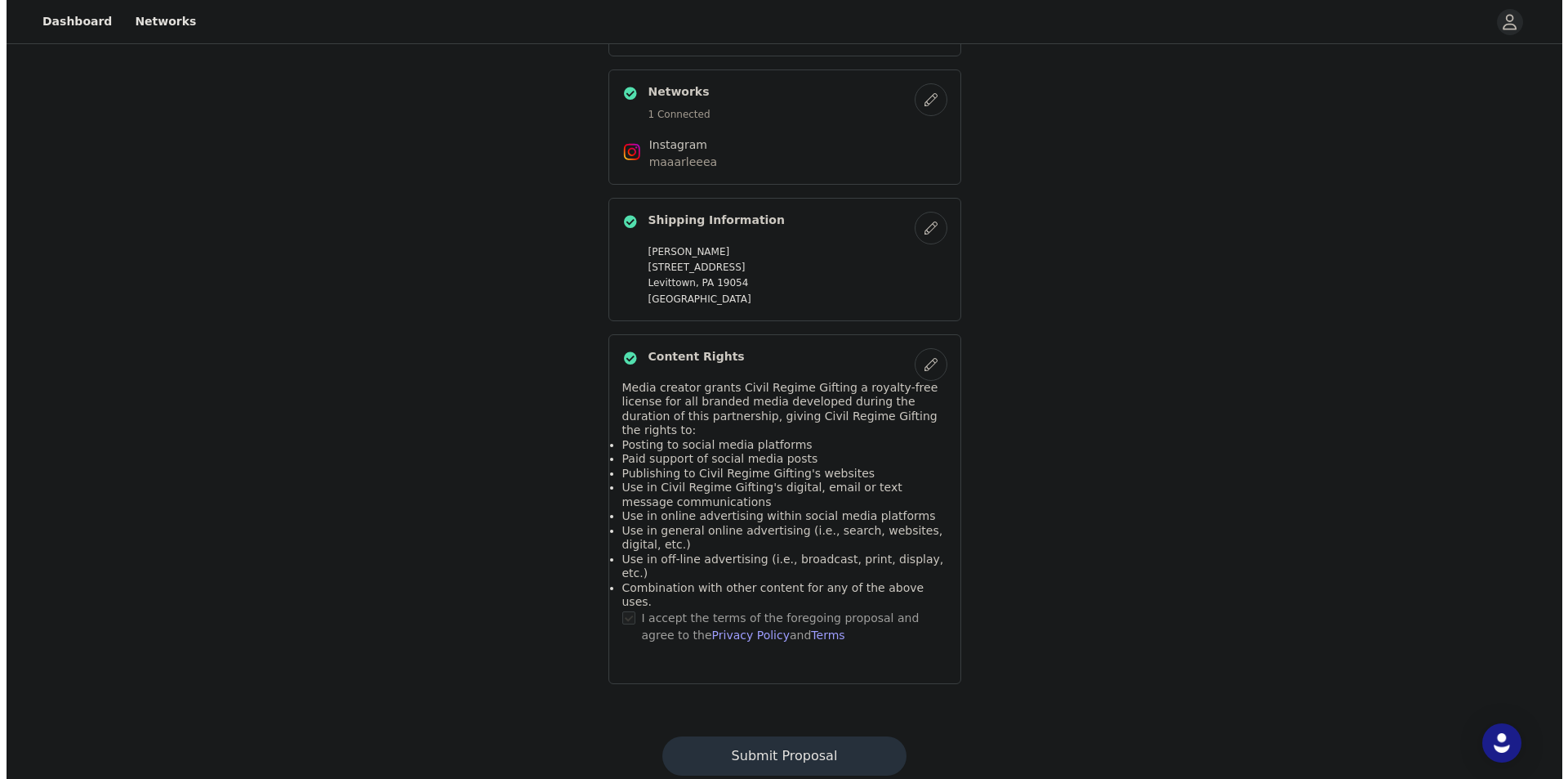
scroll to position [0, 0]
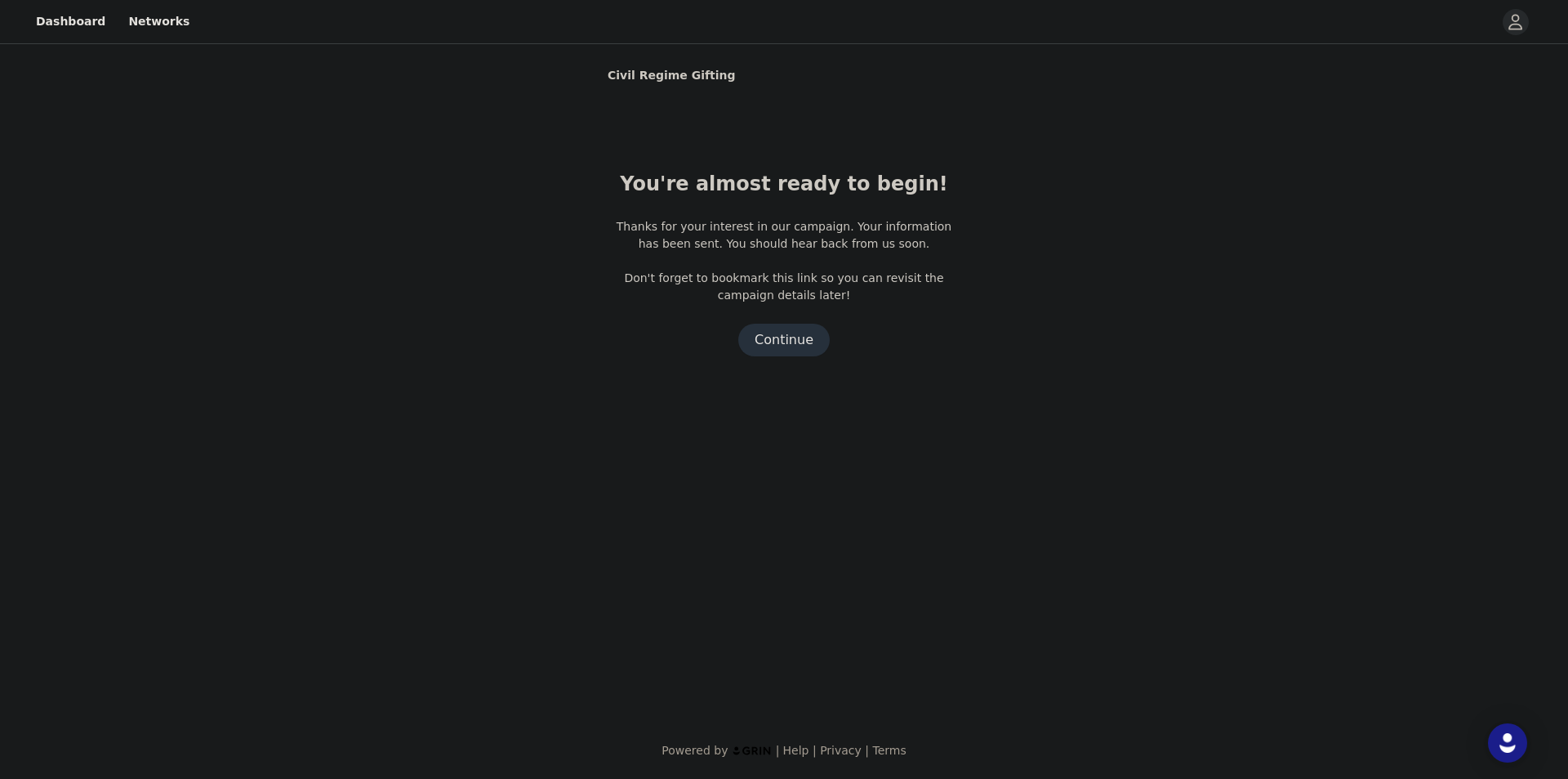
click at [782, 343] on button "Continue" at bounding box center [784, 340] width 91 height 33
